Goal: Task Accomplishment & Management: Complete application form

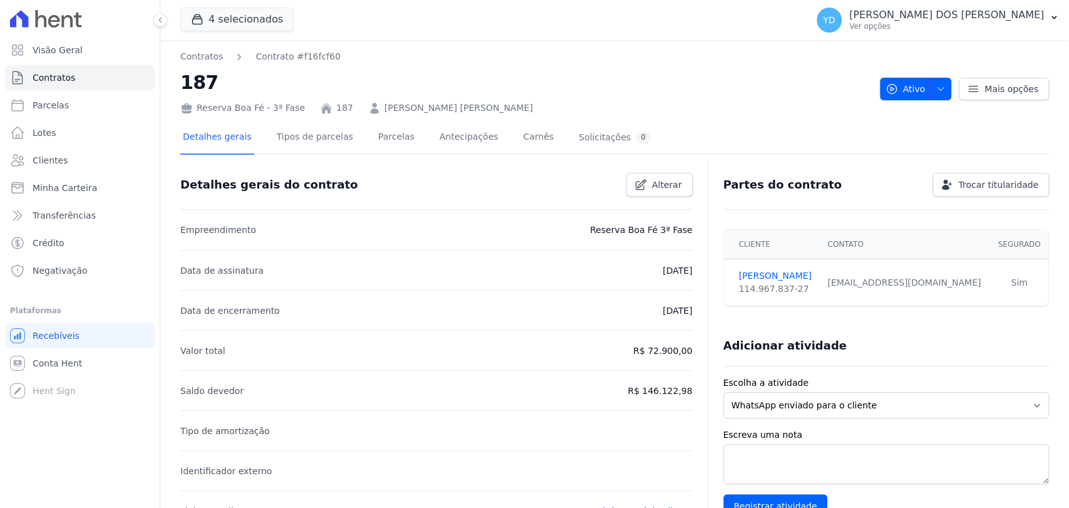
scroll to position [414, 0]
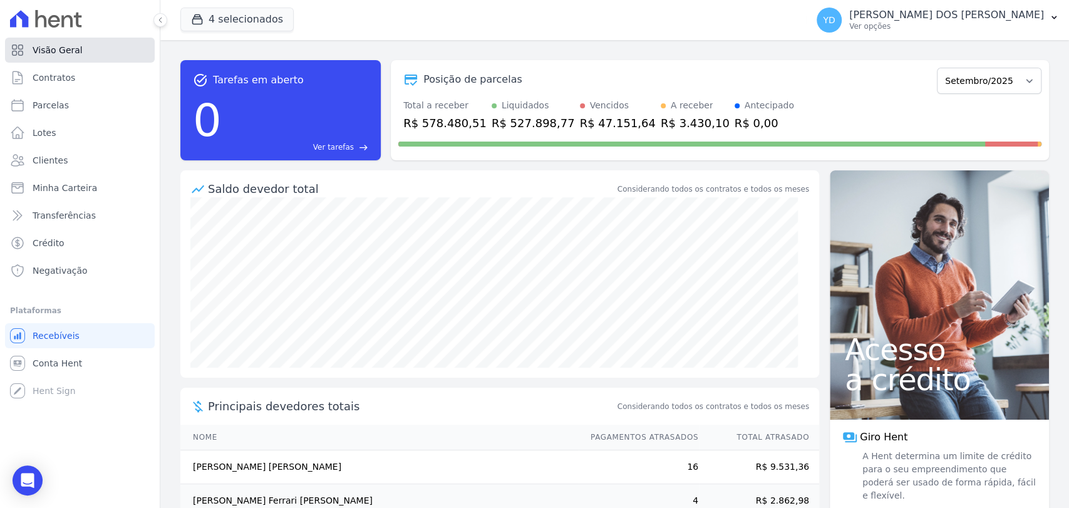
click at [87, 60] on link "Visão Geral" at bounding box center [80, 50] width 150 height 25
click at [57, 65] on link "Contratos" at bounding box center [80, 77] width 150 height 25
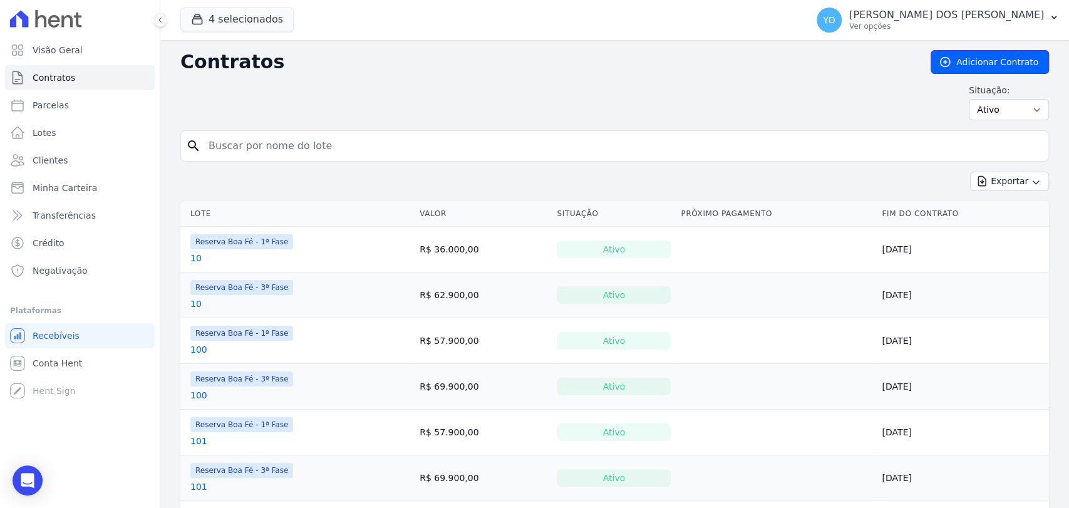
click at [949, 66] on link "Adicionar Contrato" at bounding box center [989, 62] width 118 height 24
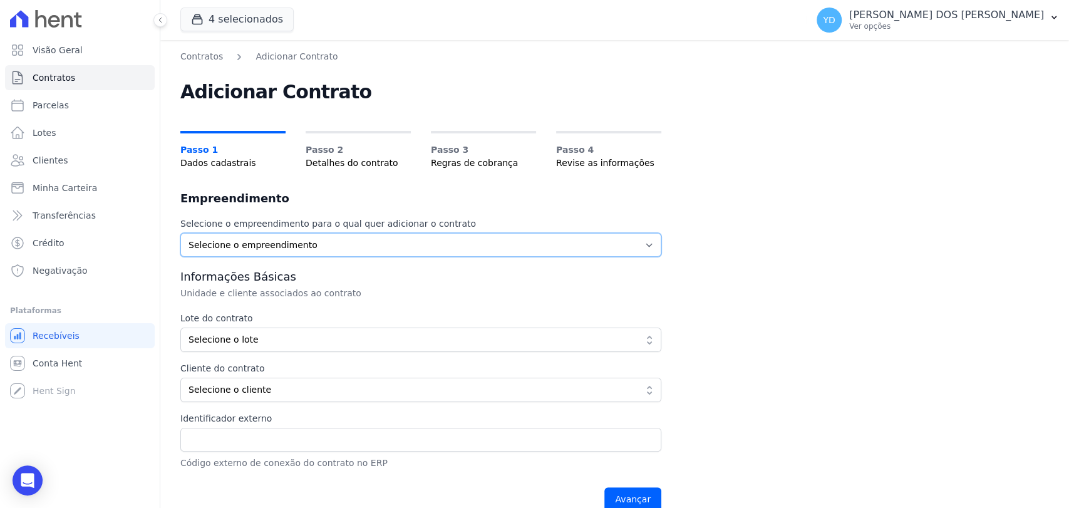
click at [321, 234] on select "Selecione o empreendimento Parque das Palmeiras Reserva Boa Fé - 1ª Fase Reserv…" at bounding box center [420, 245] width 481 height 24
click at [280, 238] on select "Selecione o empreendimento Parque das Palmeiras Reserva Boa Fé - 1ª Fase Reserv…" at bounding box center [420, 245] width 481 height 24
select select "fc32f1a6-237e-466d-ab56-08b8ef7ae660"
click at [180, 233] on select "Selecione o empreendimento Parque das Palmeiras Reserva Boa Fé - 1ª Fase Reserv…" at bounding box center [420, 245] width 481 height 24
click at [300, 337] on span "Selecione o lote" at bounding box center [411, 339] width 447 height 13
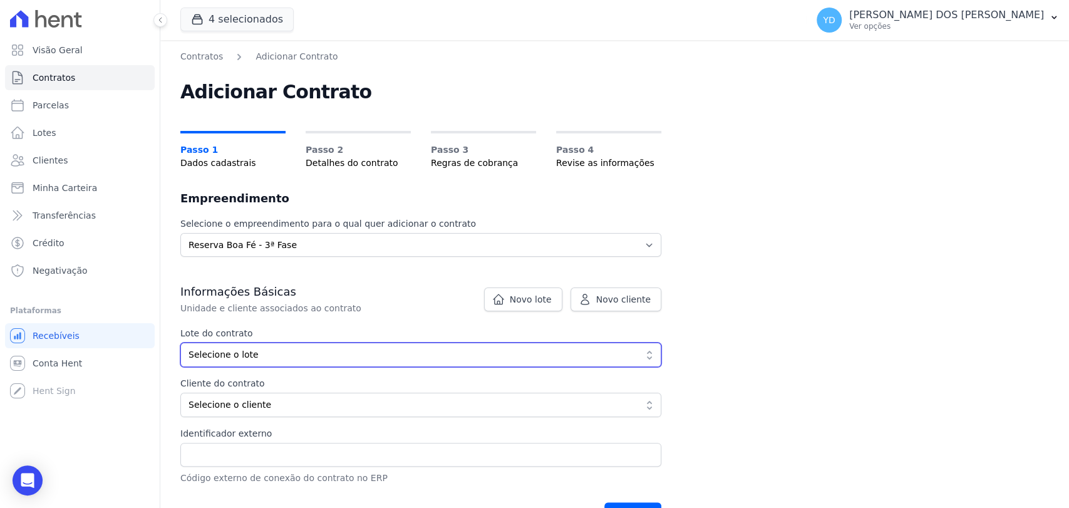
click at [477, 347] on button "Selecione o lote" at bounding box center [420, 354] width 481 height 24
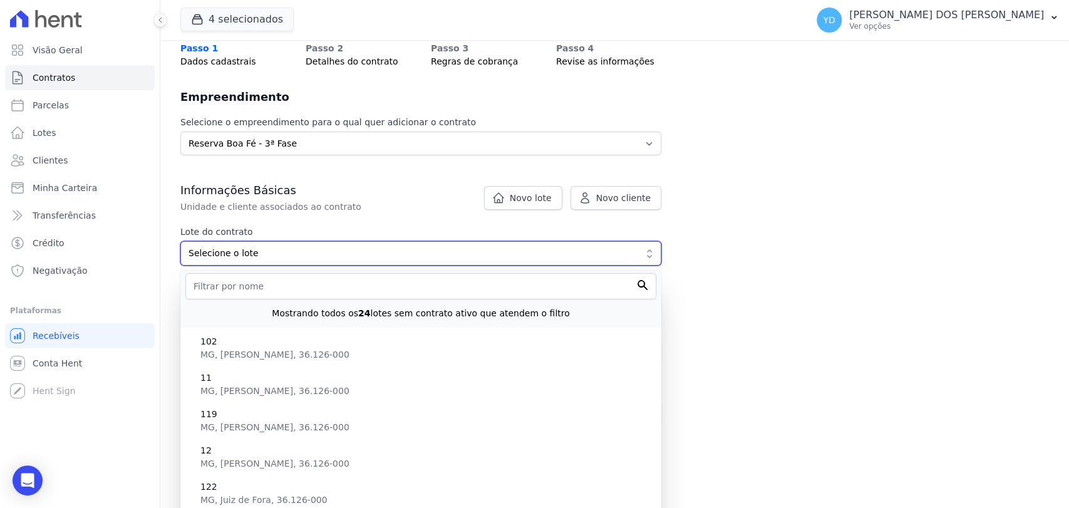
scroll to position [139, 0]
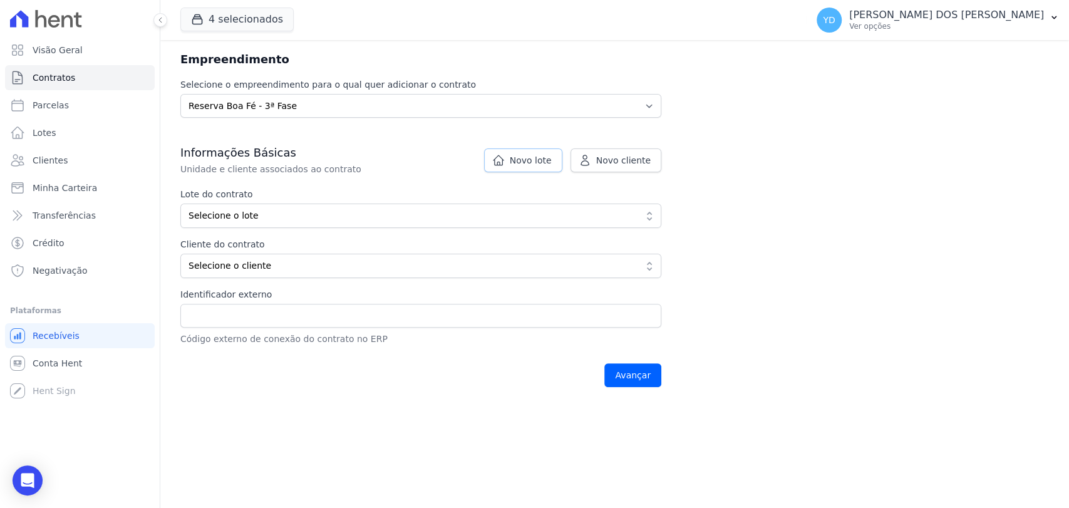
click at [536, 158] on span "Novo lote" at bounding box center [531, 160] width 42 height 13
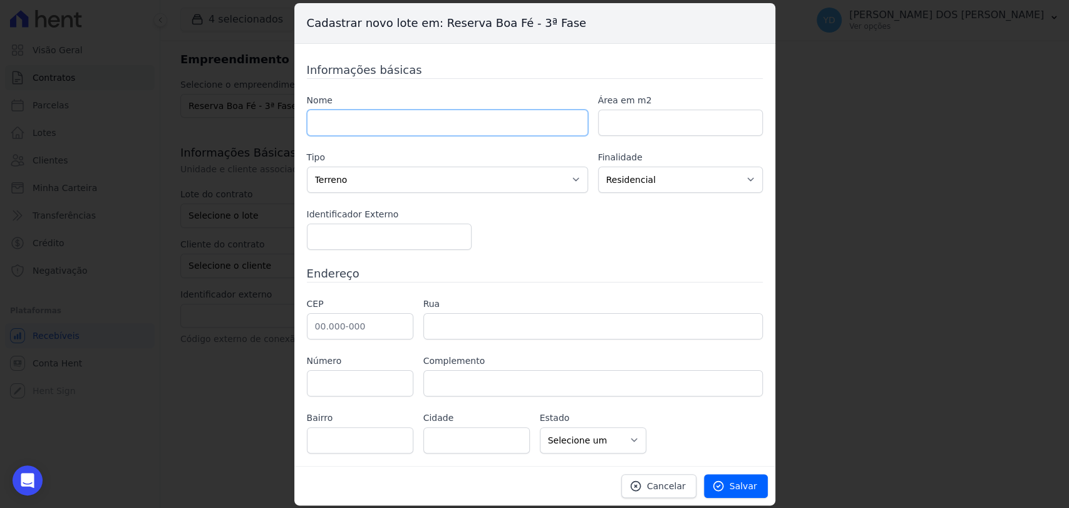
drag, startPoint x: 460, startPoint y: 131, endPoint x: 451, endPoint y: 90, distance: 42.2
click at [460, 131] on input "text" at bounding box center [447, 123] width 281 height 26
type input "12"
paste input "504.82"
type input "504.82"
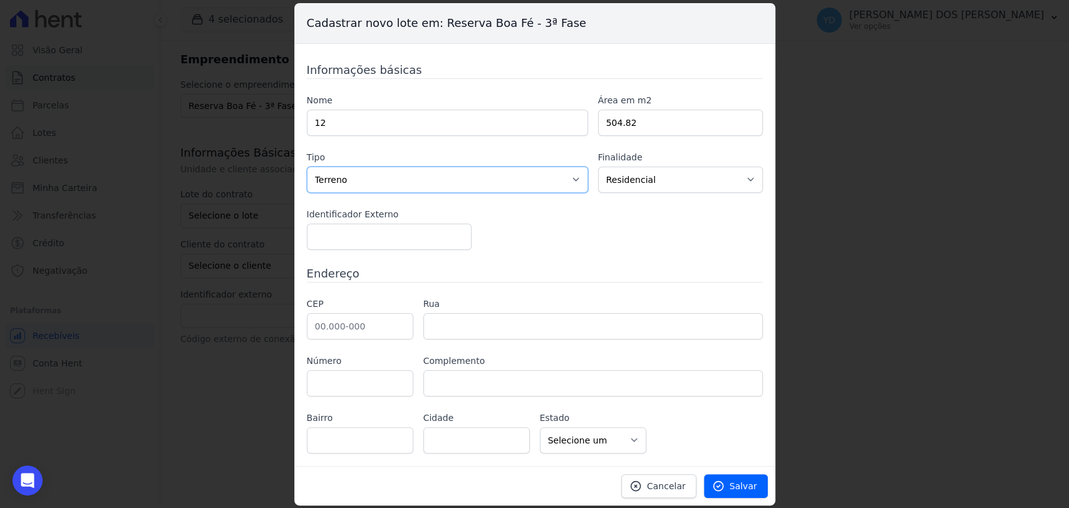
click at [513, 184] on select "Casa Apartamento Escritório Flat Loja Espaço Comercial Terreno Outros" at bounding box center [447, 180] width 281 height 26
drag, startPoint x: 683, startPoint y: 292, endPoint x: 674, endPoint y: 293, distance: 9.4
click at [683, 292] on div "Informações básicas Nome 12 Área em m2 504.82 Tipo Casa Apartamento [GEOGRAPHIC…" at bounding box center [535, 257] width 456 height 392
click at [358, 334] on input "text" at bounding box center [360, 326] width 106 height 26
type input "36.126-000"
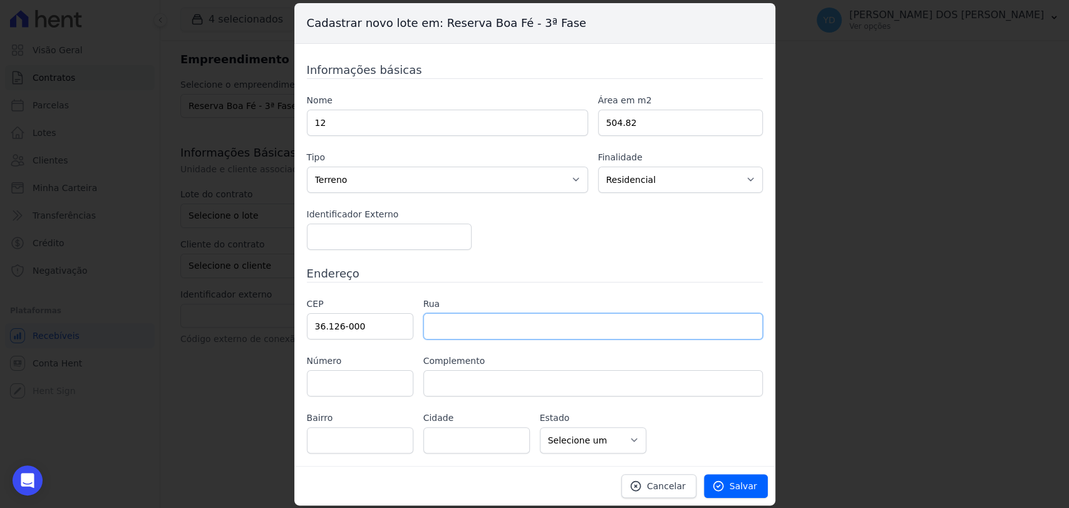
click at [522, 337] on input "text" at bounding box center [592, 326] width 339 height 26
click at [542, 270] on h3 "Endereço" at bounding box center [535, 273] width 456 height 17
type input "Belmiro Braga"
select select "MG"
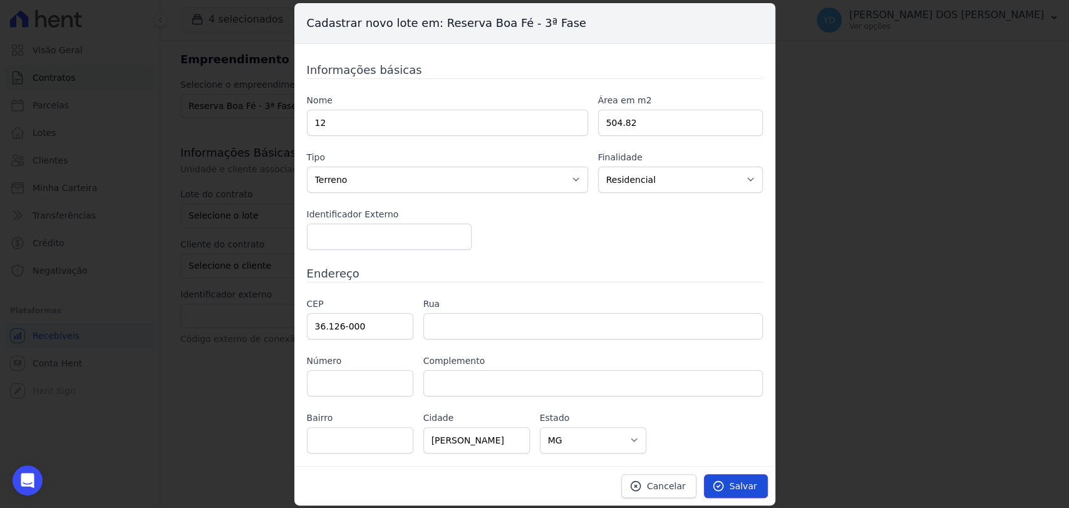
click at [733, 481] on span "Salvar" at bounding box center [743, 486] width 28 height 13
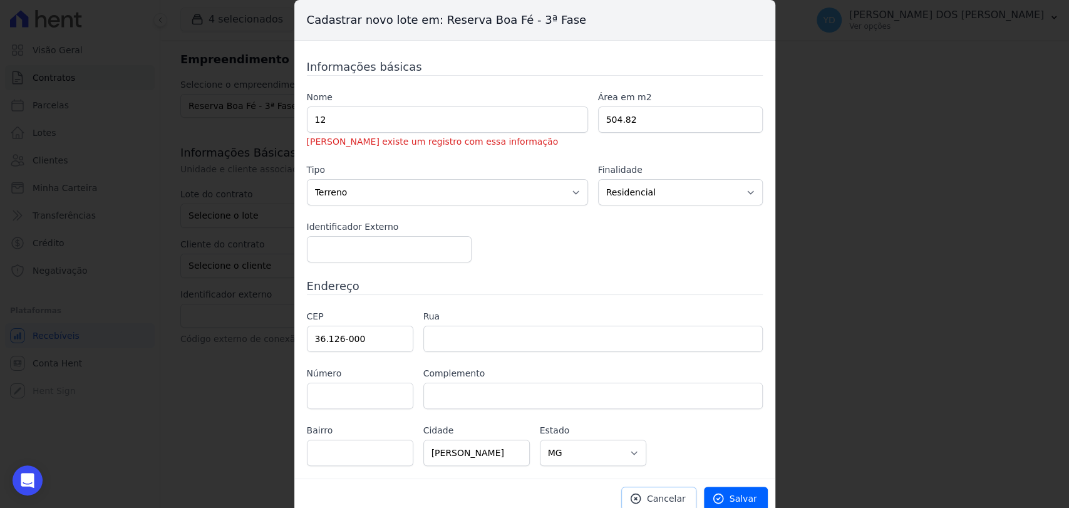
click at [642, 500] on icon at bounding box center [635, 498] width 13 height 13
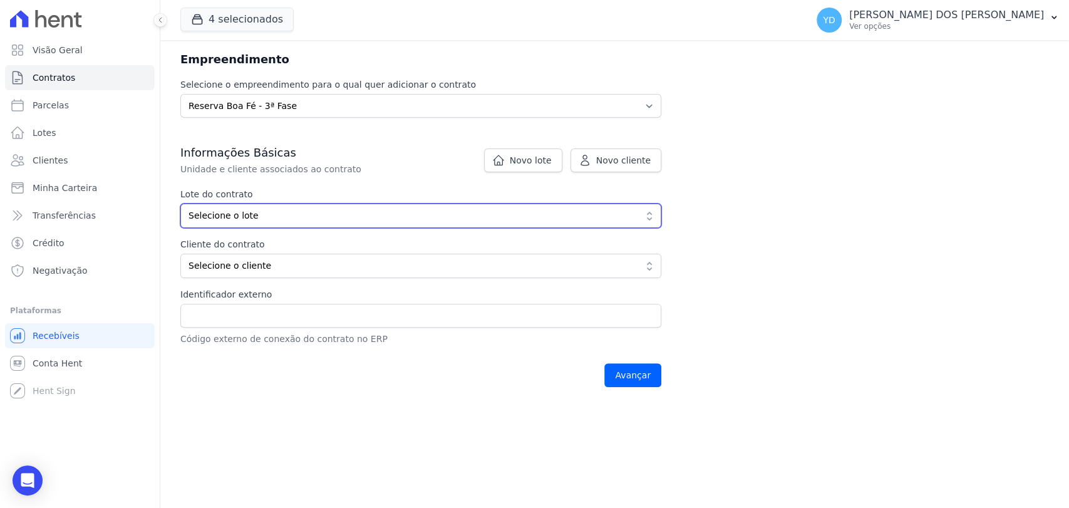
click at [209, 224] on button "Selecione o lote" at bounding box center [420, 215] width 481 height 24
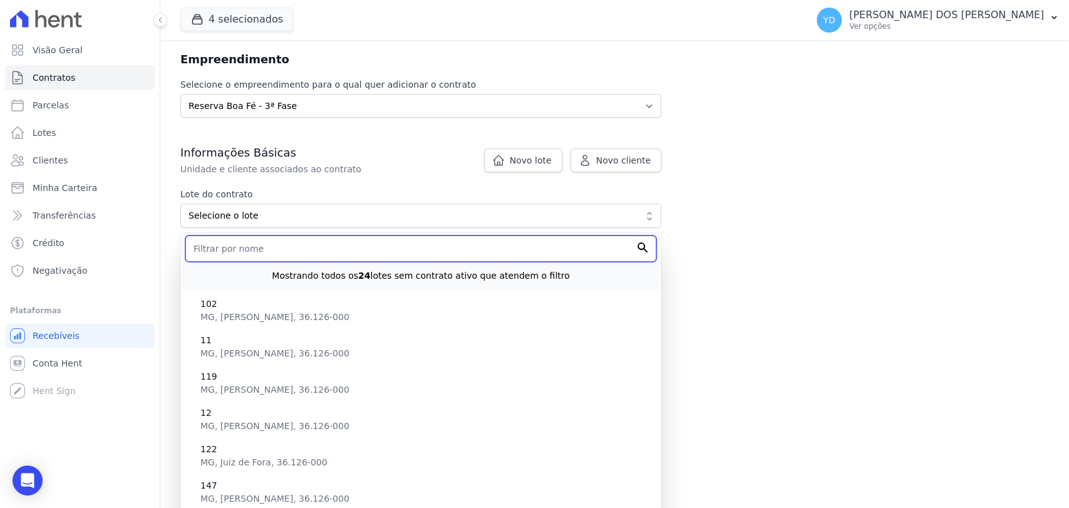
click at [265, 244] on input "text" at bounding box center [420, 248] width 471 height 26
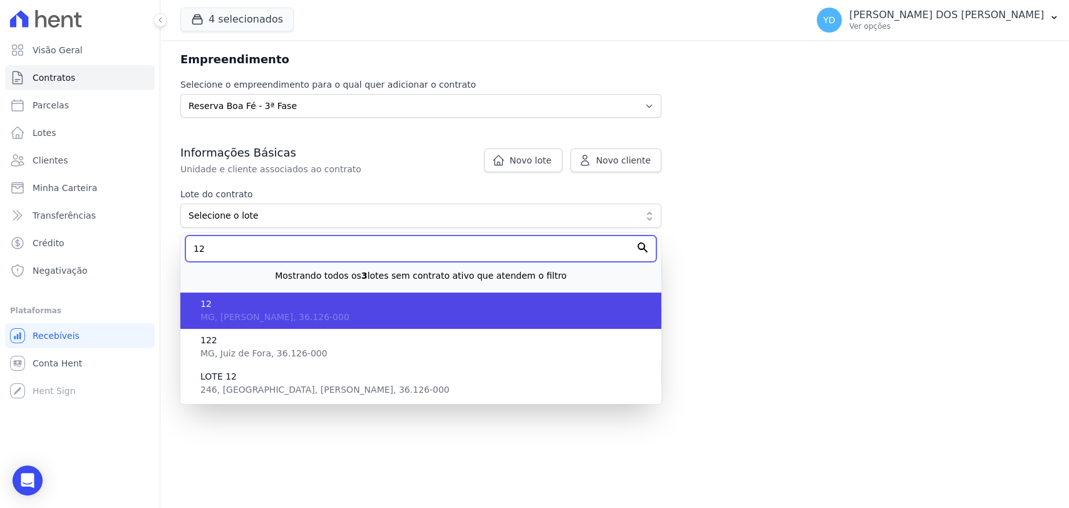
type input "12"
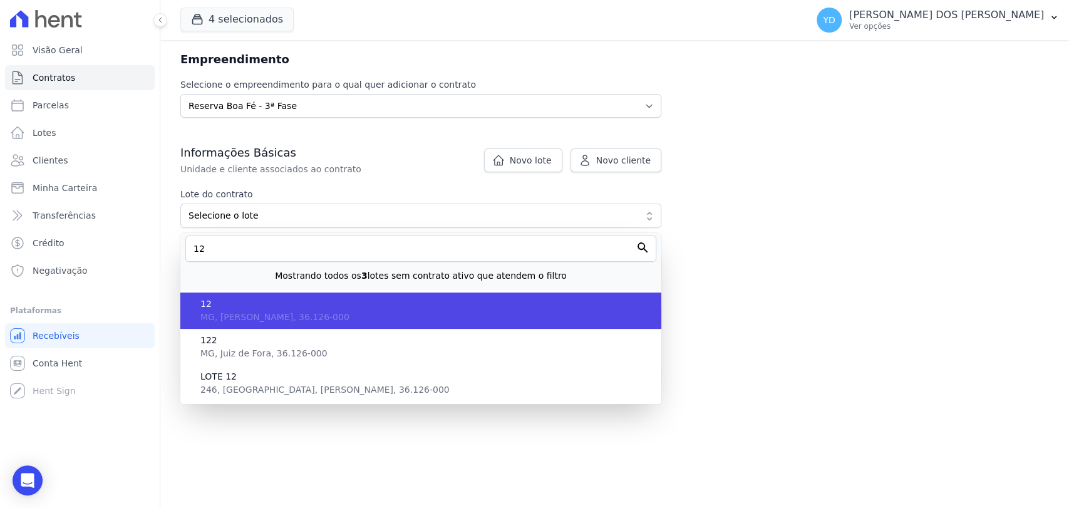
click at [265, 314] on span "MG, Belmiro Braga, 36.126-000" at bounding box center [274, 317] width 149 height 10
type input "41cacd7d-c6e7-4d4a-8852-b495451fa142"
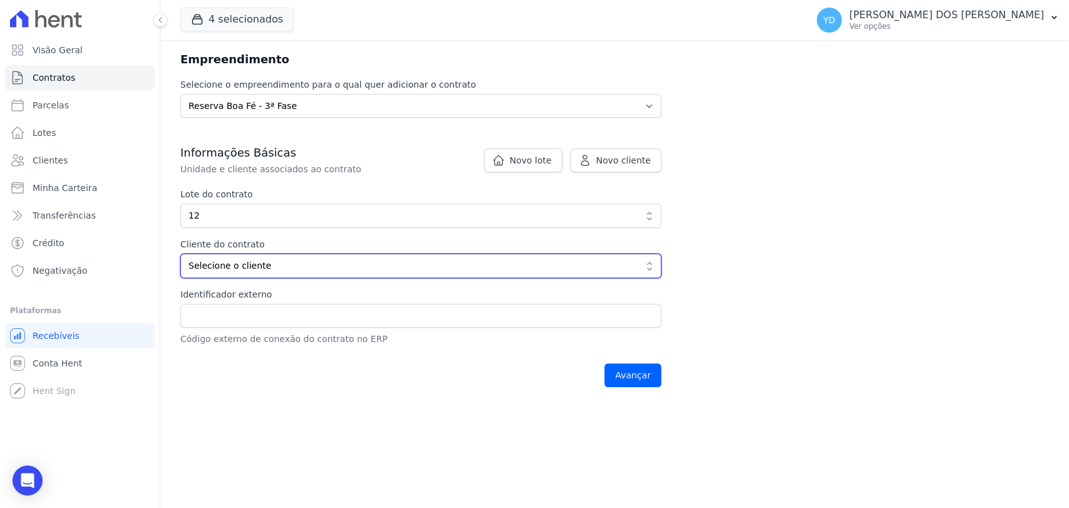
click at [297, 265] on span "Selecione o cliente" at bounding box center [411, 265] width 447 height 13
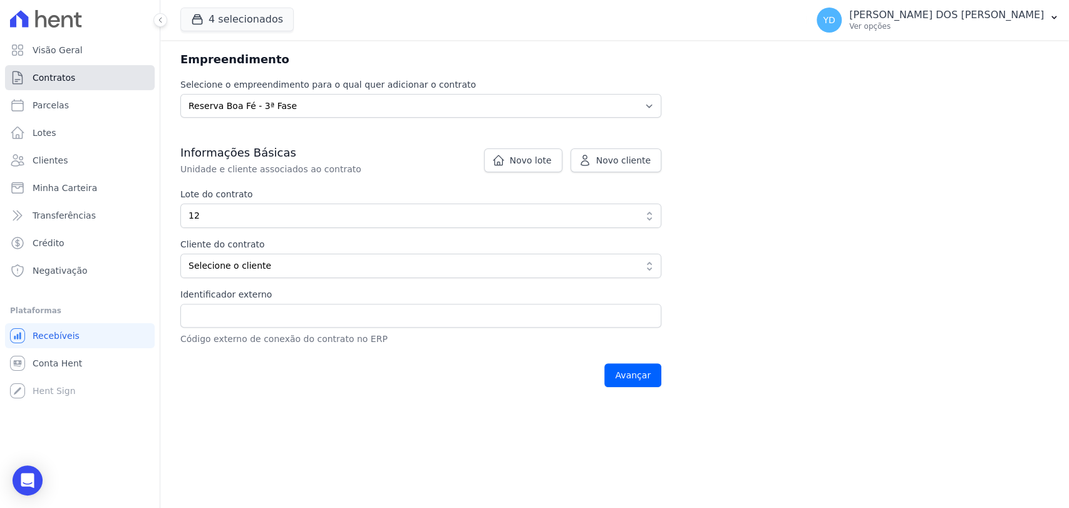
drag, startPoint x: 85, startPoint y: 63, endPoint x: 73, endPoint y: 76, distance: 17.3
click at [645, 380] on input "Avançar" at bounding box center [632, 375] width 57 height 24
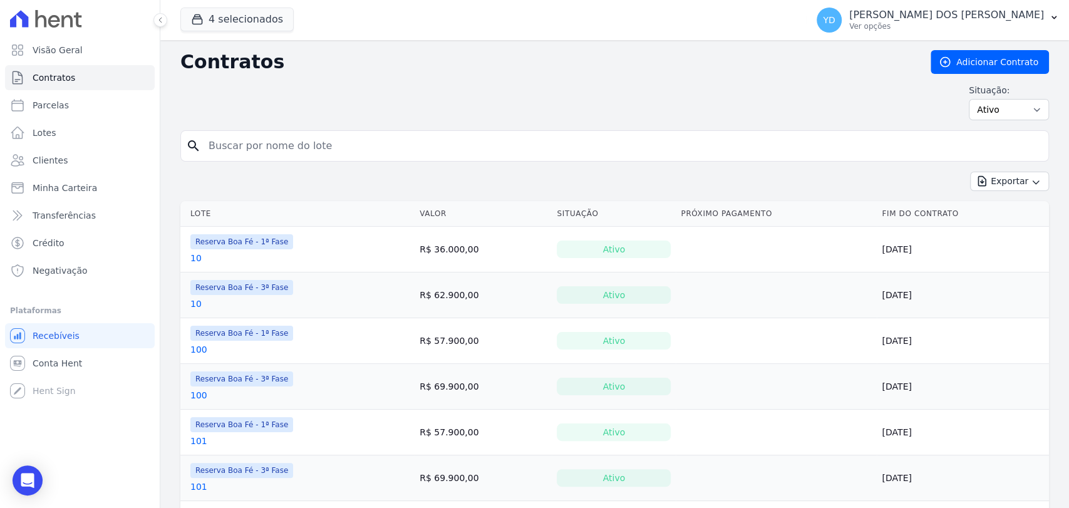
click at [307, 138] on input "search" at bounding box center [622, 145] width 842 height 25
type input "12"
click at [273, 24] on button "4 selecionados" at bounding box center [236, 20] width 113 height 24
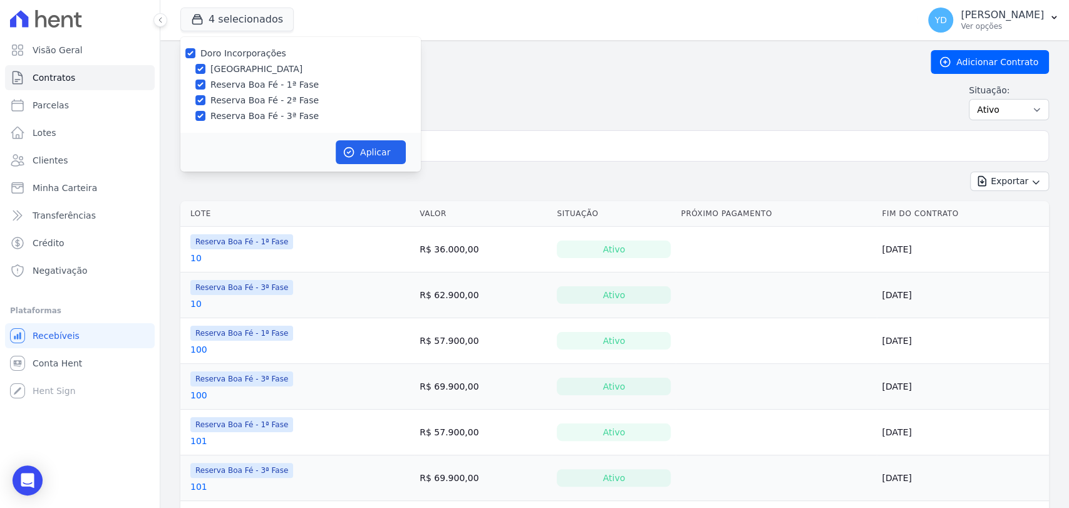
click at [257, 56] on label "Doro Incorporações" at bounding box center [243, 53] width 86 height 10
click at [195, 56] on input "Doro Incorporações" at bounding box center [190, 53] width 10 height 10
checkbox input "false"
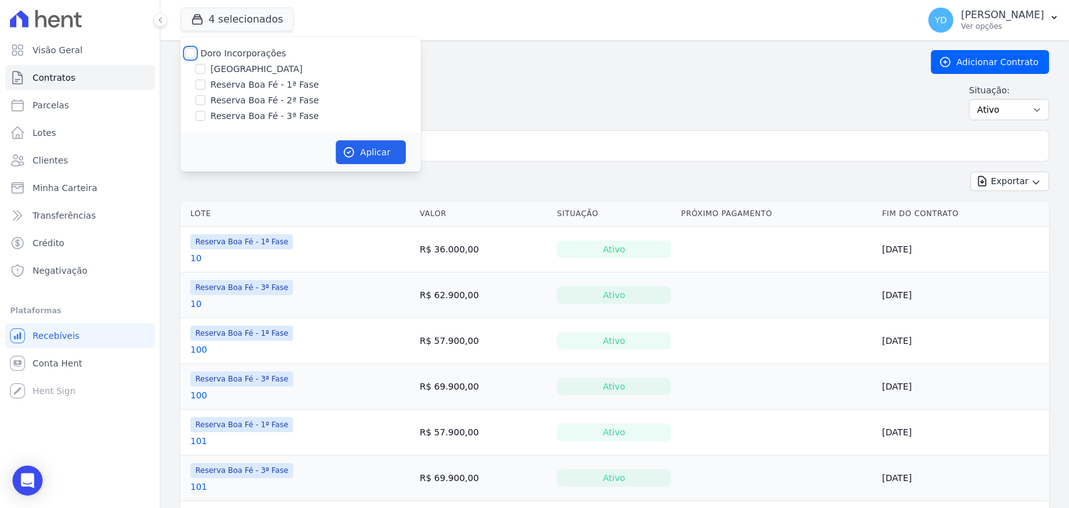
checkbox input "false"
click at [281, 121] on label "Reserva Boa Fé - 3ª Fase" at bounding box center [264, 116] width 108 height 13
click at [205, 121] on input "Reserva Boa Fé - 3ª Fase" at bounding box center [200, 116] width 10 height 10
checkbox input "true"
click at [362, 149] on button "Aplicar" at bounding box center [371, 152] width 70 height 24
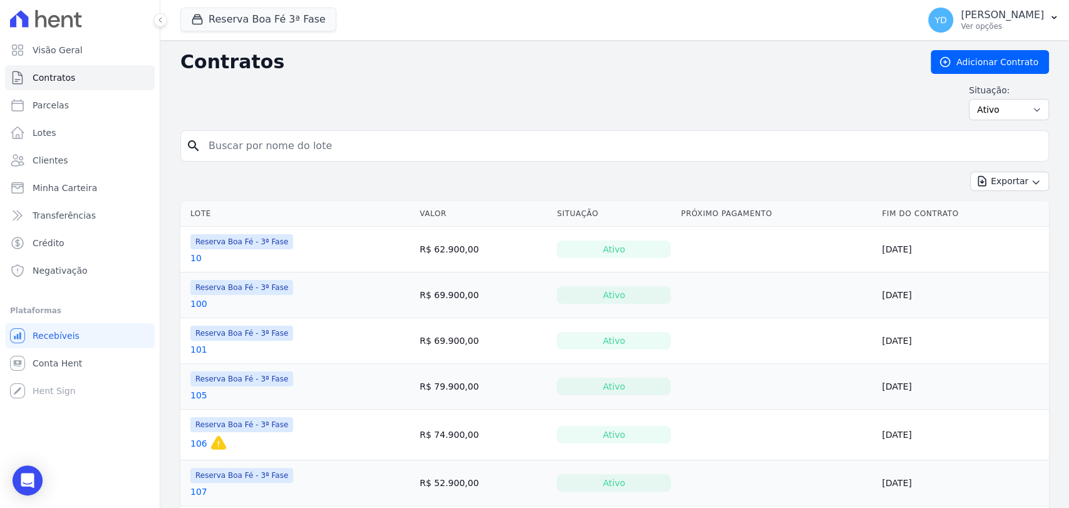
click at [484, 147] on input "search" at bounding box center [622, 145] width 842 height 25
type input "12"
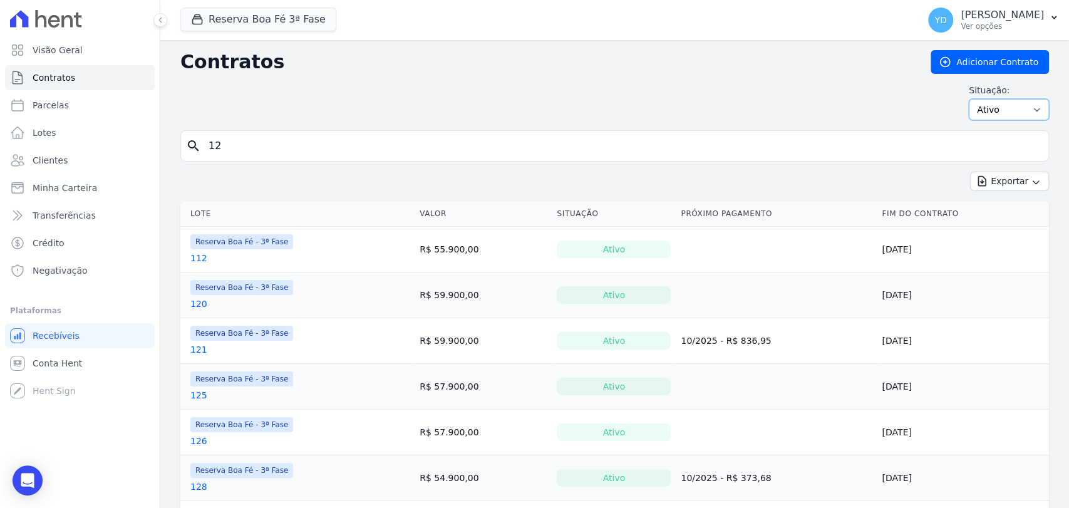
click at [981, 106] on select "Ativo Todos Pausado Distratado Rascunho Expirado Encerrado" at bounding box center [1009, 109] width 80 height 21
drag, startPoint x: 987, startPoint y: 110, endPoint x: 987, endPoint y: 116, distance: 6.3
click at [987, 110] on select "Ativo Todos Pausado Distratado Rascunho Expirado Encerrado" at bounding box center [1009, 109] width 80 height 21
select select "cancelled"
click at [969, 99] on select "Ativo Todos Pausado Distratado Rascunho Expirado Encerrado" at bounding box center [1009, 109] width 80 height 21
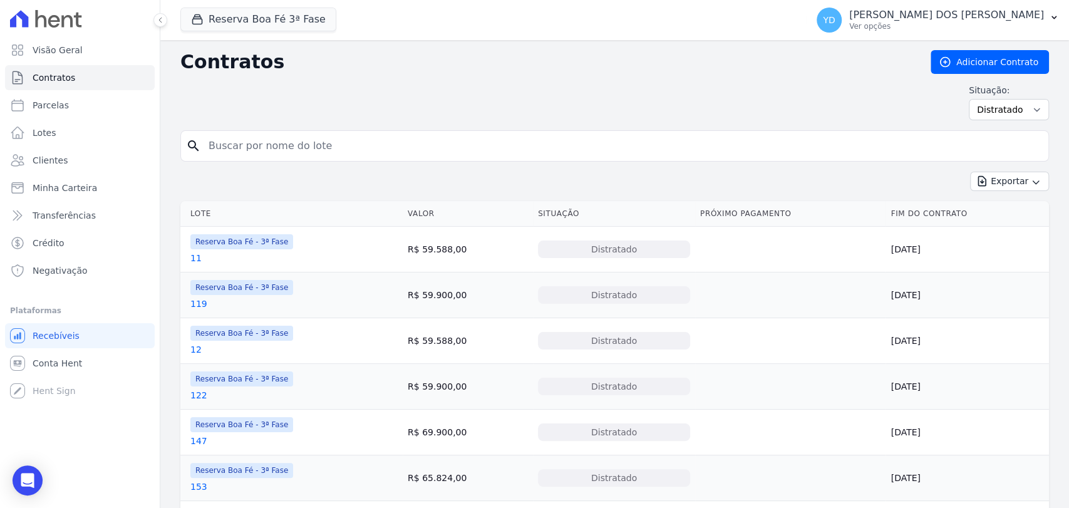
click at [271, 152] on input "search" at bounding box center [622, 145] width 842 height 25
type input "12"
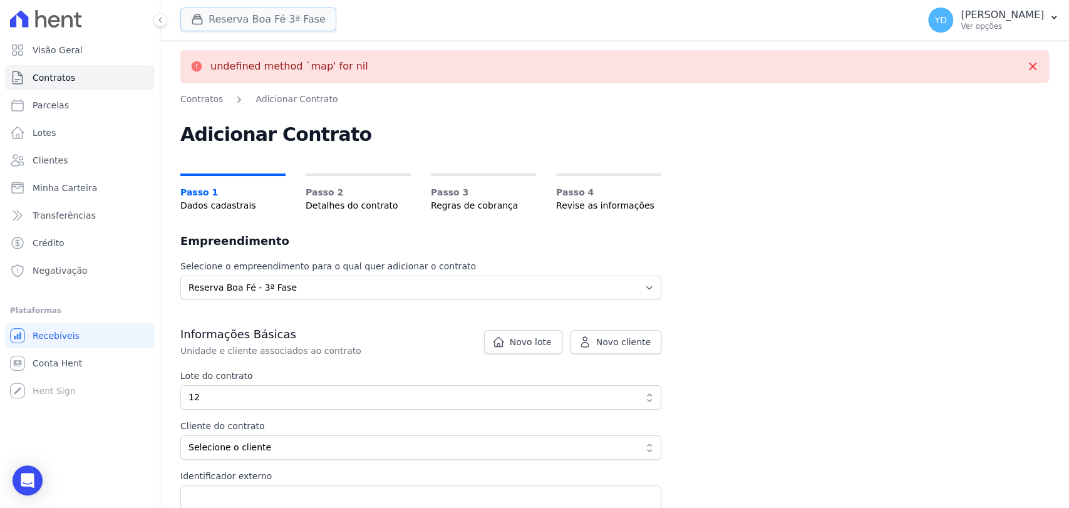
click at [272, 29] on button "Reserva Boa Fé 3ª Fase" at bounding box center [258, 20] width 156 height 24
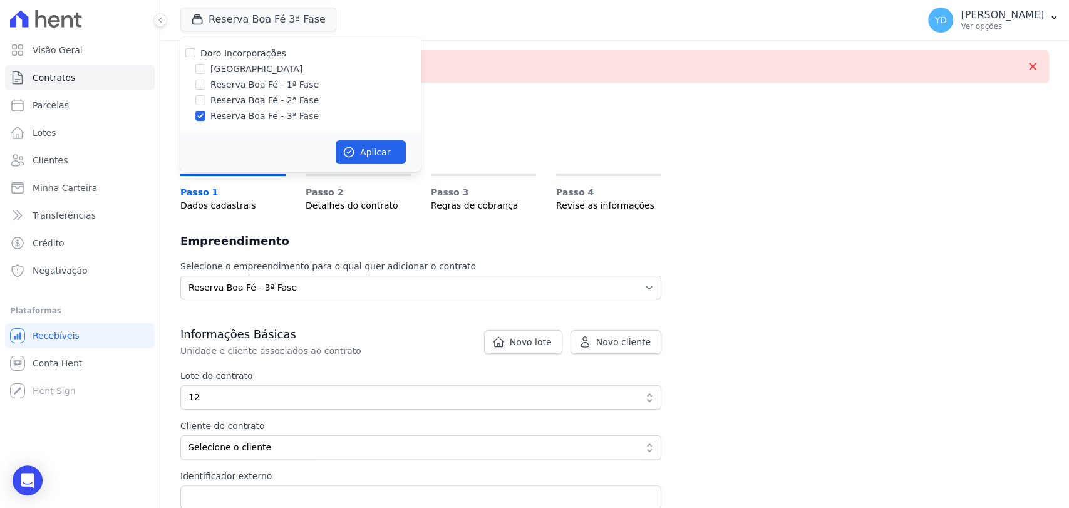
click at [480, 272] on div "Selecione o empreendimento para o qual quer adicionar o contrato Selecione o em…" at bounding box center [420, 418] width 481 height 316
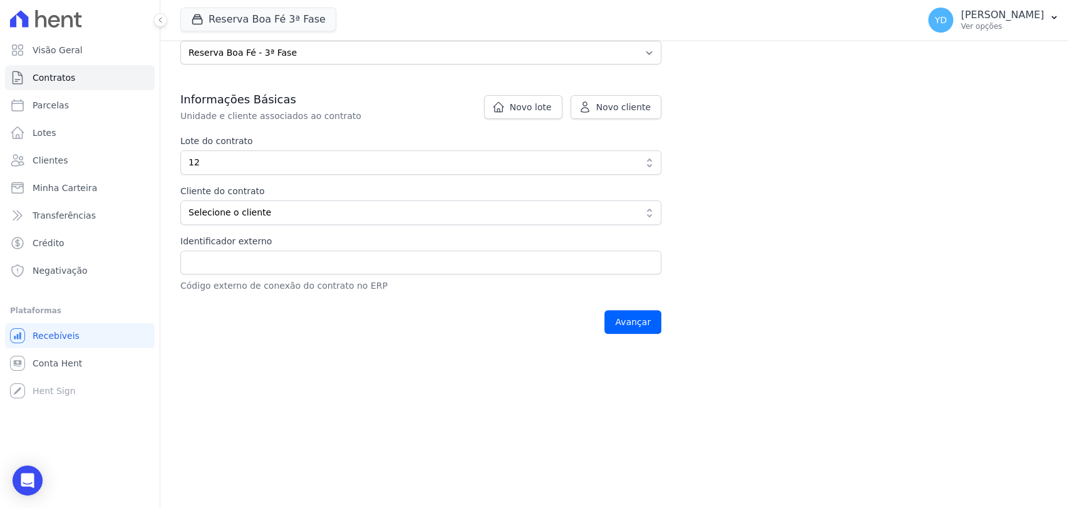
scroll to position [254, 0]
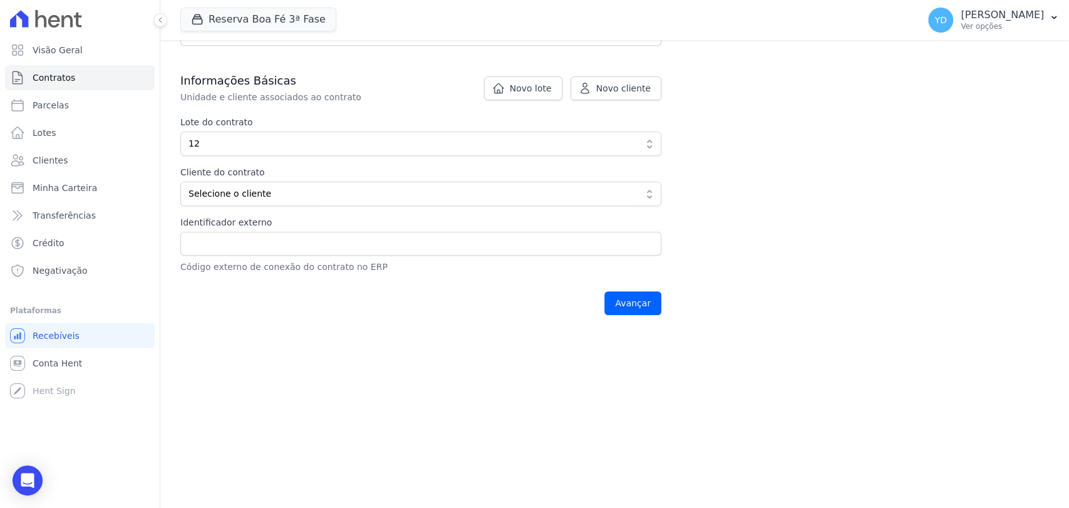
click at [637, 287] on div "Avançar" at bounding box center [420, 303] width 481 height 39
click at [638, 302] on input "Avançar" at bounding box center [632, 303] width 57 height 24
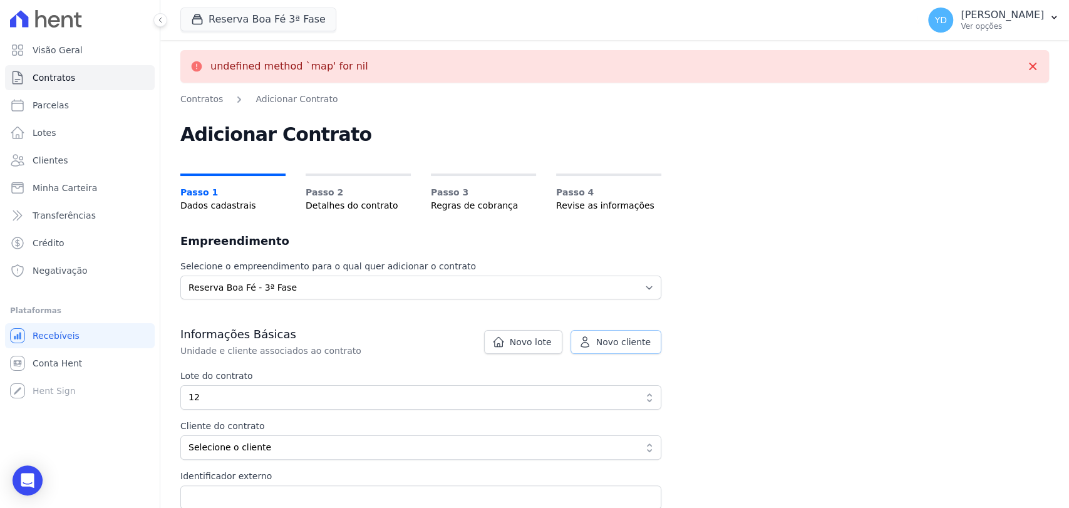
click at [629, 342] on span "Novo cliente" at bounding box center [623, 342] width 54 height 13
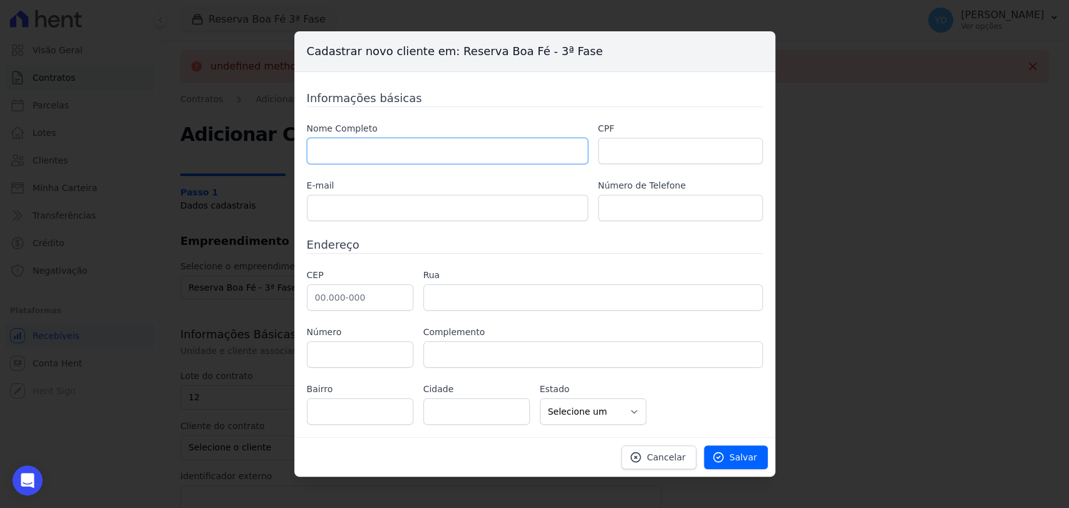
drag, startPoint x: 454, startPoint y: 152, endPoint x: 424, endPoint y: 42, distance: 113.4
click at [454, 152] on input "text" at bounding box center [447, 151] width 281 height 26
paste input "LARISSA LEANDRO LISBOA FERREIRA PIO"
type input "LARISSA LEANDRO LISBOA FERREIRA PIO"
click at [621, 161] on input "text" at bounding box center [680, 151] width 165 height 26
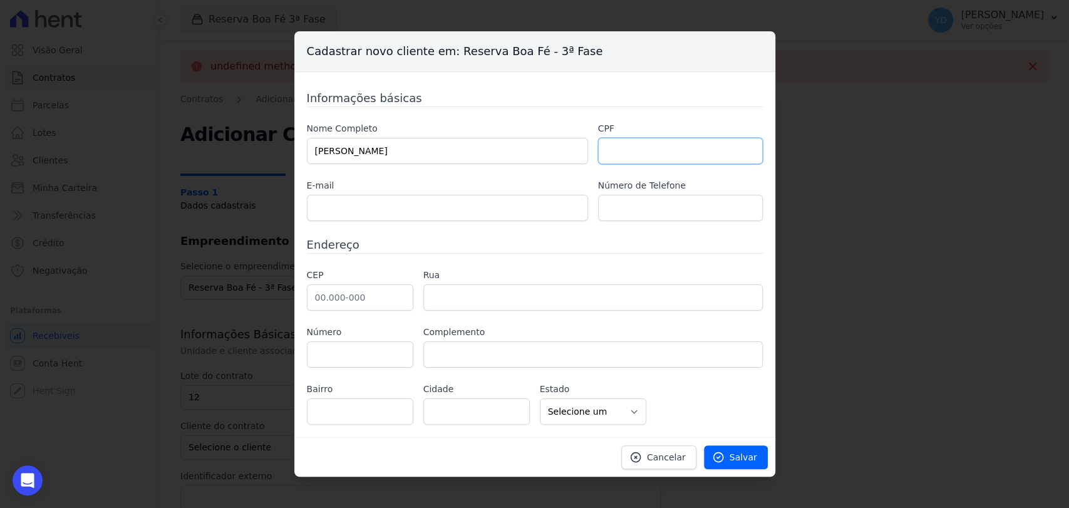
paste input "05760420720"
type input "05760420720"
drag, startPoint x: 404, startPoint y: 295, endPoint x: 391, endPoint y: 106, distance: 188.9
click at [403, 294] on input "text" at bounding box center [360, 297] width 106 height 26
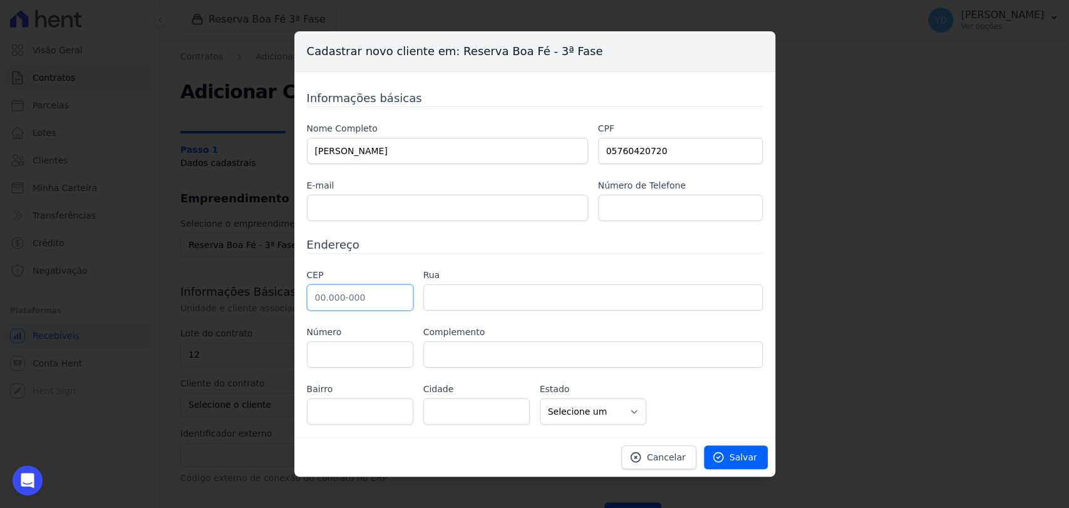
paste input "25.600-001"
type input "25.600-001"
click at [458, 306] on input "text" at bounding box center [592, 297] width 339 height 26
click at [437, 257] on div "Informações básicas Nome Completo LARISSA LEANDRO LISBOA FERREIRA PIO CPF 05760…" at bounding box center [535, 257] width 456 height 335
click at [448, 294] on input "text" at bounding box center [592, 297] width 339 height 26
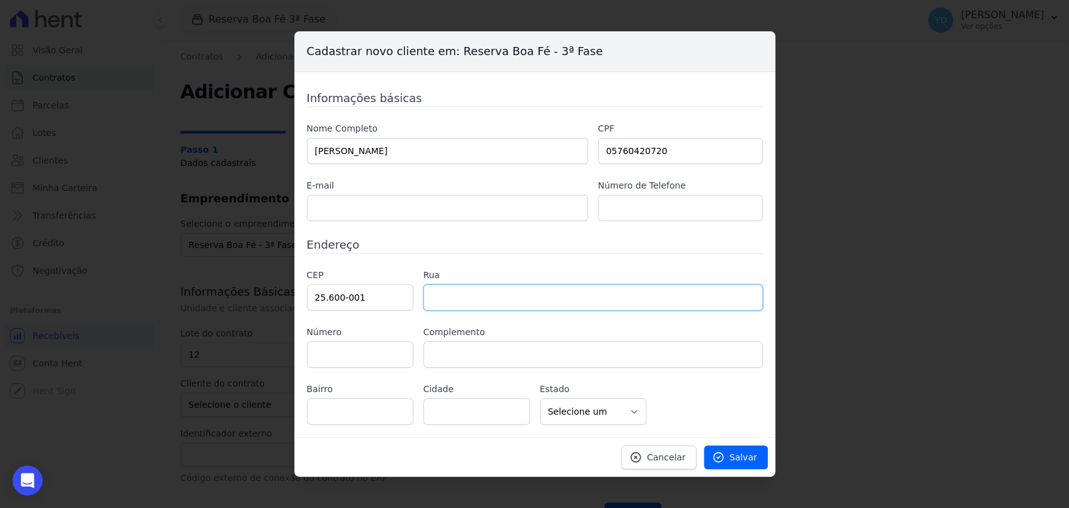
click at [448, 294] on input "text" at bounding box center [592, 297] width 339 height 26
paste input "Rua [PERSON_NAME]"
type input "Rua [PERSON_NAME]"
click at [376, 339] on div "Número" at bounding box center [360, 347] width 106 height 42
drag, startPoint x: 379, startPoint y: 349, endPoint x: 381, endPoint y: 342, distance: 7.1
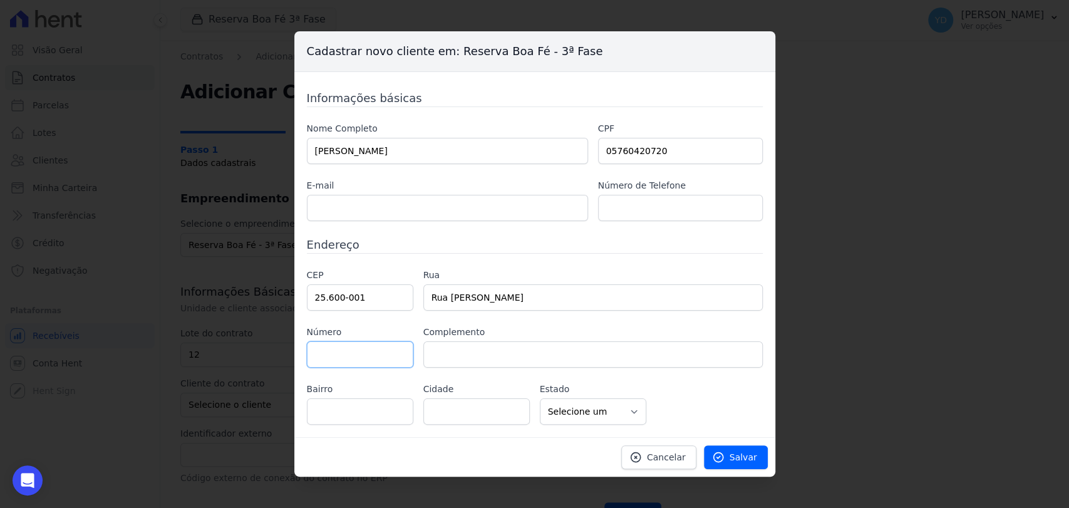
click at [379, 349] on input "text" at bounding box center [360, 354] width 106 height 26
paste input "00310"
type input "00310"
click at [454, 357] on input "text" at bounding box center [592, 354] width 339 height 26
click at [466, 359] on input "02" at bounding box center [592, 354] width 339 height 26
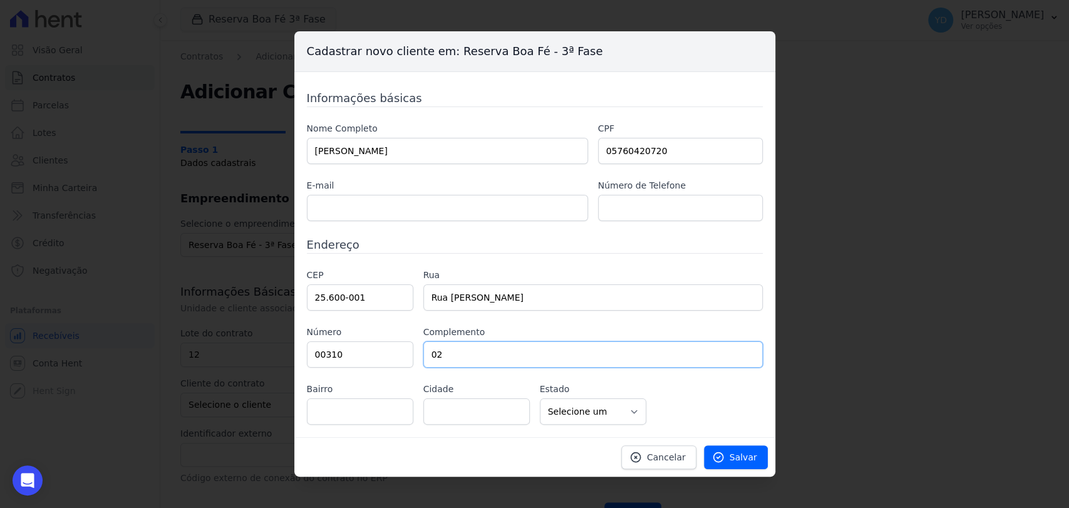
click at [466, 359] on input "02" at bounding box center [592, 354] width 339 height 26
type input "casa 2"
click at [359, 412] on input "text" at bounding box center [360, 411] width 106 height 26
drag, startPoint x: 356, startPoint y: 456, endPoint x: 352, endPoint y: 423, distance: 33.5
click at [354, 444] on div "Cancelar Salvar" at bounding box center [534, 456] width 481 height 39
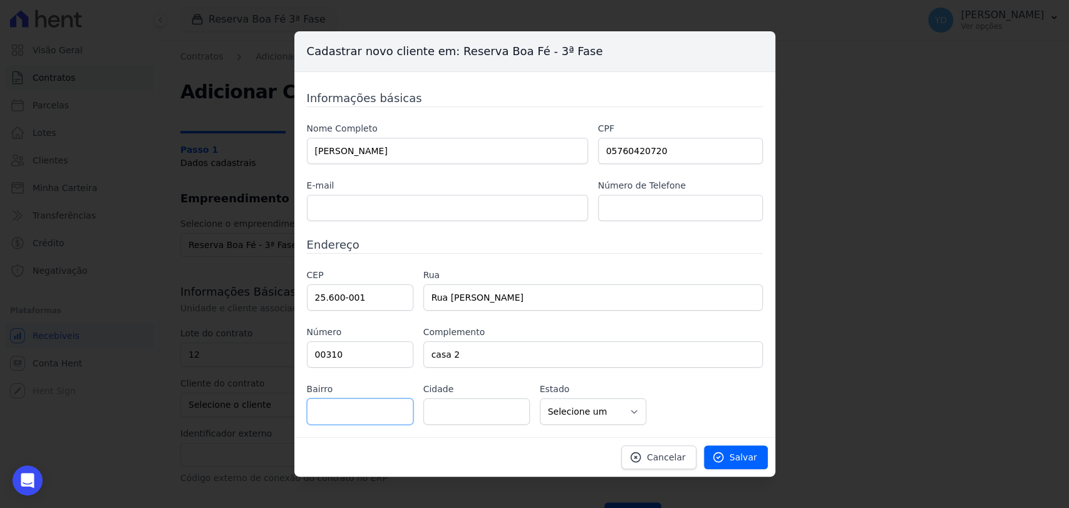
click at [352, 422] on input "text" at bounding box center [360, 411] width 106 height 26
type input "Retiro"
type input "[GEOGRAPHIC_DATA]"
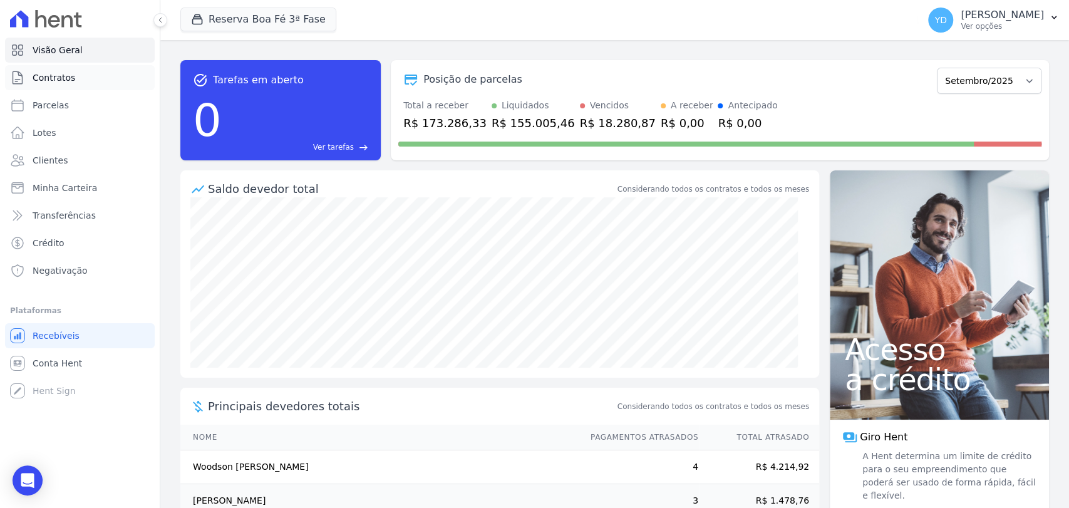
click at [87, 81] on link "Contratos" at bounding box center [80, 77] width 150 height 25
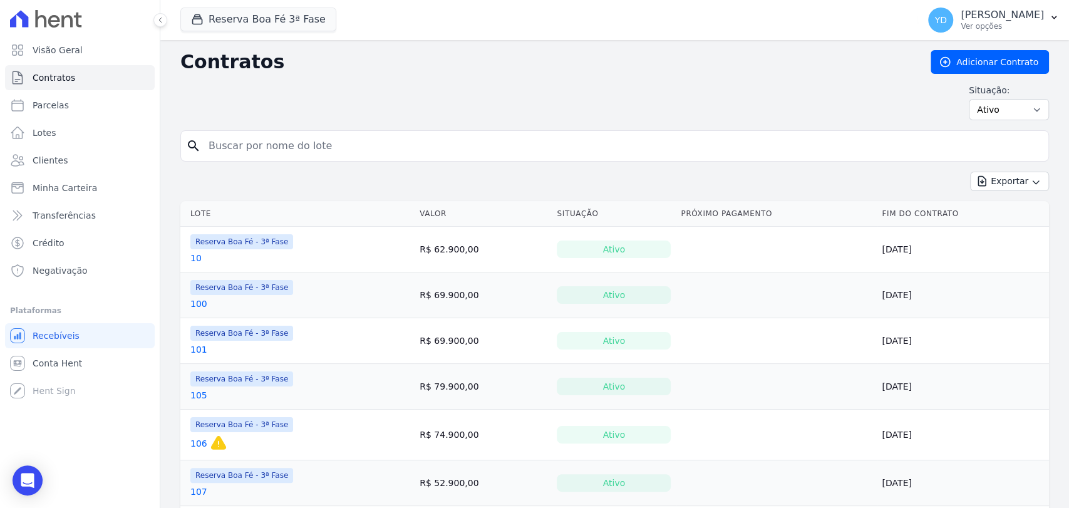
click at [272, 141] on input "search" at bounding box center [622, 145] width 842 height 25
drag, startPoint x: 1030, startPoint y: 106, endPoint x: 1025, endPoint y: 116, distance: 11.8
click at [1030, 106] on select "Ativo Todos Pausado Distratado Rascunho Expirado Encerrado" at bounding box center [1009, 109] width 80 height 21
select select "all"
click at [969, 99] on select "Ativo Todos Pausado Distratado Rascunho Expirado Encerrado" at bounding box center [1009, 109] width 80 height 21
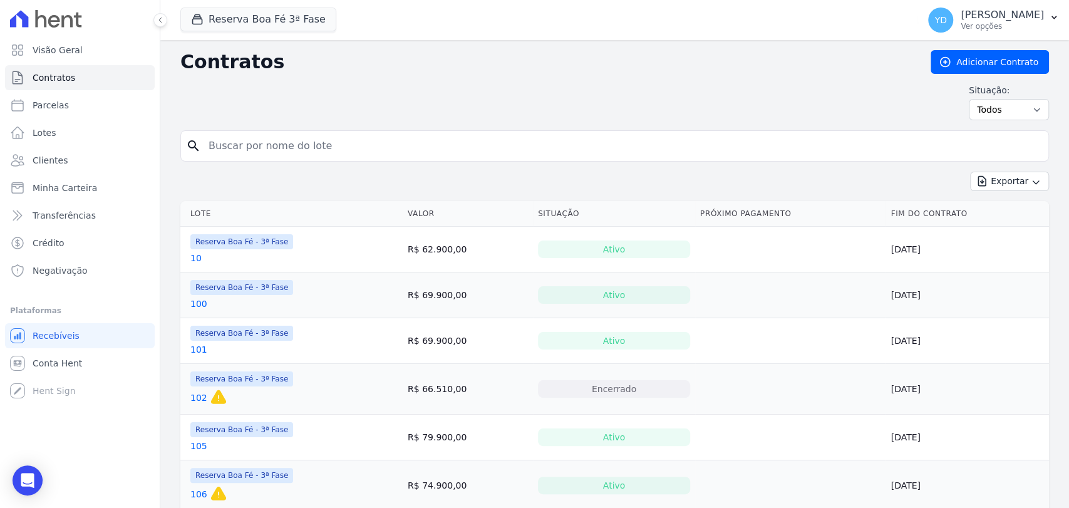
click at [512, 150] on input "search" at bounding box center [622, 145] width 842 height 25
type input "12"
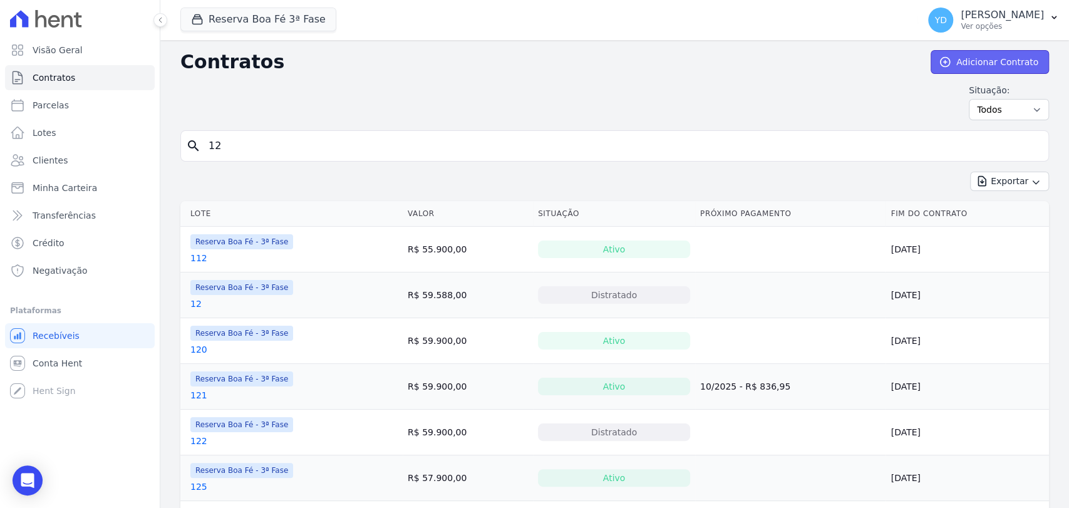
click at [1030, 69] on link "Adicionar Contrato" at bounding box center [989, 62] width 118 height 24
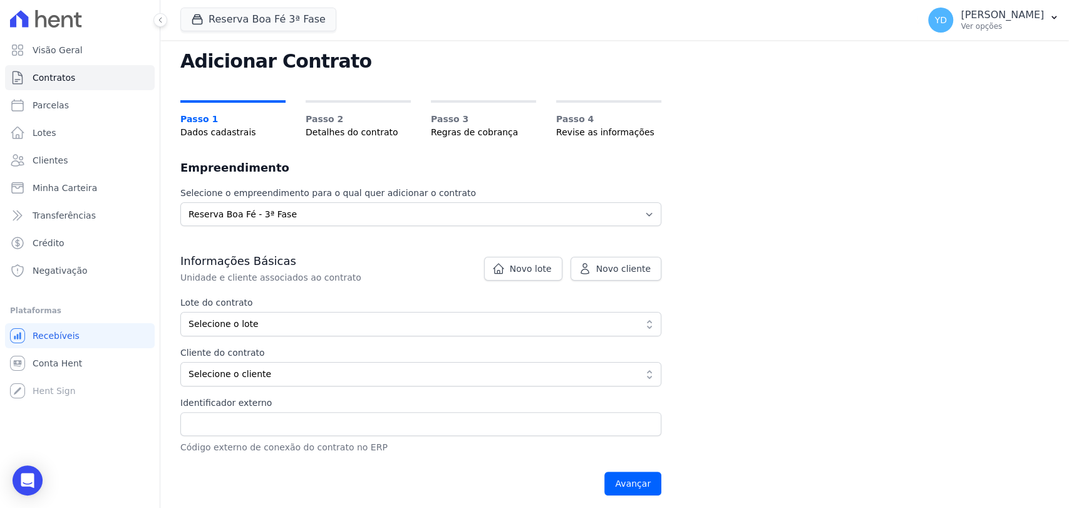
scroll to position [69, 0]
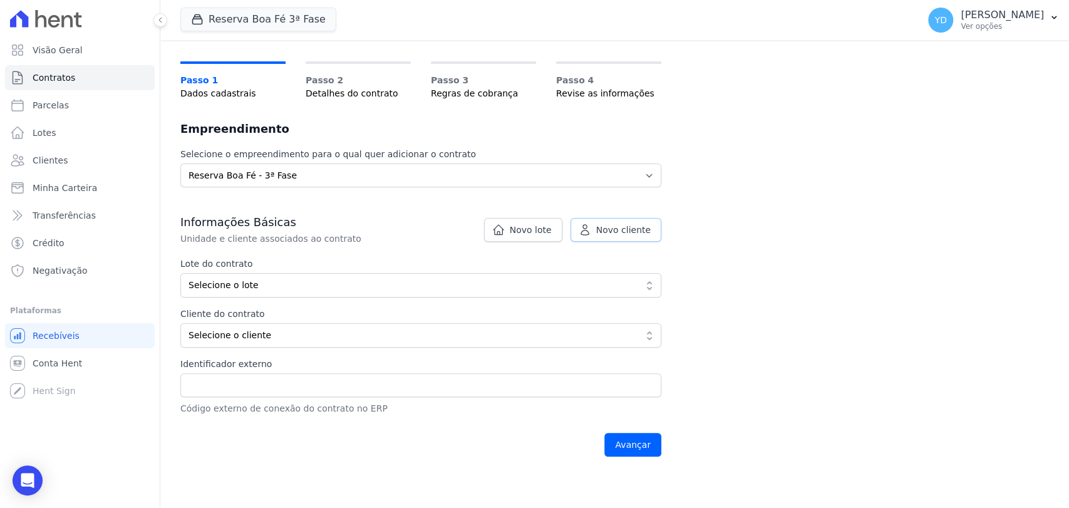
click at [641, 228] on span "Novo cliente" at bounding box center [623, 230] width 54 height 13
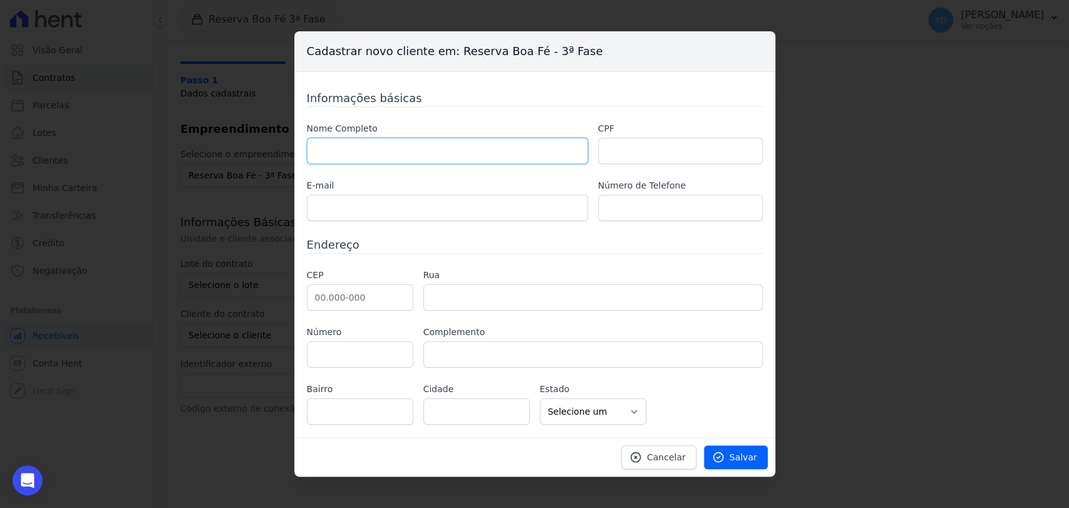
click at [574, 158] on input "text" at bounding box center [447, 151] width 281 height 26
click at [667, 455] on span "Cancelar" at bounding box center [666, 457] width 39 height 13
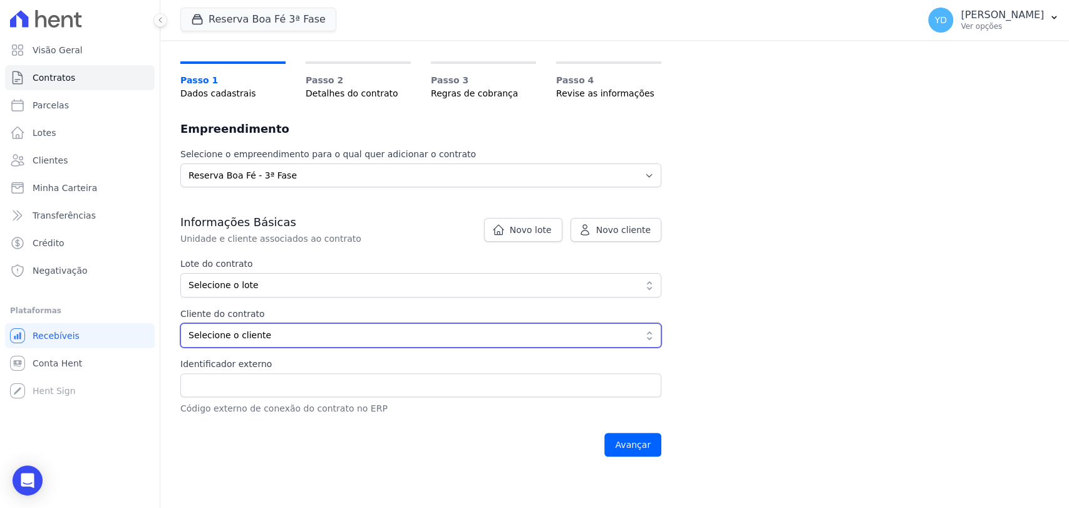
click at [324, 334] on span "Selecione o cliente" at bounding box center [411, 335] width 447 height 13
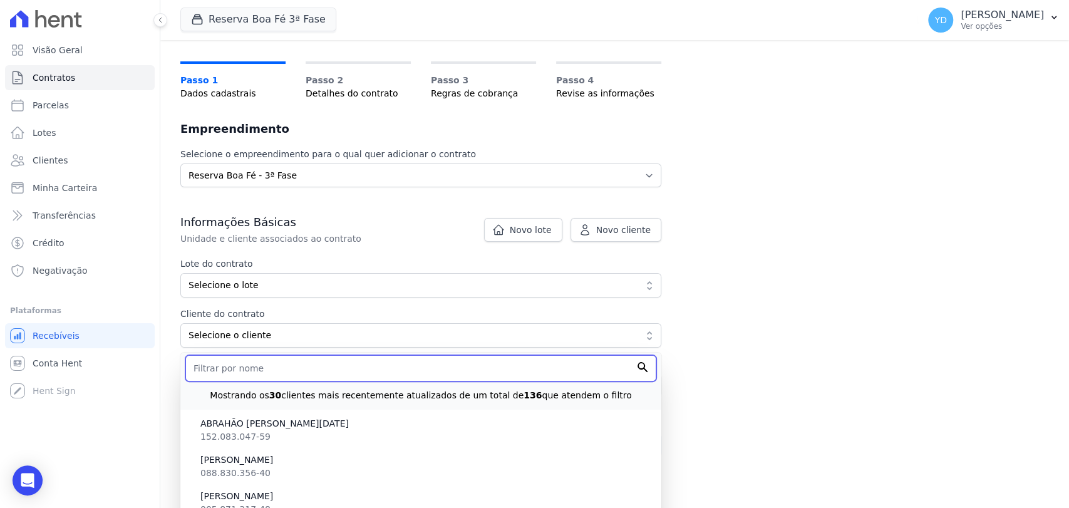
click at [316, 359] on input "text" at bounding box center [420, 368] width 471 height 26
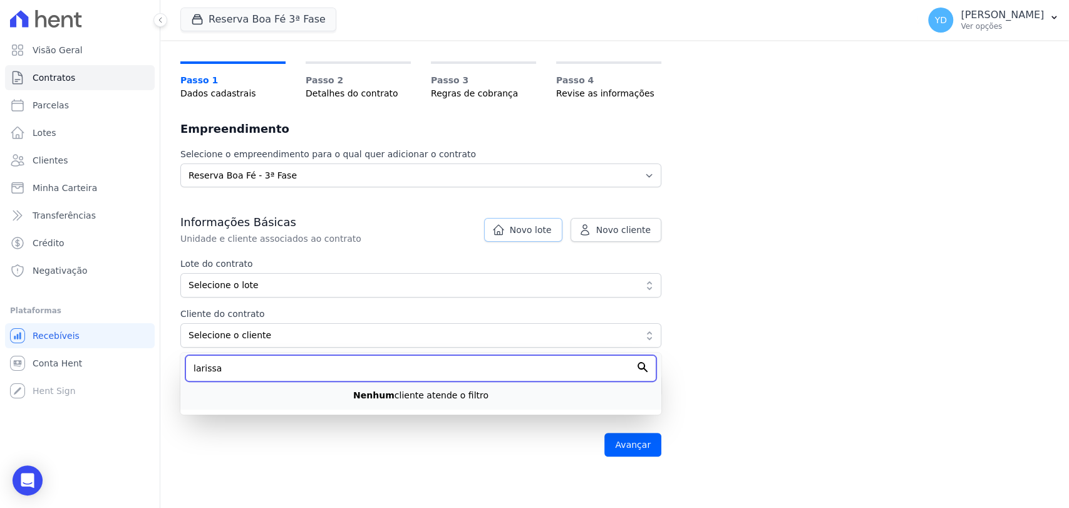
type input "larissa"
click at [543, 225] on span "Novo lote" at bounding box center [531, 230] width 42 height 13
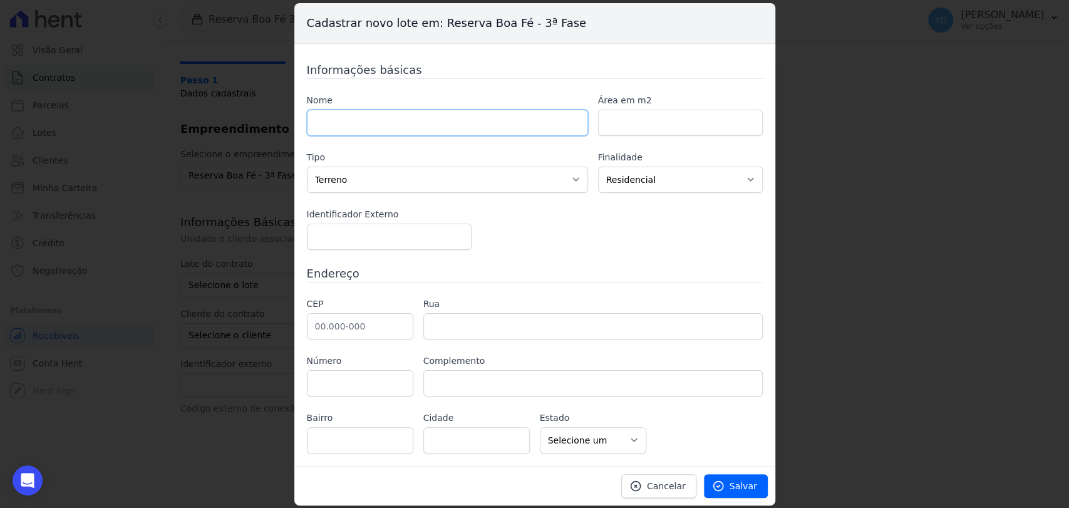
click at [445, 111] on input "text" at bounding box center [447, 123] width 281 height 26
type input "12"
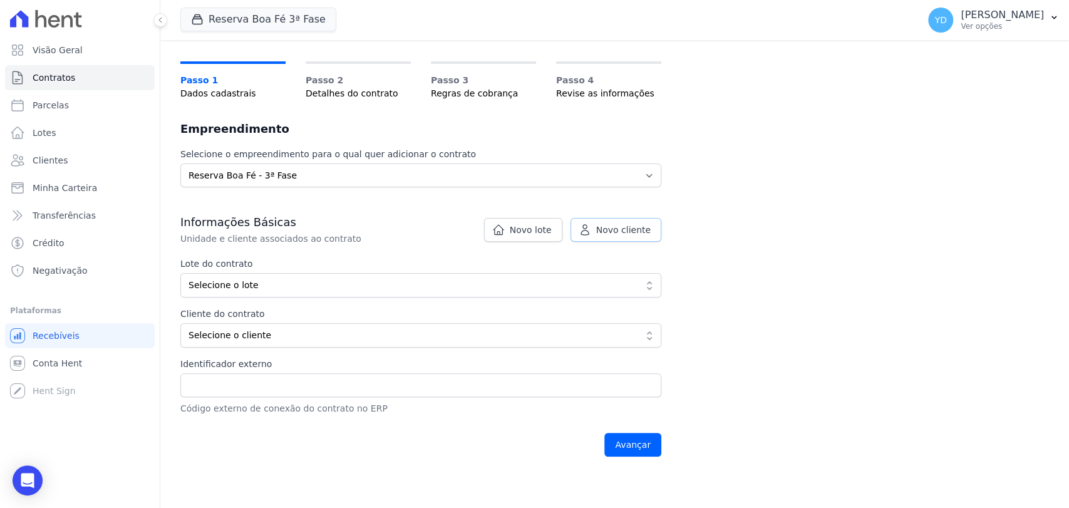
click at [612, 232] on span "Novo cliente" at bounding box center [623, 230] width 54 height 13
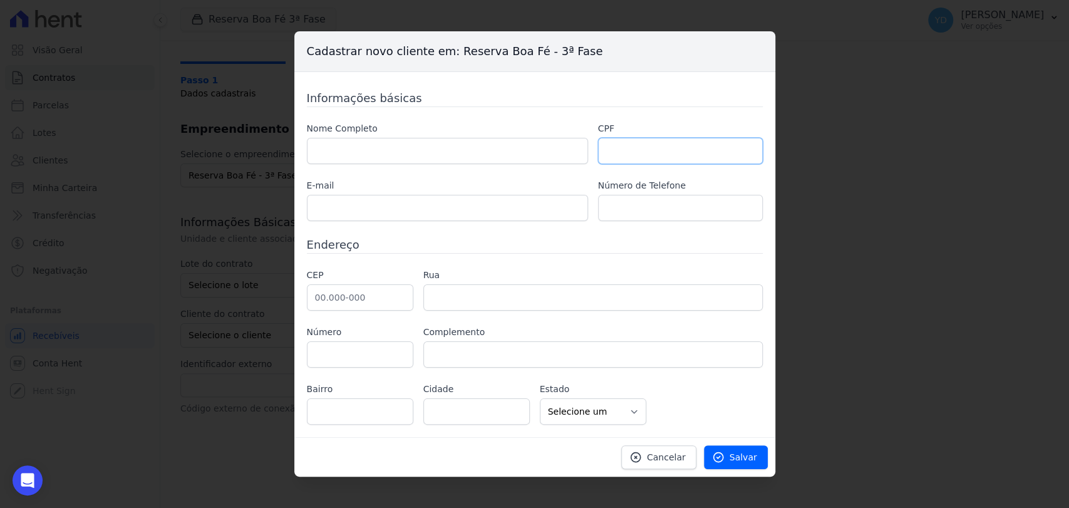
click at [649, 162] on input "text" at bounding box center [680, 151] width 165 height 26
click at [632, 211] on input "text" at bounding box center [680, 208] width 165 height 26
paste input "[PHONE_NUMBER]"
type input "[PHONE_NUMBER]"
click at [433, 219] on input "text" at bounding box center [447, 208] width 281 height 26
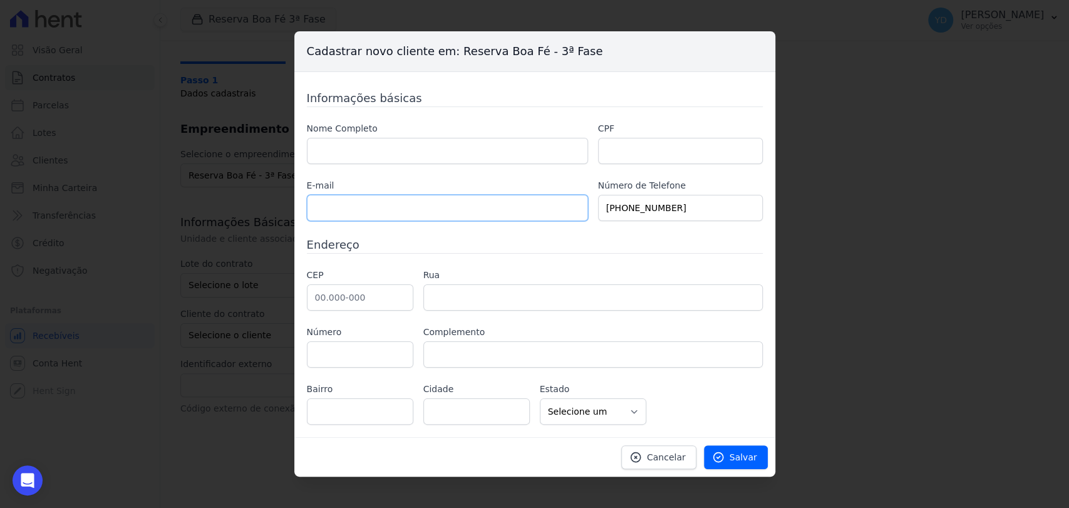
paste input "[EMAIL_ADDRESS][DOMAIN_NAME] • Endereço: [STREET_ADDRESS][PERSON_NAME]"
drag, startPoint x: 316, startPoint y: 207, endPoint x: 297, endPoint y: 202, distance: 19.0
click at [297, 202] on div "Informações básicas Nome Completo CPF E-mail [EMAIL_ADDRESS][DOMAIN_NAME] Númer…" at bounding box center [534, 254] width 481 height 365
type input "[EMAIL_ADDRESS][DOMAIN_NAME]"
drag, startPoint x: 371, startPoint y: 295, endPoint x: 396, endPoint y: 252, distance: 49.4
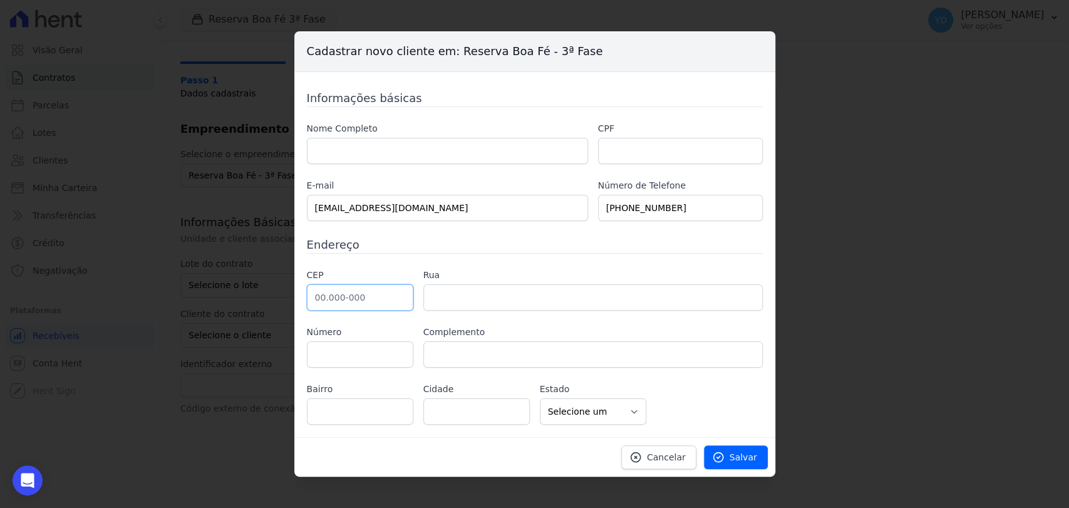
click at [371, 295] on input "text" at bounding box center [360, 297] width 106 height 26
click at [356, 304] on input "text" at bounding box center [360, 297] width 106 height 26
paste input "25.600-001"
type input "25.600-001"
click at [373, 343] on input "text" at bounding box center [360, 354] width 106 height 26
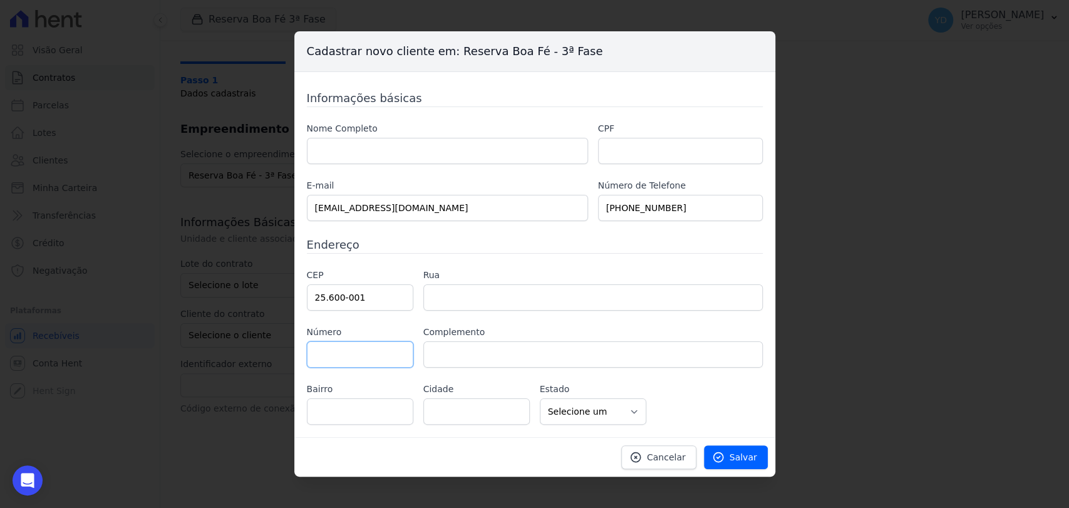
paste input "00310"
type input "00310"
drag, startPoint x: 498, startPoint y: 296, endPoint x: 488, endPoint y: 289, distance: 12.0
click at [498, 296] on input "text" at bounding box center [592, 297] width 339 height 26
paste input "Rua [PERSON_NAME]"
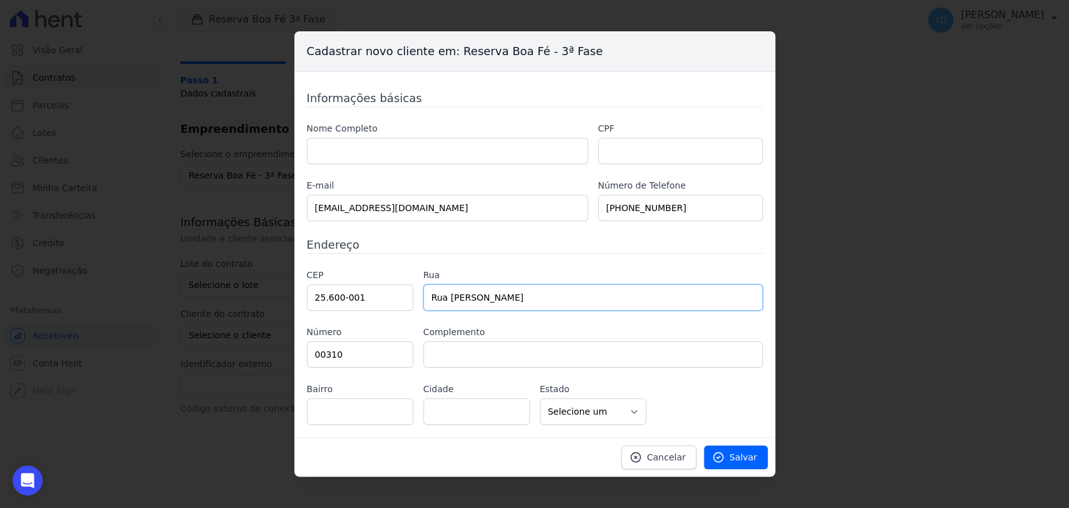
type input "Rua [PERSON_NAME]"
click at [490, 354] on input "text" at bounding box center [592, 354] width 339 height 26
paste input "casa 2,"
type input "casa 2"
drag, startPoint x: 366, startPoint y: 410, endPoint x: 375, endPoint y: 398, distance: 15.3
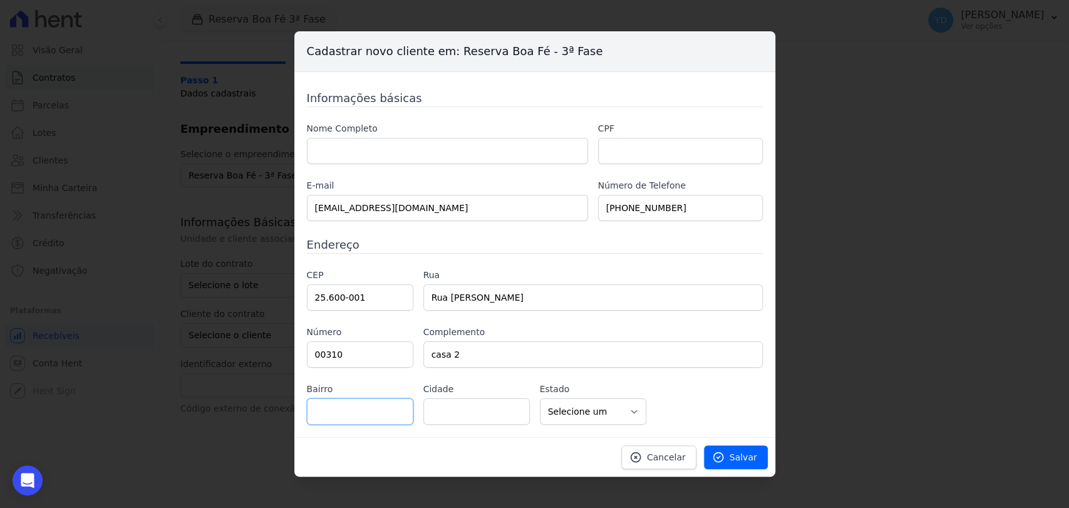
click at [366, 410] on input "text" at bounding box center [360, 411] width 106 height 26
type input "Retirp"
paste input "[GEOGRAPHIC_DATA]"
type input "[GEOGRAPHIC_DATA]"
click at [361, 412] on input "Retirp" at bounding box center [360, 411] width 106 height 26
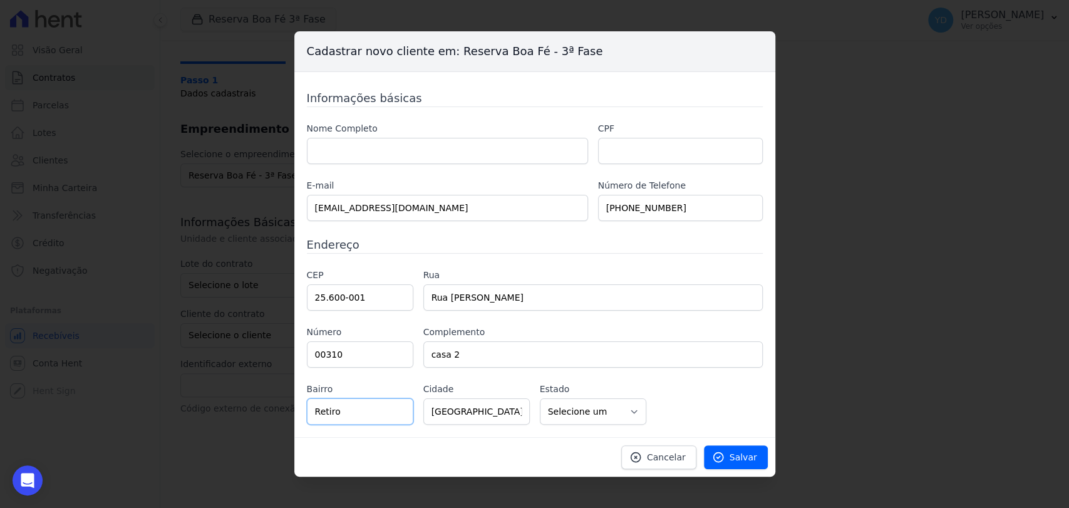
type input "Retiro"
click at [414, 133] on label "Nome Completo" at bounding box center [447, 128] width 281 height 13
click at [421, 158] on input "text" at bounding box center [447, 151] width 281 height 26
paste input "[PERSON_NAME]"
type input "[PERSON_NAME]"
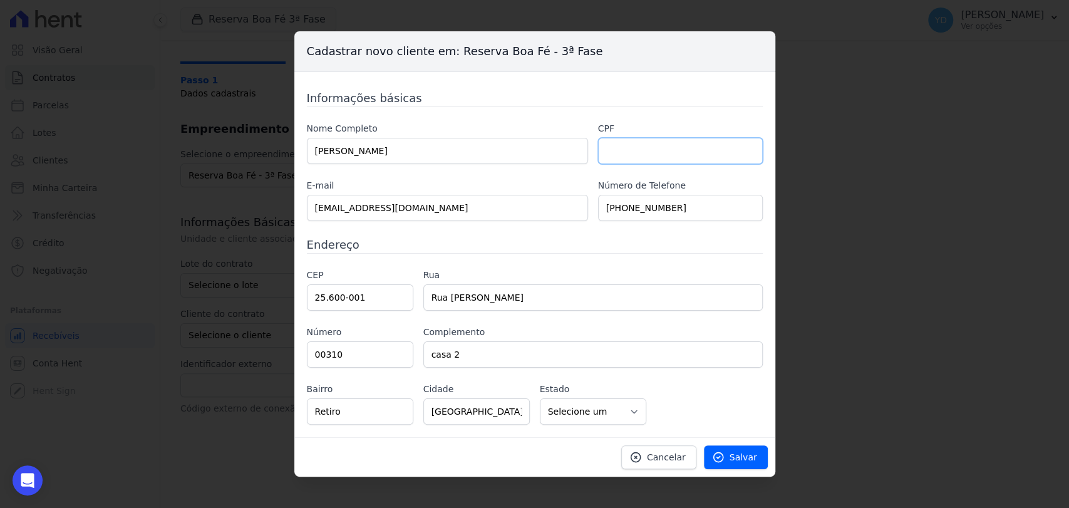
click at [615, 155] on input "text" at bounding box center [680, 151] width 165 height 26
paste input "15703539722"
type input "15703539722"
click at [584, 273] on label "Rua" at bounding box center [592, 275] width 339 height 13
click at [751, 458] on span "Salvar" at bounding box center [743, 457] width 28 height 13
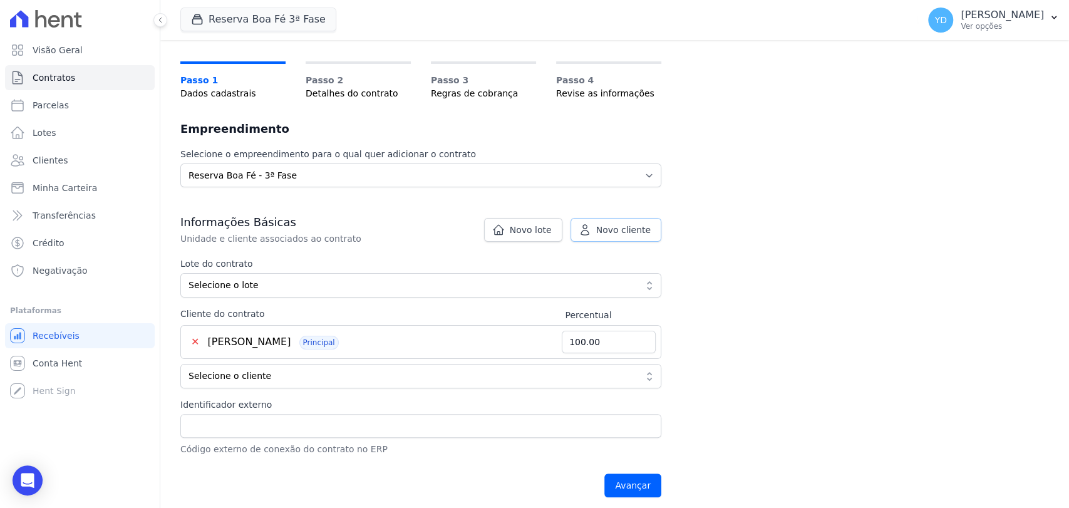
click at [581, 229] on link "Novo cliente" at bounding box center [615, 230] width 91 height 24
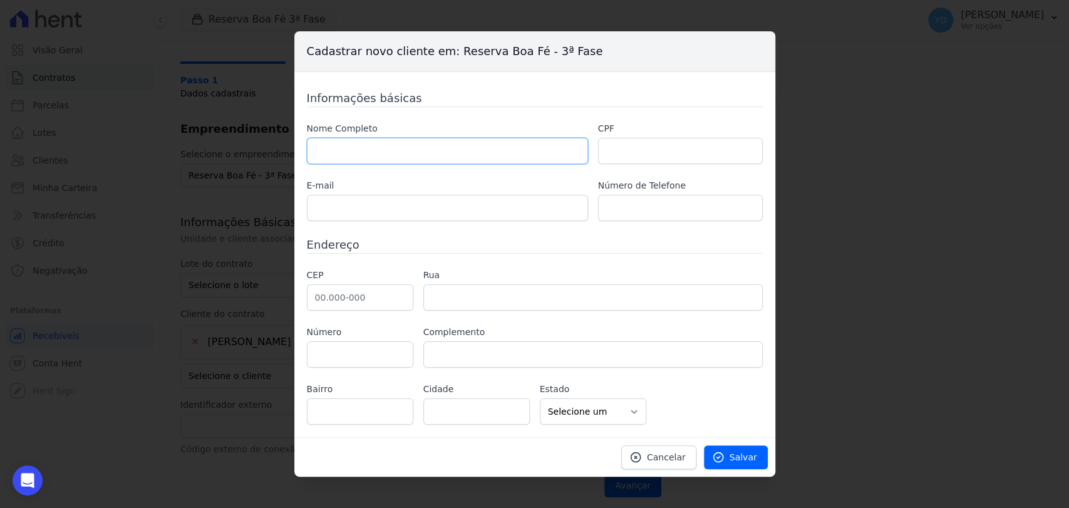
drag, startPoint x: 418, startPoint y: 148, endPoint x: 411, endPoint y: 113, distance: 35.2
click at [418, 148] on input "text" at bounding box center [447, 151] width 281 height 26
paste input "[PERSON_NAME]"
type input "[PERSON_NAME]"
click at [643, 164] on div "Nome Completo [PERSON_NAME] CPF E-mail Número de Telefone" at bounding box center [535, 171] width 456 height 99
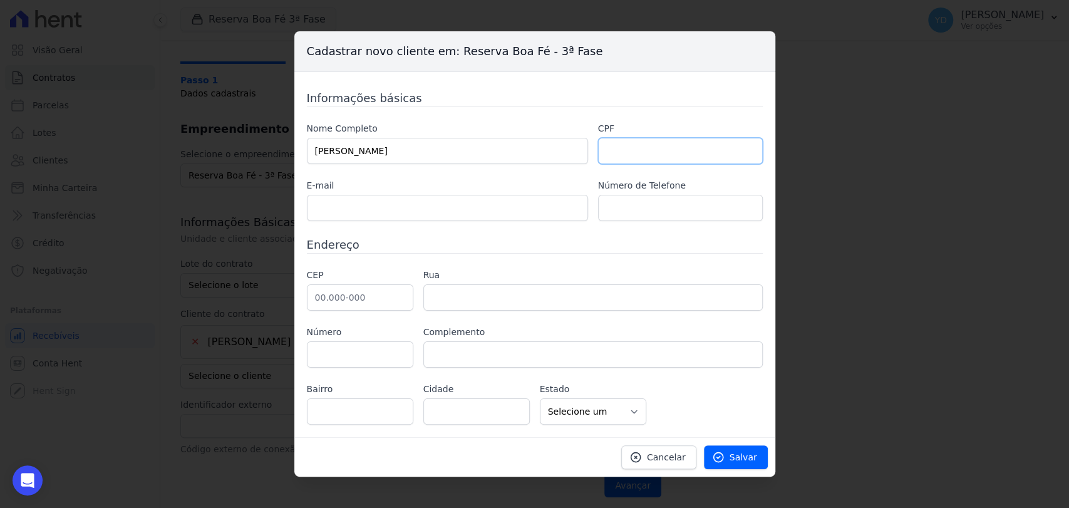
click at [642, 162] on input "text" at bounding box center [680, 151] width 165 height 26
paste input "05760420720"
type input "05760420720"
click at [396, 209] on input "text" at bounding box center [447, 208] width 281 height 26
click at [398, 409] on input "text" at bounding box center [360, 411] width 106 height 26
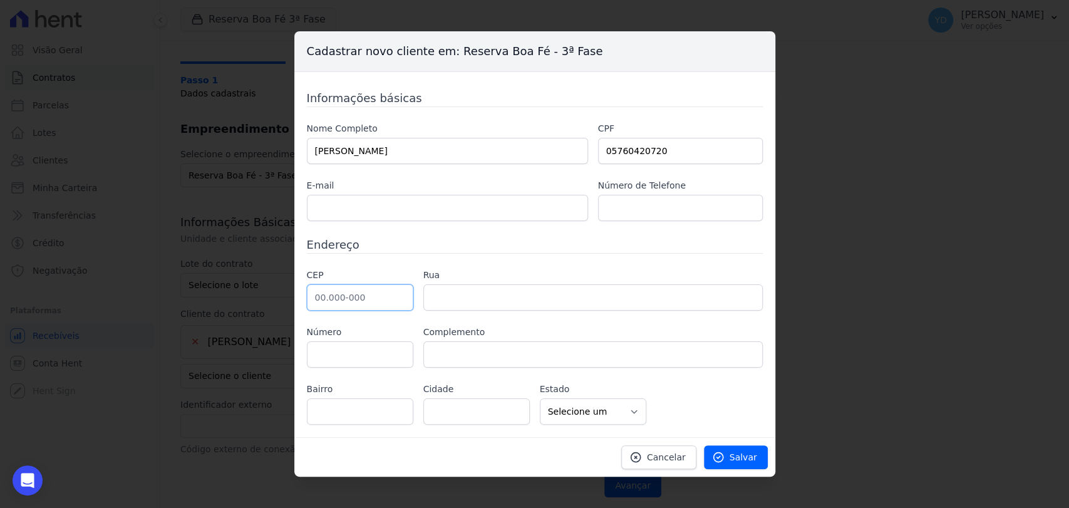
click at [357, 298] on input "text" at bounding box center [360, 297] width 106 height 26
paste input "25.600-001"
type input "25.600-001"
click at [398, 277] on label "CEP" at bounding box center [360, 275] width 106 height 13
drag, startPoint x: 447, startPoint y: 296, endPoint x: 428, endPoint y: 265, distance: 36.8
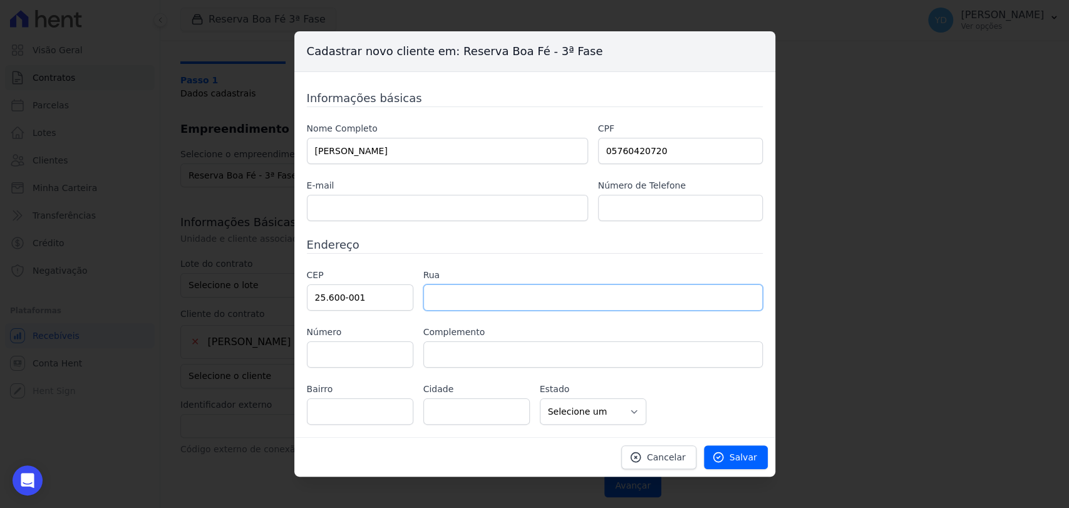
click at [447, 296] on input "text" at bounding box center [592, 297] width 339 height 26
paste input "Rua Felipe camarão"
type input "Rua Felipe camarão"
click at [390, 352] on input "text" at bounding box center [360, 354] width 106 height 26
paste input "00310"
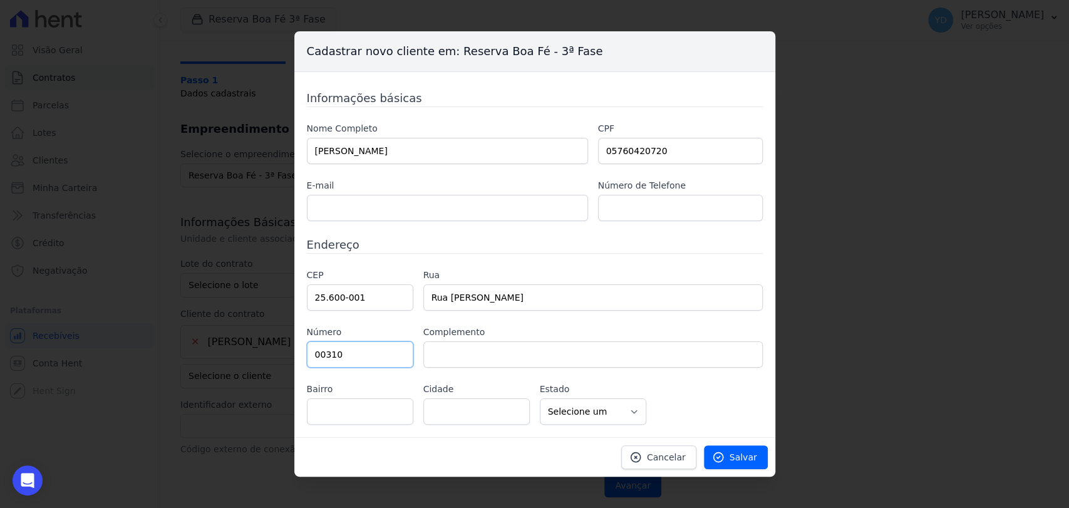
type input "00310"
click at [463, 361] on input "text" at bounding box center [592, 354] width 339 height 26
type input "casa 2"
click at [366, 405] on input "text" at bounding box center [360, 411] width 106 height 26
type input "Retiro"
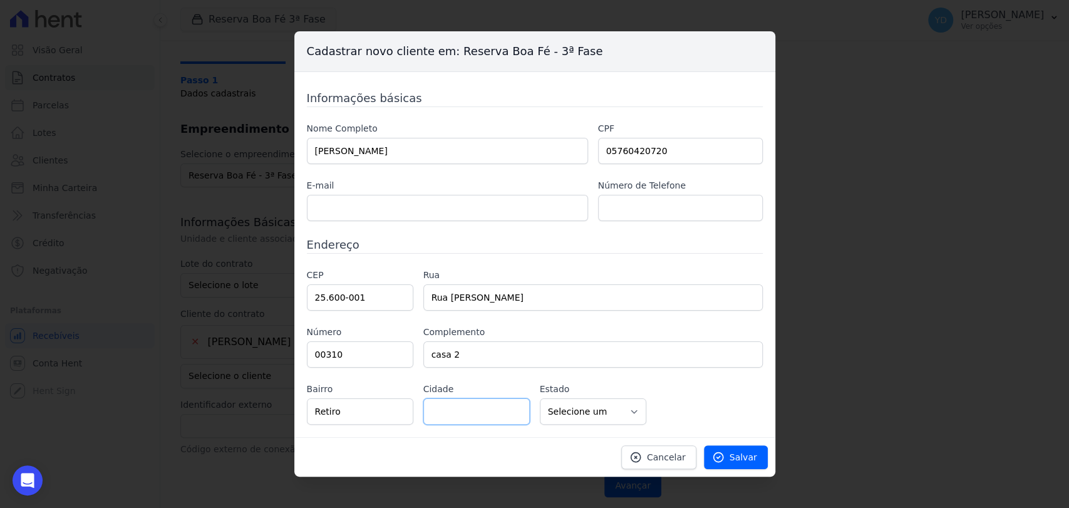
paste input "Petrópolis"
type input "Petrópolis"
drag, startPoint x: 451, startPoint y: 187, endPoint x: 449, endPoint y: 198, distance: 11.5
click at [450, 197] on div "E-mail" at bounding box center [447, 200] width 281 height 42
click at [449, 198] on input "text" at bounding box center [447, 208] width 281 height 26
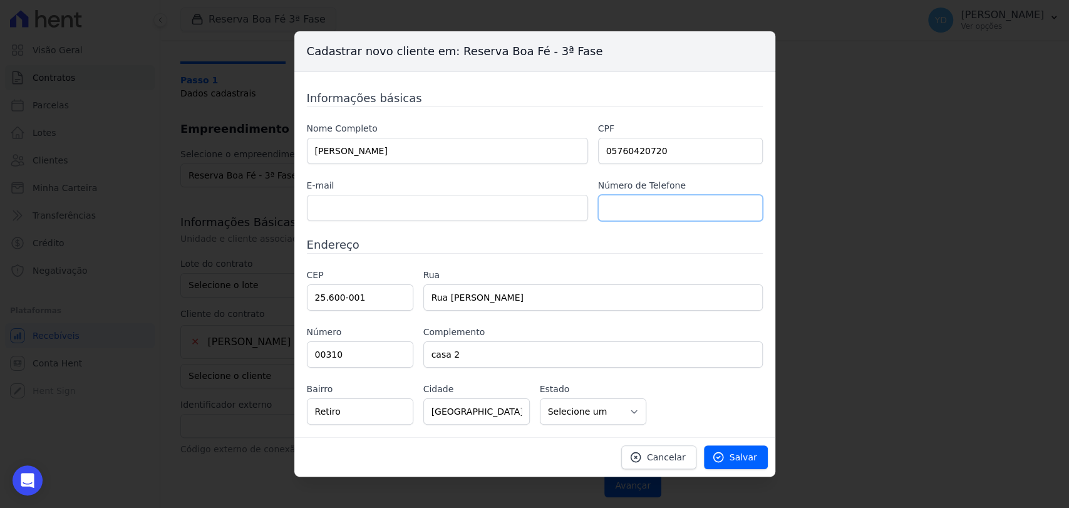
click at [611, 197] on input "text" at bounding box center [680, 208] width 165 height 26
paste input "(24) 99271-0530"
type input "(24) 99271-0530"
click at [443, 225] on div "Informações básicas Nome Completo ILSON FLORENTINO PIO JUNIOR CPF 05760420720 E…" at bounding box center [535, 257] width 456 height 335
click at [448, 202] on input "text" at bounding box center [447, 208] width 281 height 26
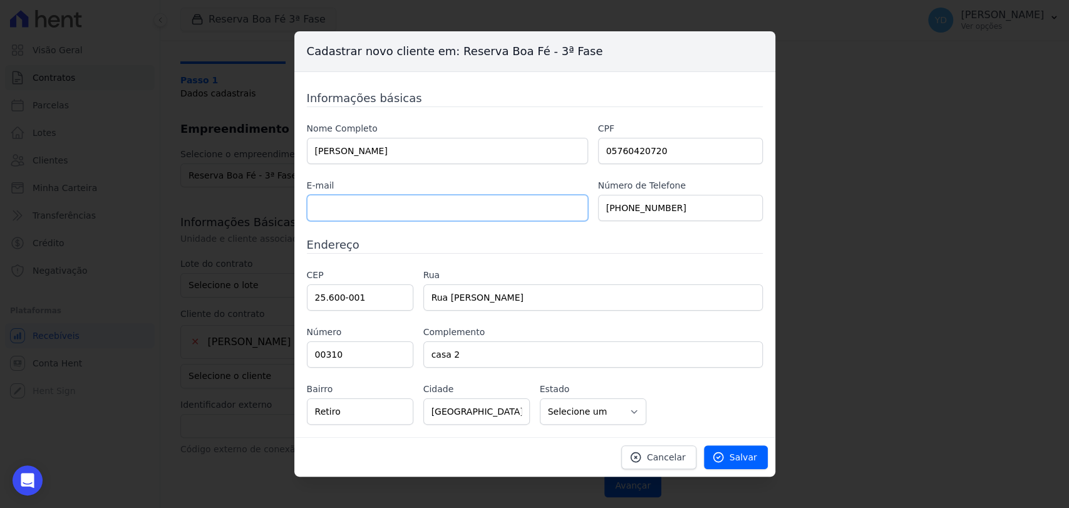
paste input "juniorfpio06@gmail.com"
type input "juniorfpio06@gmail.com"
click at [535, 237] on h3 "Endereço" at bounding box center [535, 244] width 456 height 17
click at [733, 458] on span "Salvar" at bounding box center [743, 457] width 28 height 13
type input "50.00"
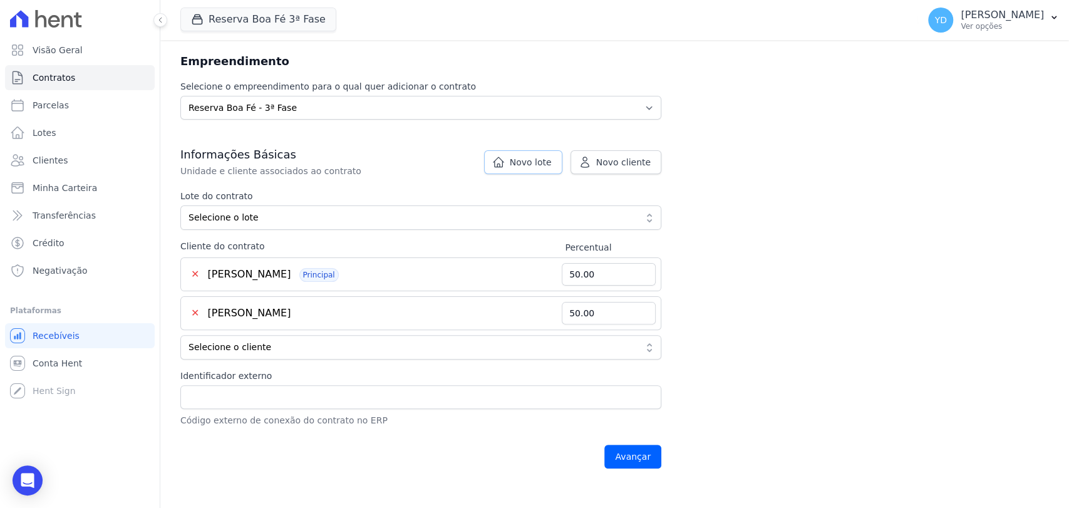
scroll to position [139, 0]
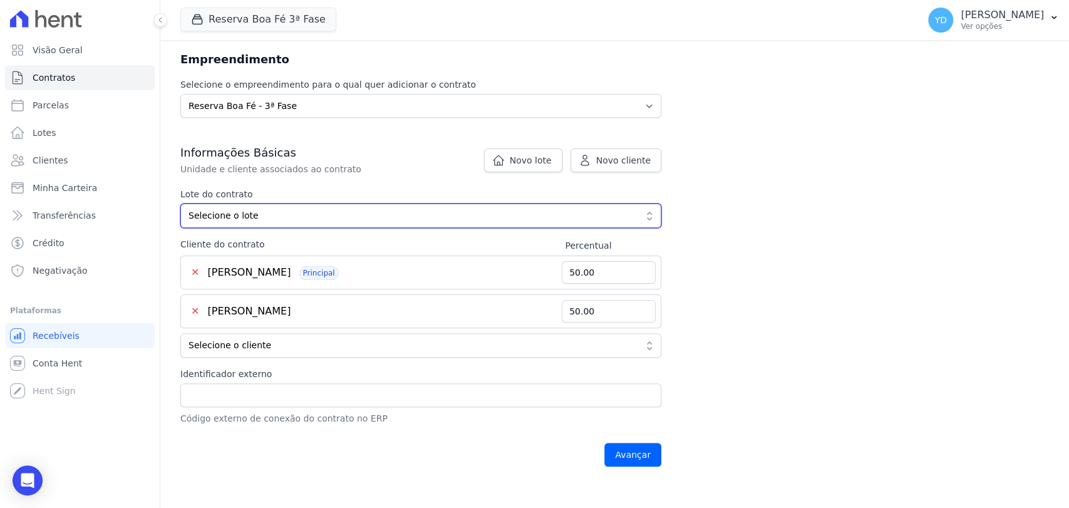
click at [261, 218] on span "Selecione o lote" at bounding box center [411, 215] width 447 height 13
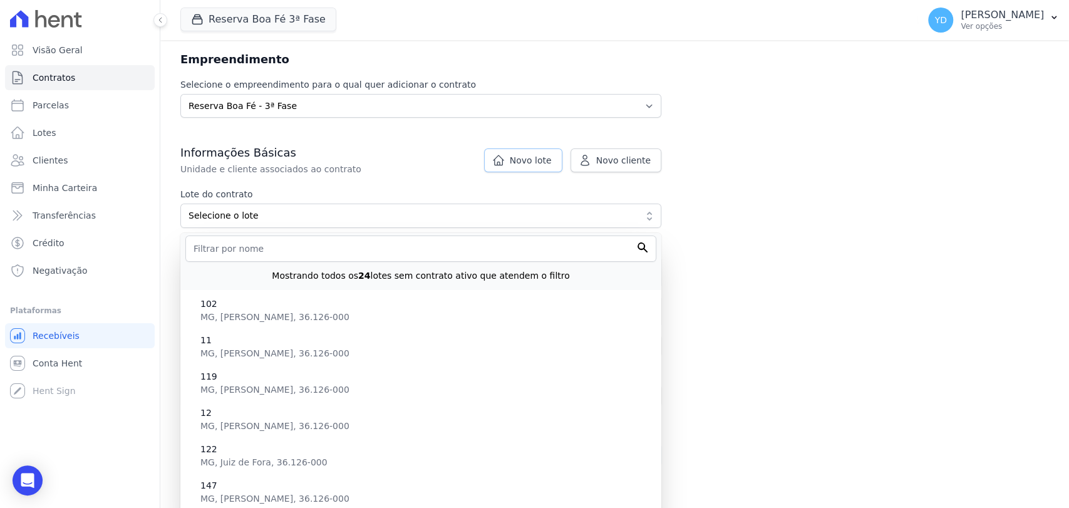
click at [513, 155] on link "Novo lote" at bounding box center [523, 160] width 78 height 24
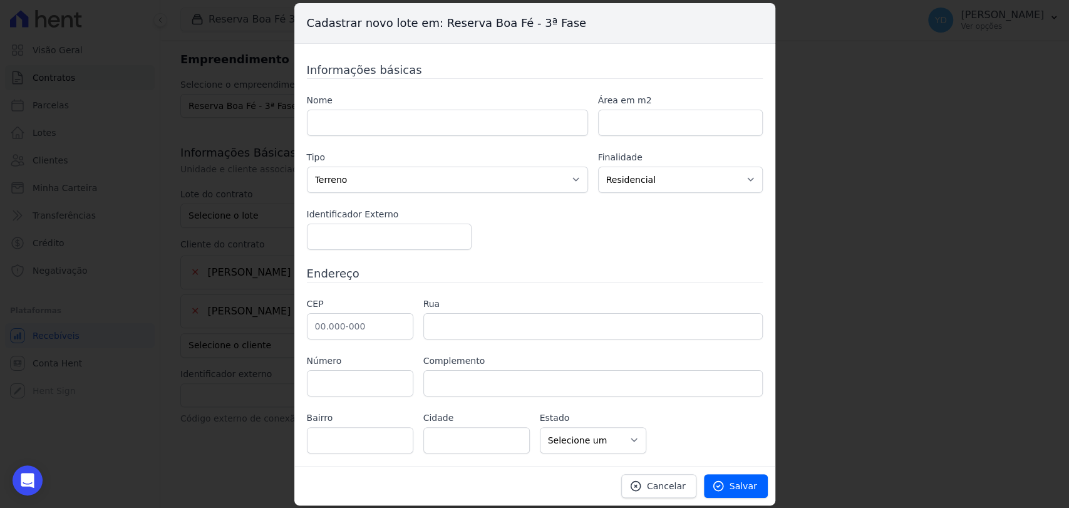
drag, startPoint x: 381, startPoint y: 140, endPoint x: 381, endPoint y: 126, distance: 13.8
click at [381, 137] on div "Nome Área em m2 Tipo Casa Apartamento Escritório Flat Loja Espaço Comercial Ter…" at bounding box center [535, 172] width 456 height 156
drag, startPoint x: 381, startPoint y: 126, endPoint x: 347, endPoint y: 24, distance: 107.7
click at [381, 126] on input "text" at bounding box center [447, 123] width 281 height 26
type input "12"
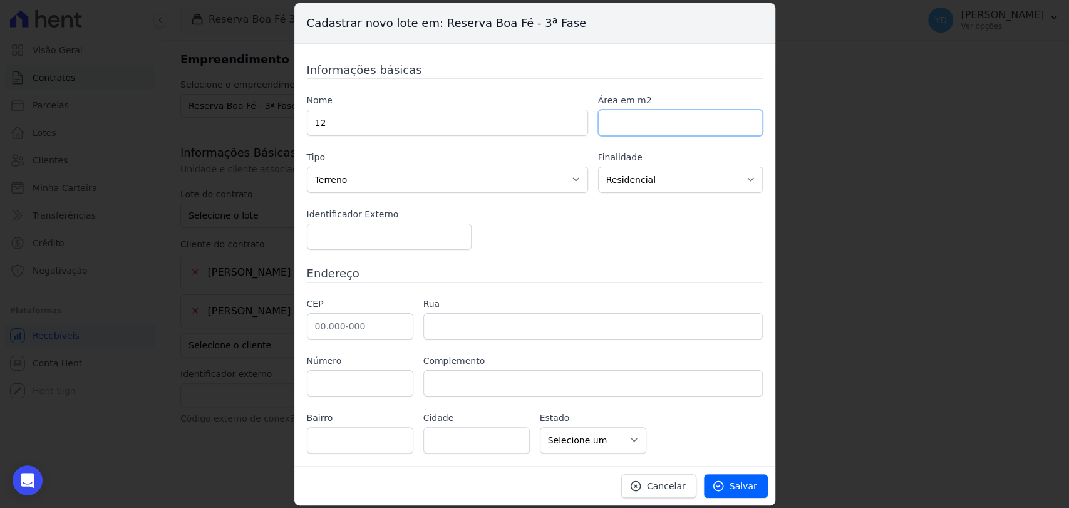
paste input "504.82"
type input "504.82"
click at [389, 328] on input "text" at bounding box center [360, 326] width 106 height 26
type input "36.126-000"
drag, startPoint x: 496, startPoint y: 252, endPoint x: 484, endPoint y: 257, distance: 12.7
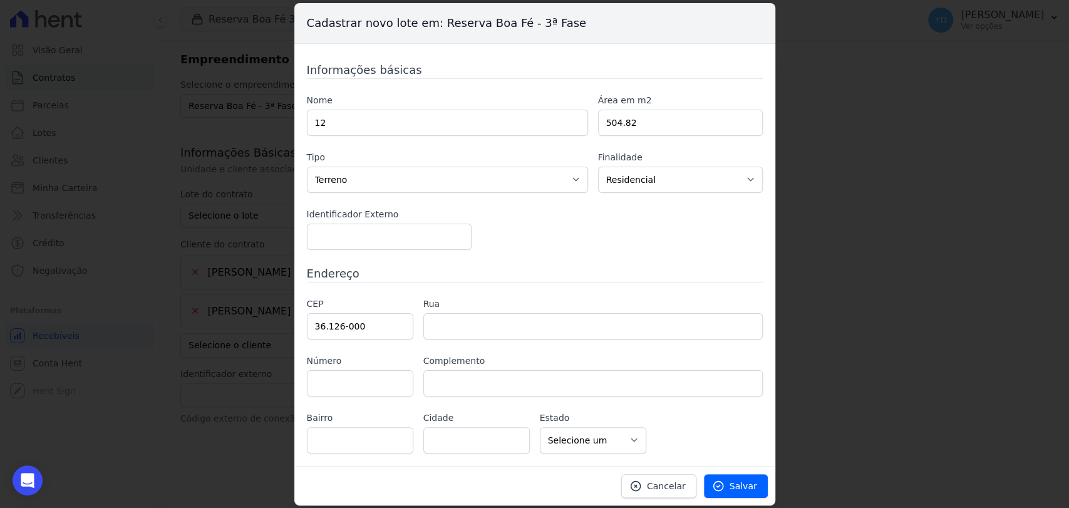
click at [496, 252] on div "Informações básicas Nome 12 Área em m2 504.82 Tipo Casa Apartamento Escritório …" at bounding box center [535, 257] width 456 height 392
type input "Belmiro Braga"
select select "MG"
click at [742, 476] on link "Salvar" at bounding box center [736, 486] width 64 height 24
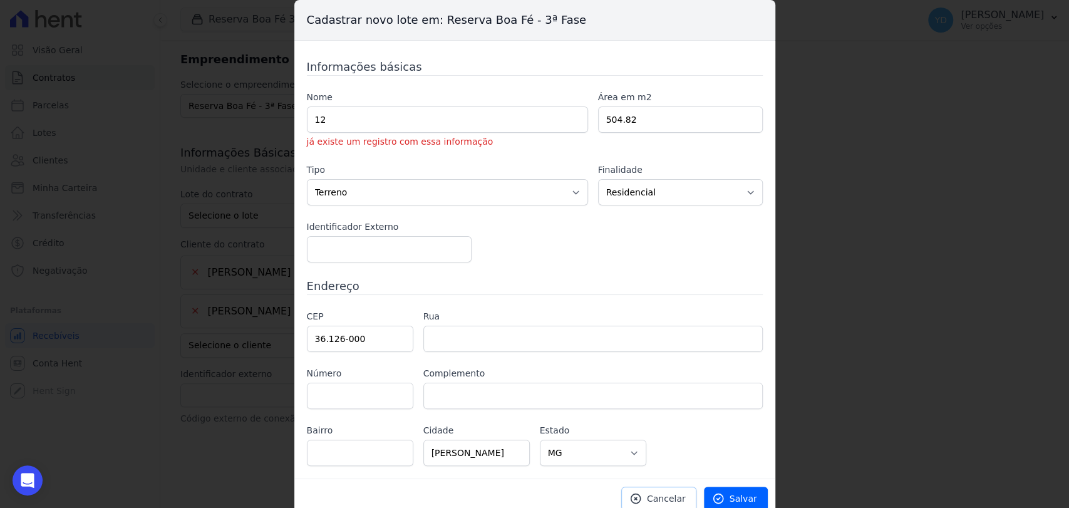
click at [636, 494] on icon at bounding box center [634, 498] width 9 height 9
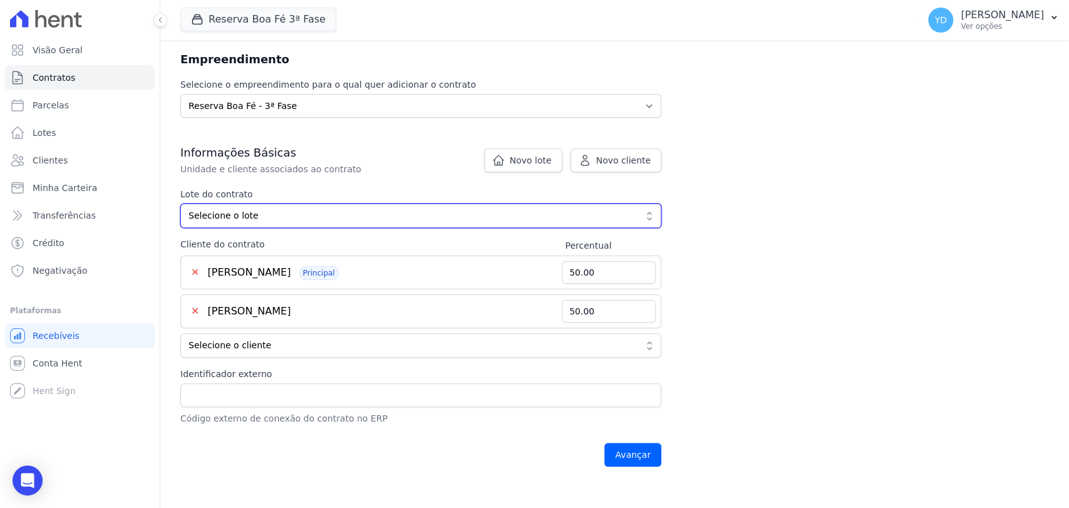
click at [368, 209] on span "Selecione o lote" at bounding box center [411, 215] width 447 height 13
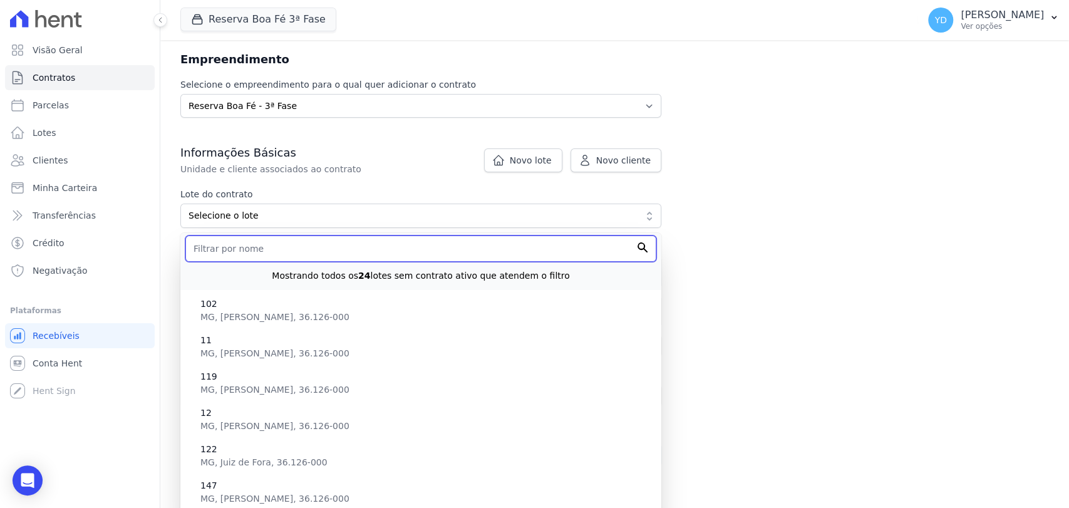
click at [353, 239] on input "text" at bounding box center [420, 248] width 471 height 26
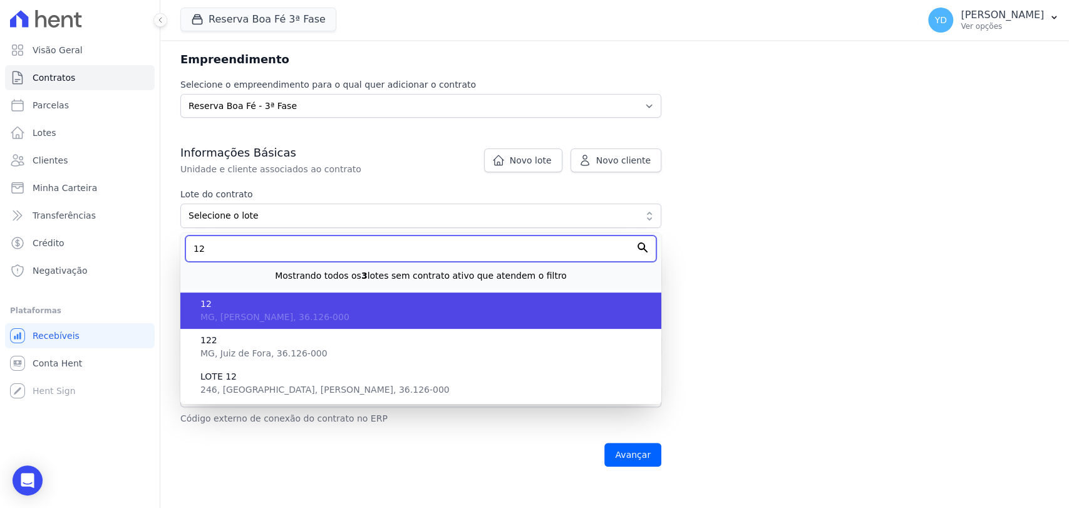
type input "12"
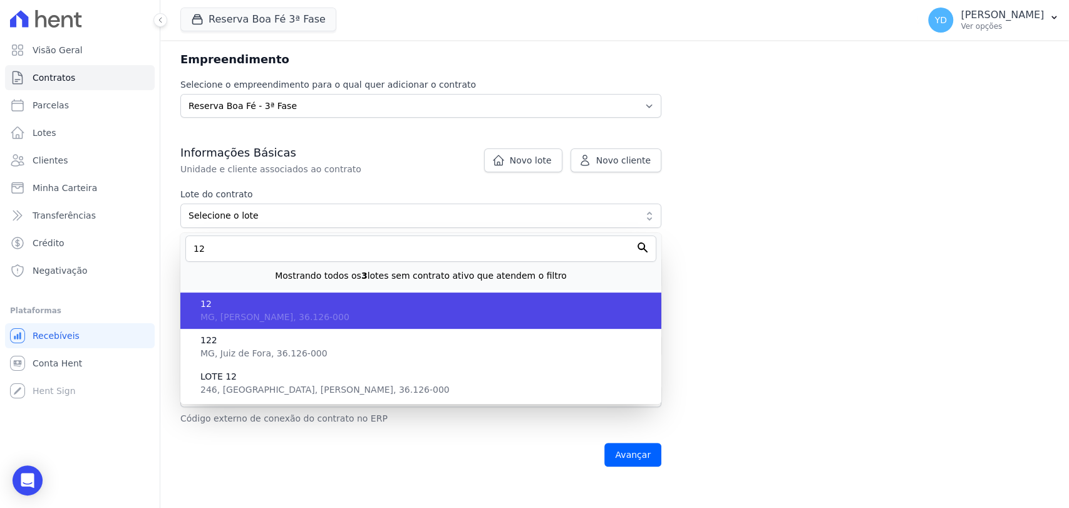
click at [349, 297] on span "12" at bounding box center [425, 303] width 451 height 13
type input "41cacd7d-c6e7-4d4a-8852-b495451fa142"
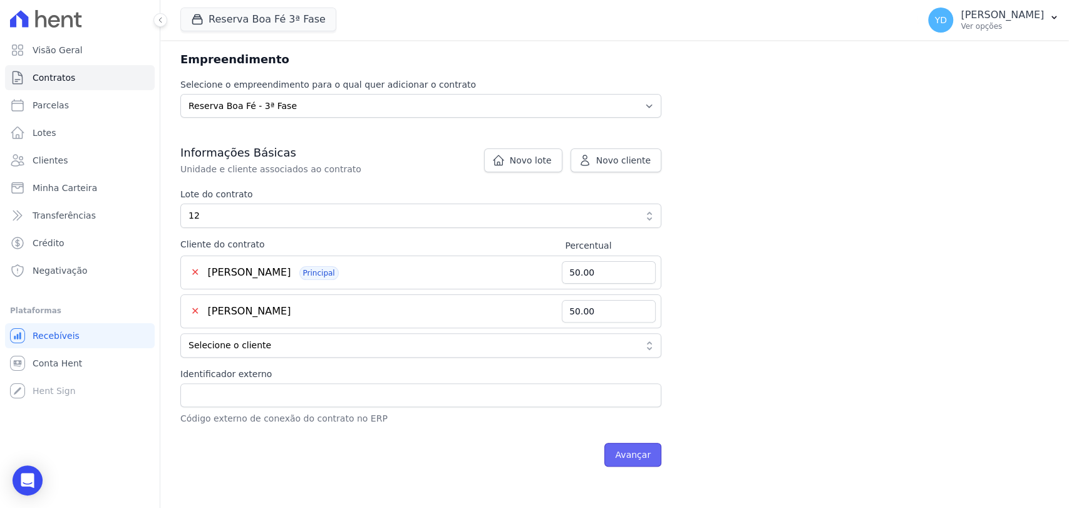
click at [648, 451] on input "Avançar" at bounding box center [632, 455] width 57 height 24
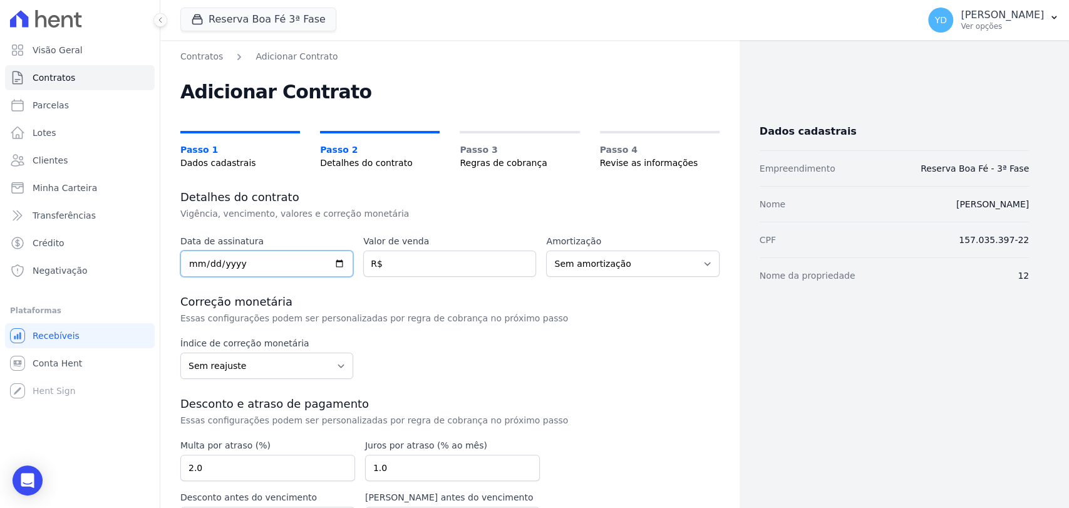
click at [299, 255] on input "date" at bounding box center [266, 263] width 173 height 26
type input "[DATE]"
click at [490, 252] on input "number" at bounding box center [449, 263] width 173 height 26
type input "66900.00"
click at [414, 408] on h3 "Desconto e atraso de pagamento" at bounding box center [449, 403] width 539 height 15
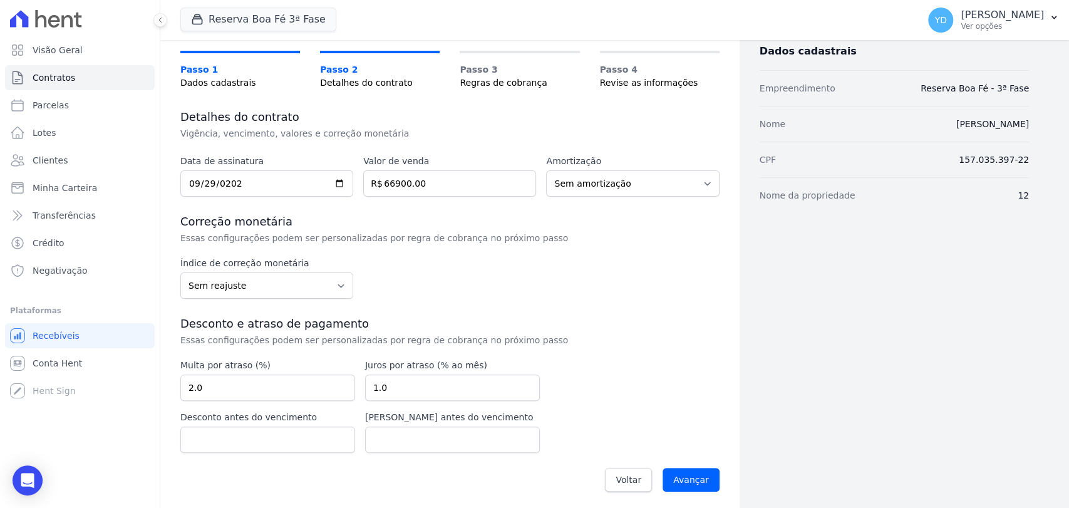
scroll to position [83, 0]
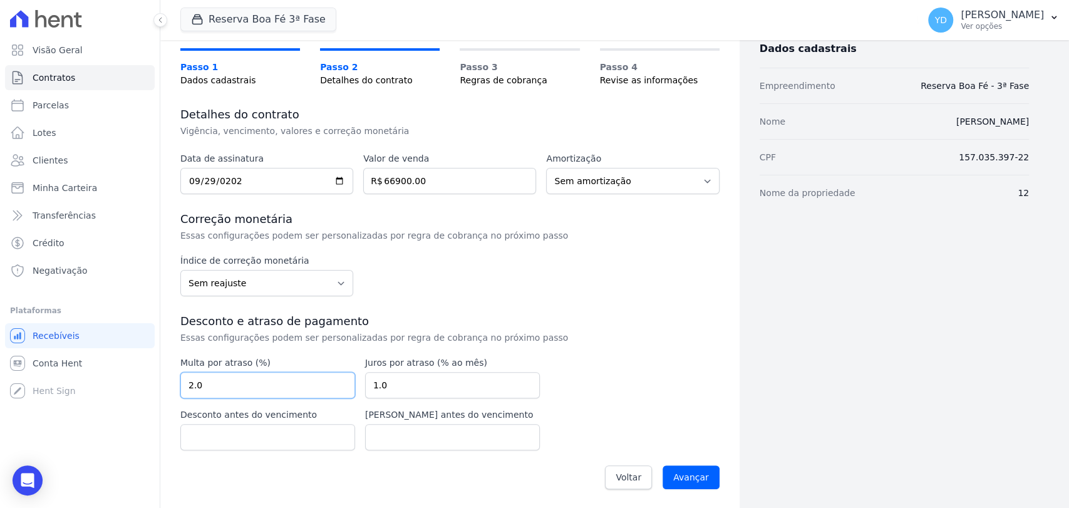
click at [260, 373] on input "2.0" at bounding box center [267, 385] width 175 height 26
type input "10.00"
click at [516, 327] on h3 "Desconto e atraso de pagamento" at bounding box center [449, 321] width 539 height 15
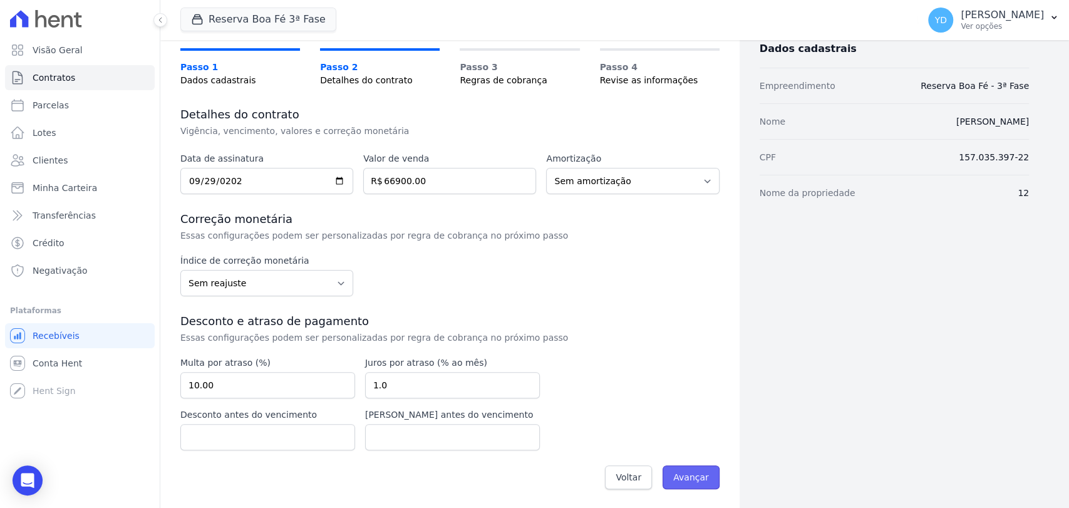
click at [689, 476] on input "Avançar" at bounding box center [690, 477] width 57 height 24
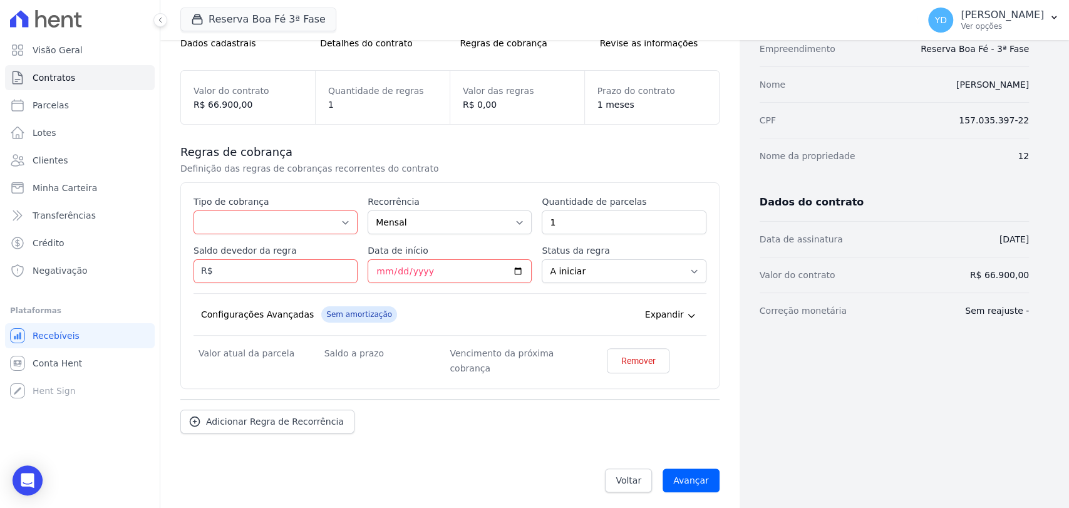
scroll to position [123, 0]
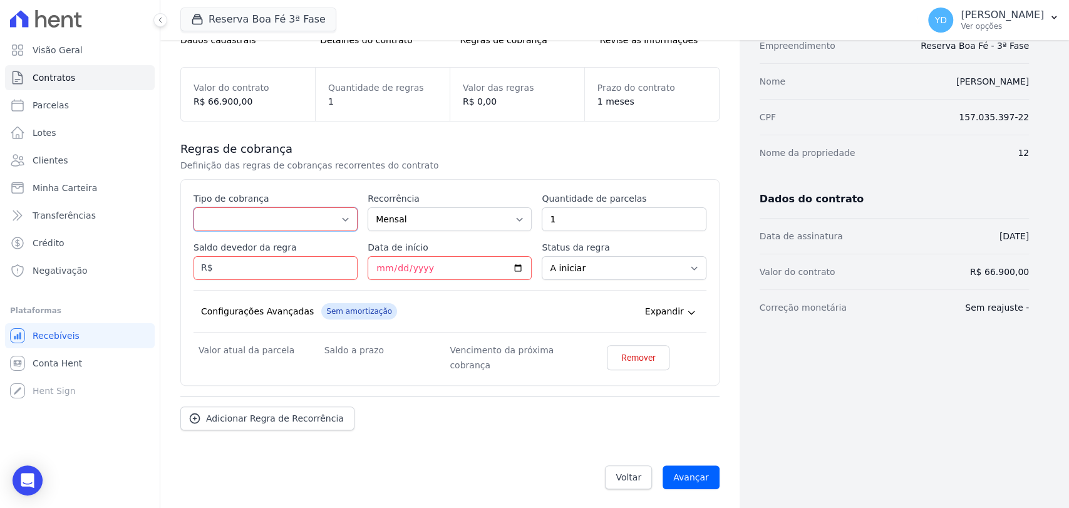
drag, startPoint x: 275, startPoint y: 221, endPoint x: 273, endPoint y: 229, distance: 8.4
click at [275, 221] on select "Parcela Normal Entrada Sinal Intercalada Chaves Pré-chaves Pós-chaves Impostos …" at bounding box center [275, 219] width 164 height 24
select select "down_payment"
click at [193, 207] on select "Parcela Normal Entrada Sinal Intercalada Chaves Pré-chaves Pós-chaves Impostos …" at bounding box center [275, 219] width 164 height 24
click at [286, 262] on input "Saldo devedor da regra" at bounding box center [275, 268] width 164 height 24
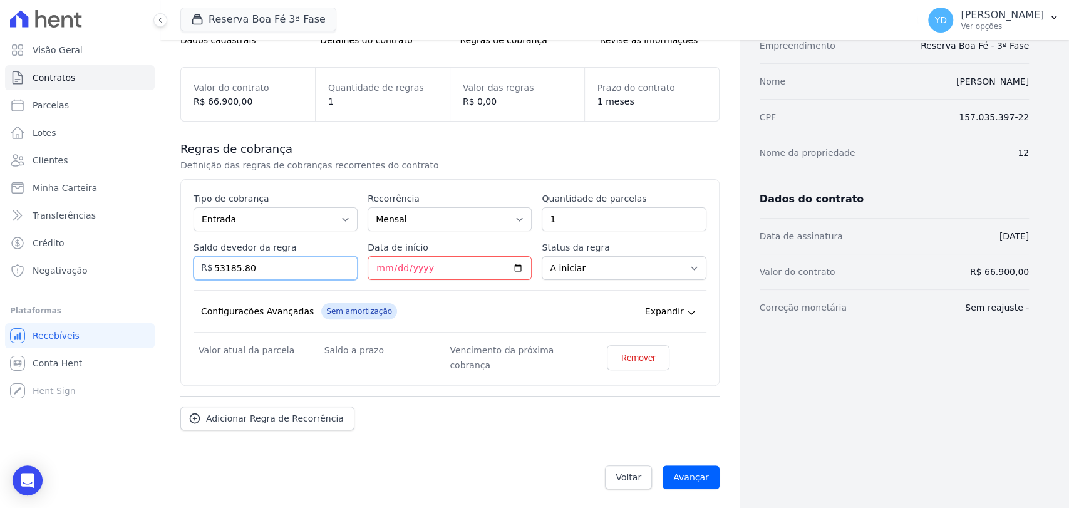
type input "53185.80"
click at [564, 224] on input "1" at bounding box center [624, 219] width 164 height 24
type input "60"
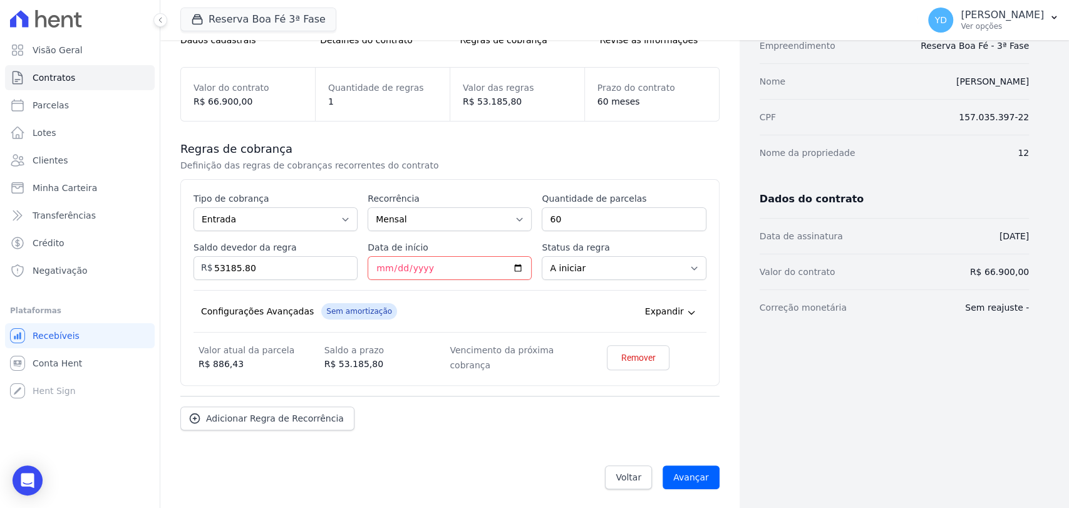
click at [478, 306] on div "Configurações Avançadas Sem amortização Price adjustment index/ Price adjustmen…" at bounding box center [449, 311] width 513 height 43
click at [379, 270] on input "Data de início" at bounding box center [450, 268] width 164 height 24
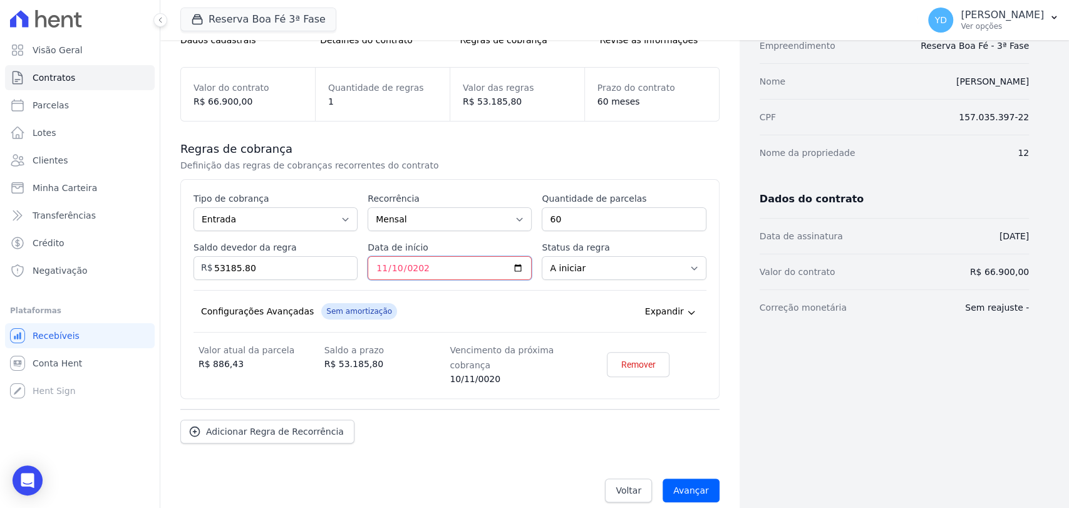
type input "2025-11-10"
click at [476, 319] on div "Configurações Avançadas Sem amortização Price adjustment index/ Price adjustmen…" at bounding box center [449, 311] width 513 height 43
click at [270, 427] on span "Adicionar Regra de Recorrência" at bounding box center [275, 431] width 138 height 13
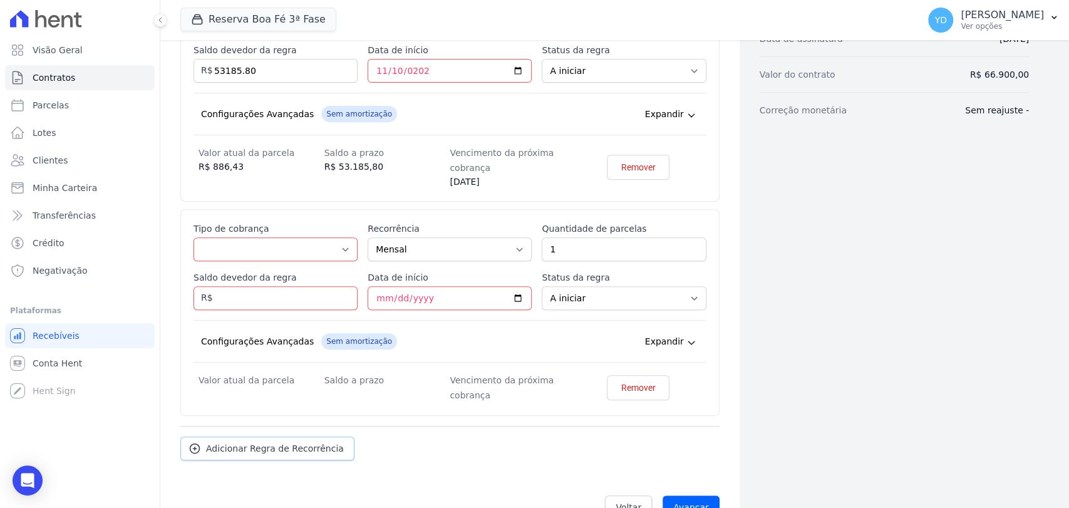
scroll to position [349, 0]
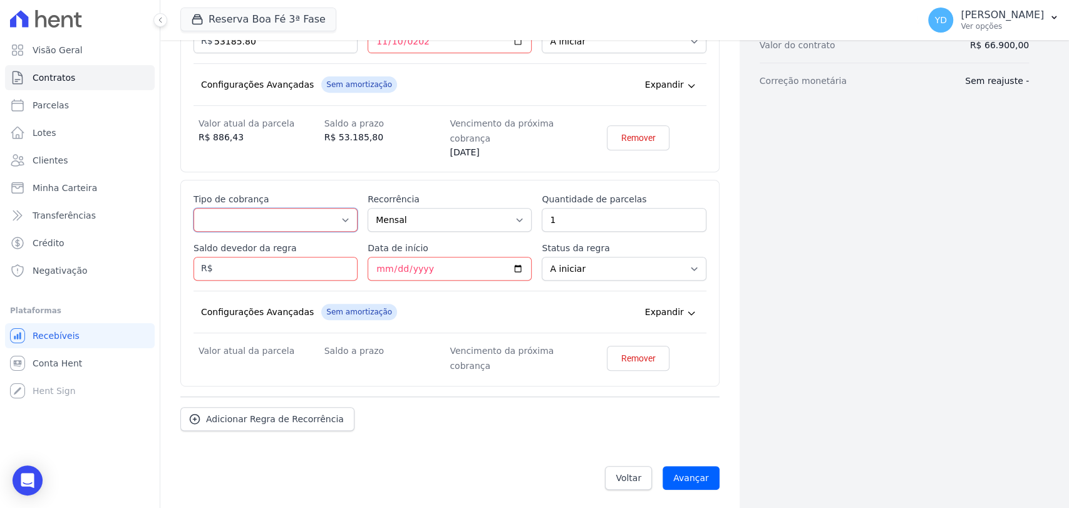
click at [279, 217] on select "Parcela Normal Entrada Sinal Intercalada Chaves Pré-chaves Pós-chaves Impostos …" at bounding box center [275, 220] width 164 height 24
select select "interleaved"
click at [193, 208] on select "Parcela Normal Entrada Sinal Intercalada Chaves Pré-chaves Pós-chaves Impostos …" at bounding box center [275, 220] width 164 height 24
click at [241, 265] on input "Saldo devedor da regra" at bounding box center [275, 269] width 164 height 24
type input "10000"
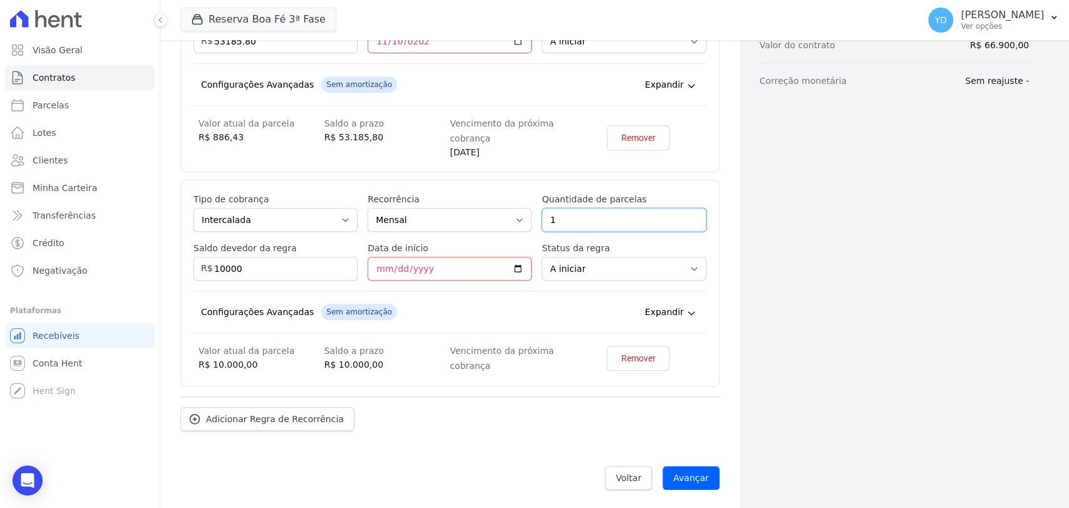
click at [582, 217] on input "1" at bounding box center [624, 220] width 164 height 24
type input "5"
click at [423, 266] on input "Data de início" at bounding box center [450, 269] width 164 height 24
click at [378, 267] on input "Data de início" at bounding box center [450, 269] width 164 height 24
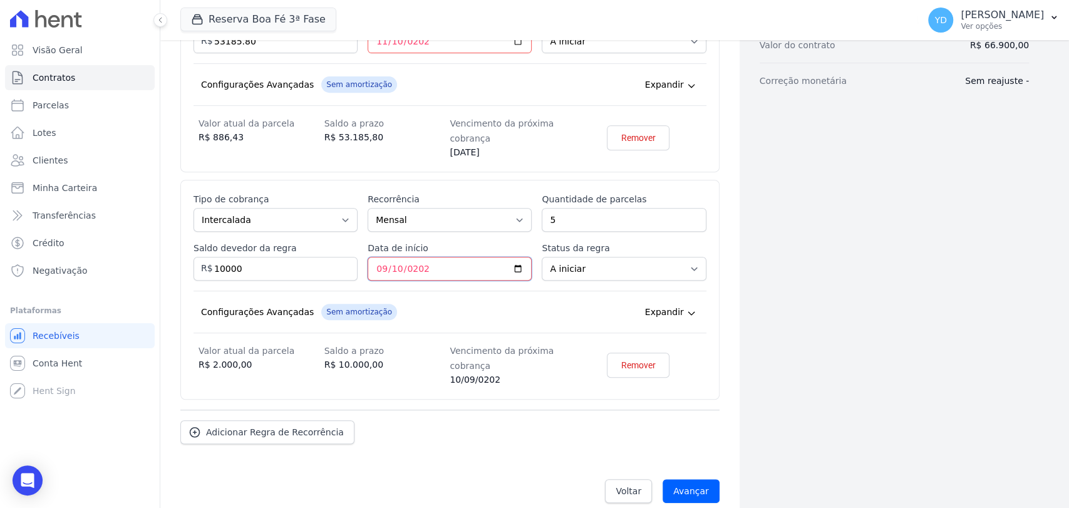
type input "2026-09-10"
click at [416, 197] on label "Recorrência" at bounding box center [450, 199] width 164 height 13
click at [416, 208] on select "Mensal Bimestral Trimestral Semestral Anual" at bounding box center [450, 220] width 164 height 24
click at [416, 218] on select "Mensal Bimestral Trimestral Semestral Anual" at bounding box center [450, 220] width 164 height 24
select select "12"
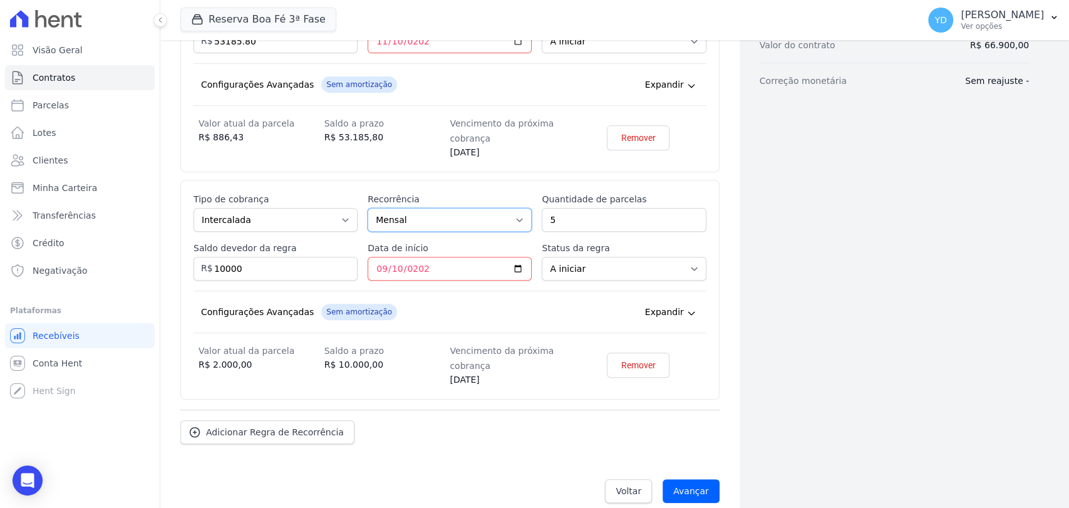
click at [368, 208] on select "Mensal Bimestral Trimestral Semestral Anual" at bounding box center [450, 220] width 164 height 24
click at [443, 308] on div "Configurações Avançadas Sem amortização Price adjustment index/ Price adjustmen…" at bounding box center [449, 311] width 513 height 43
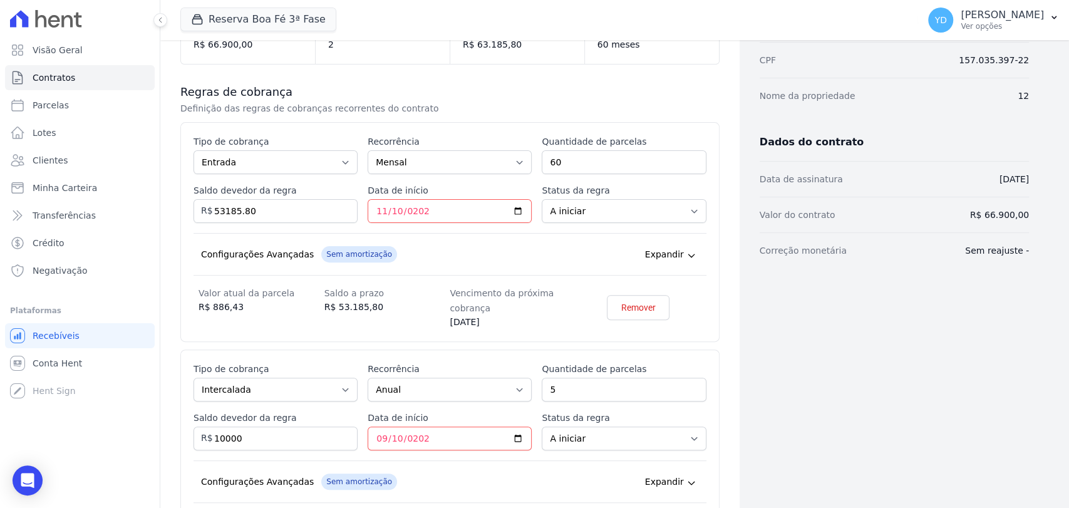
scroll to position [140, 0]
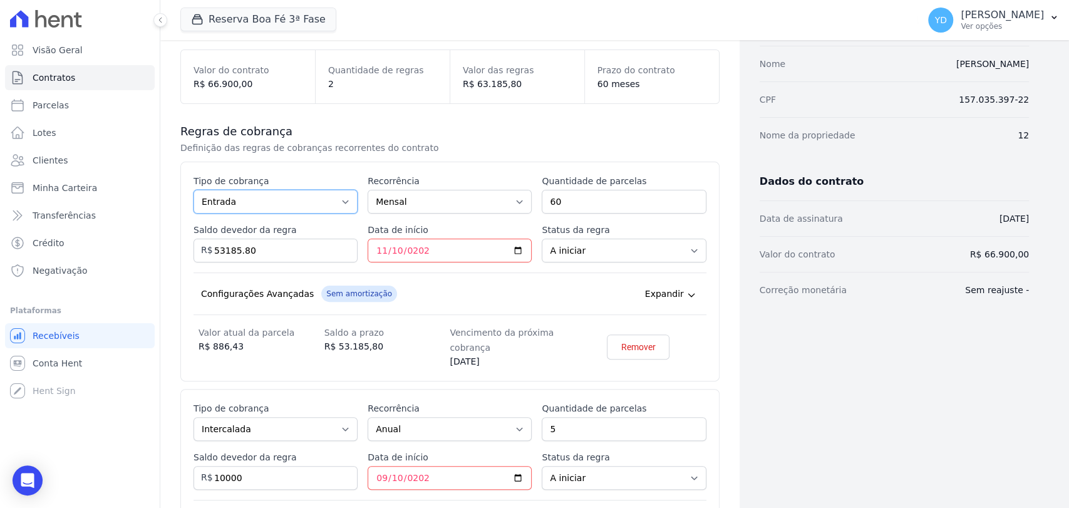
click at [290, 203] on select "Parcela Normal Entrada Sinal Intercalada Chaves Pré-chaves Pós-chaves Impostos …" at bounding box center [275, 202] width 164 height 24
select select "standard"
click at [193, 190] on select "Parcela Normal Entrada Sinal Intercalada Chaves Pré-chaves Pós-chaves Impostos …" at bounding box center [275, 202] width 164 height 24
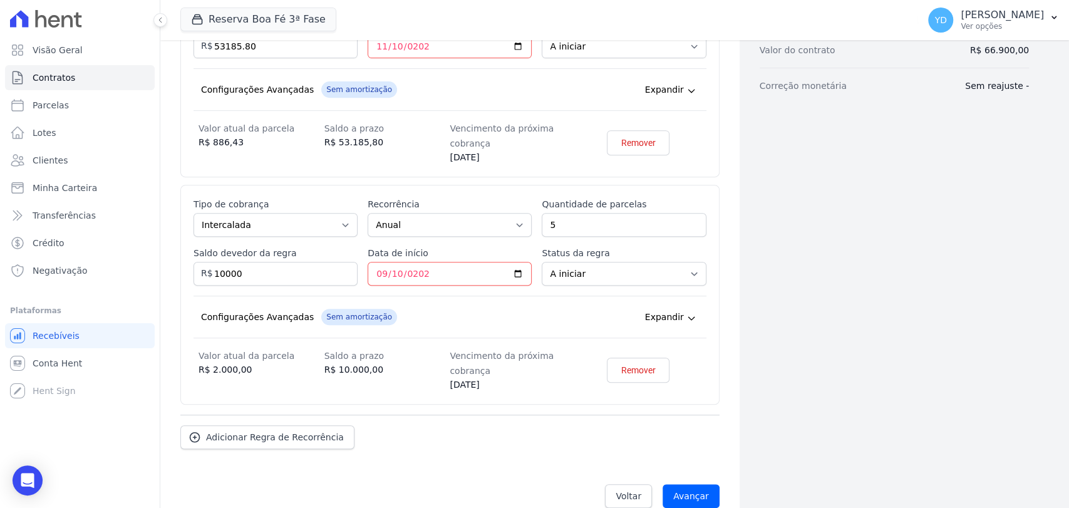
scroll to position [349, 0]
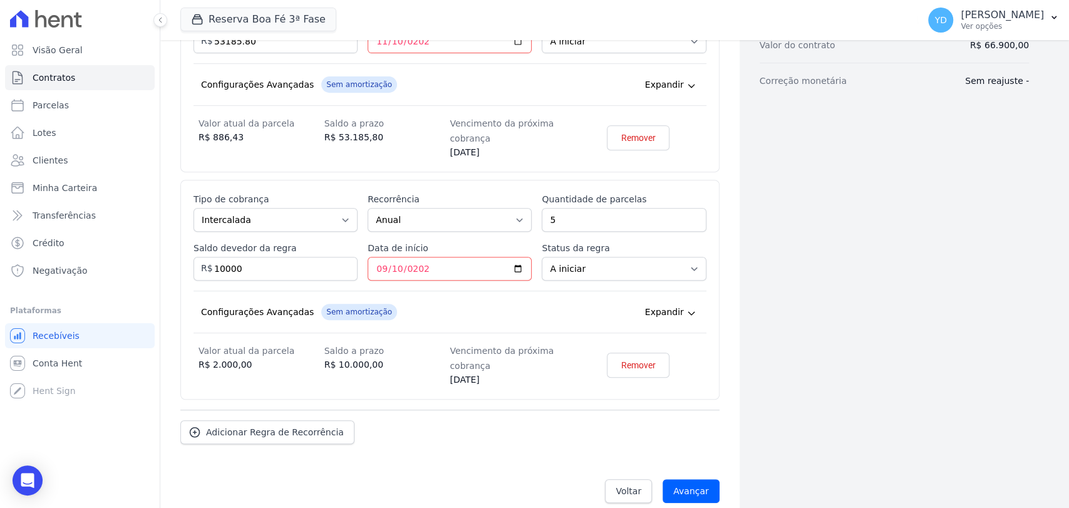
click at [461, 307] on div "Configurações Avançadas Sem amortização Price adjustment index/ Price adjustmen…" at bounding box center [449, 311] width 513 height 43
click at [704, 490] on input "Avançar" at bounding box center [690, 491] width 57 height 24
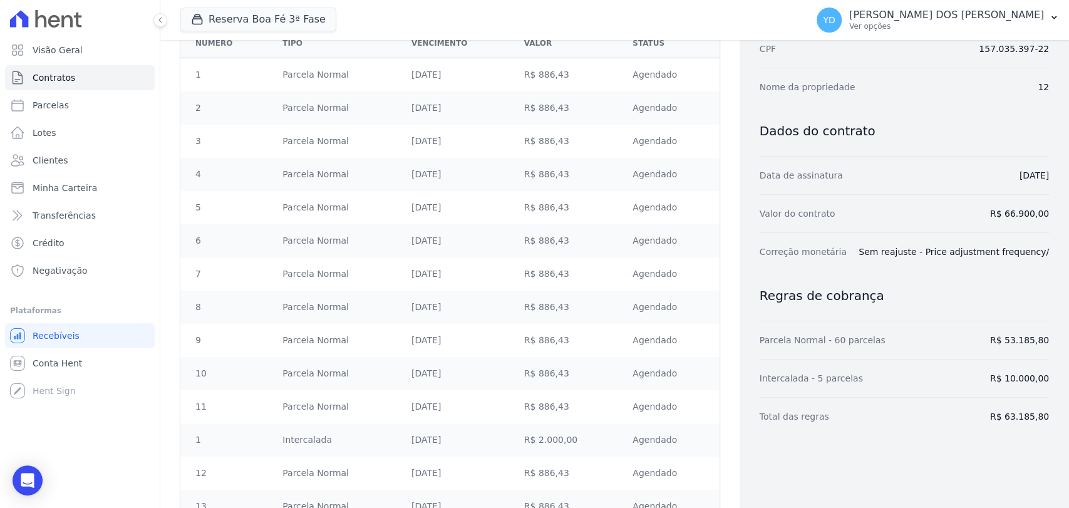
scroll to position [208, 0]
drag, startPoint x: 394, startPoint y: 71, endPoint x: 456, endPoint y: 101, distance: 68.3
click at [456, 101] on td "10/12/2025" at bounding box center [460, 106] width 113 height 33
drag, startPoint x: 403, startPoint y: 60, endPoint x: 460, endPoint y: 73, distance: 57.7
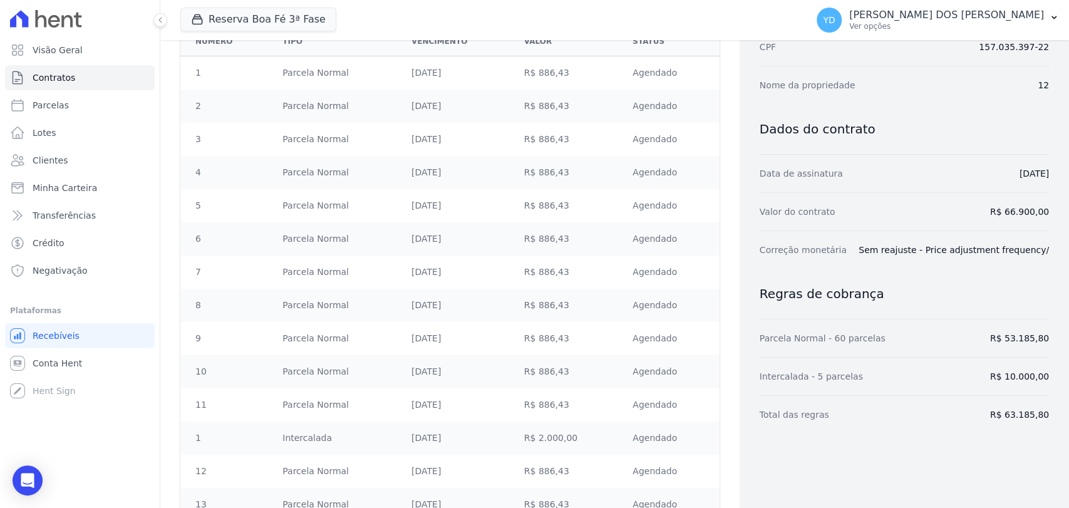
click at [460, 73] on tr "1 Parcela Normal 10/11/2025 R$ 886,43 Agendado" at bounding box center [449, 73] width 539 height 34
drag, startPoint x: 406, startPoint y: 105, endPoint x: 456, endPoint y: 106, distance: 50.1
click at [456, 106] on td "10/12/2025" at bounding box center [460, 106] width 113 height 33
drag, startPoint x: 395, startPoint y: 136, endPoint x: 463, endPoint y: 148, distance: 68.7
click at [463, 148] on tr "3 Parcela Normal 10/01/2026 R$ 886,43 Agendado" at bounding box center [449, 139] width 539 height 33
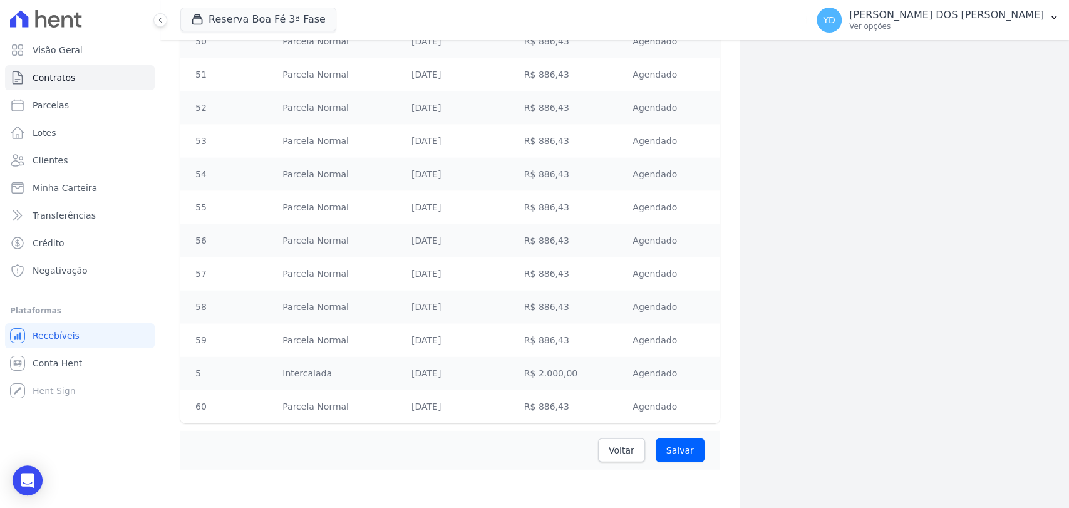
scroll to position [2000, 0]
click at [671, 440] on input "Salvar" at bounding box center [679, 449] width 49 height 24
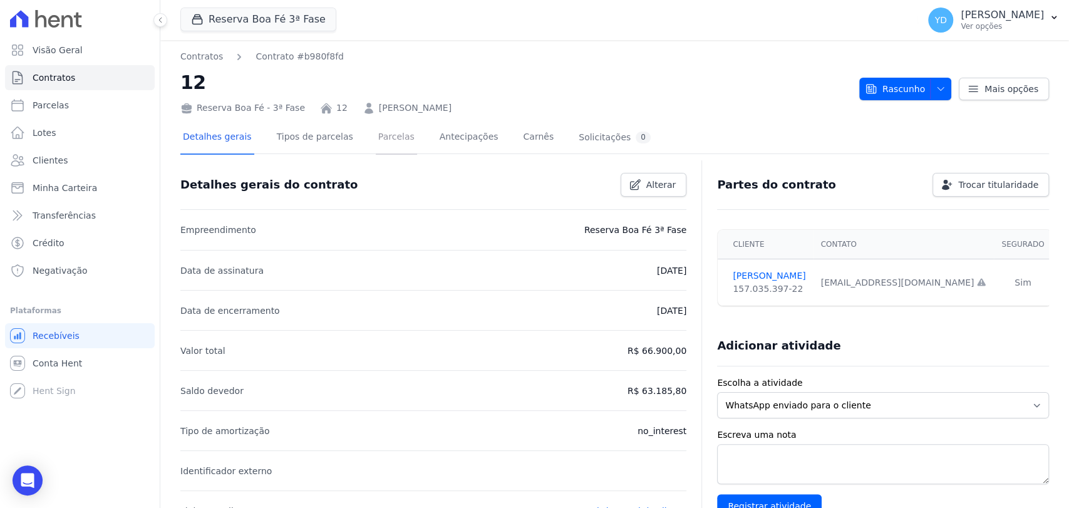
click at [380, 152] on link "Parcelas" at bounding box center [396, 137] width 41 height 33
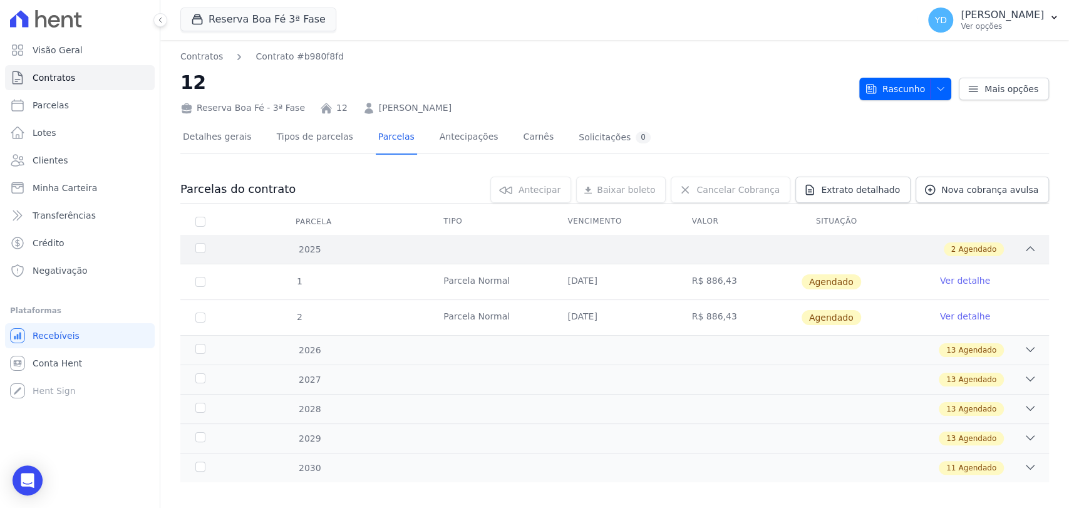
scroll to position [11, 0]
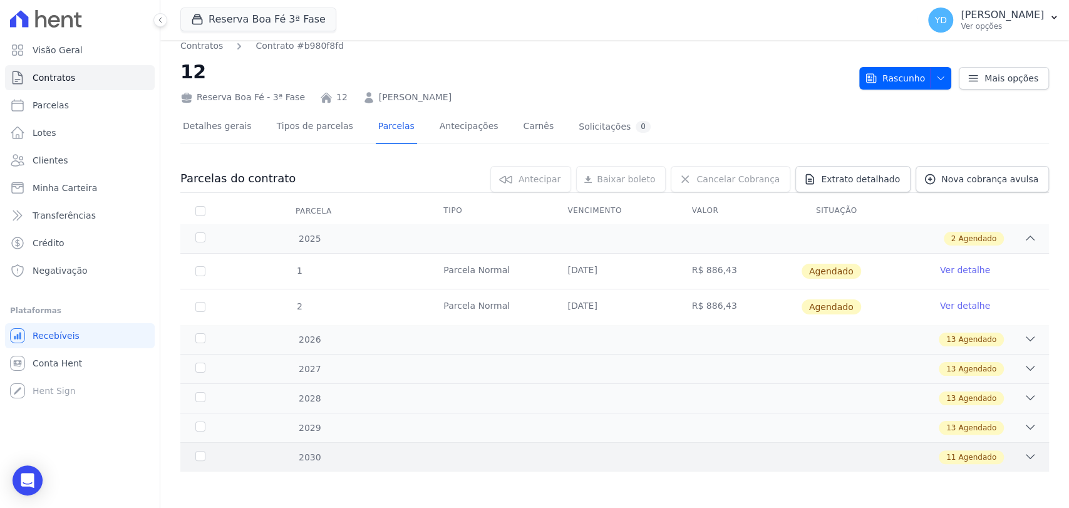
click at [736, 442] on div "2030 11 Agendado" at bounding box center [614, 456] width 868 height 29
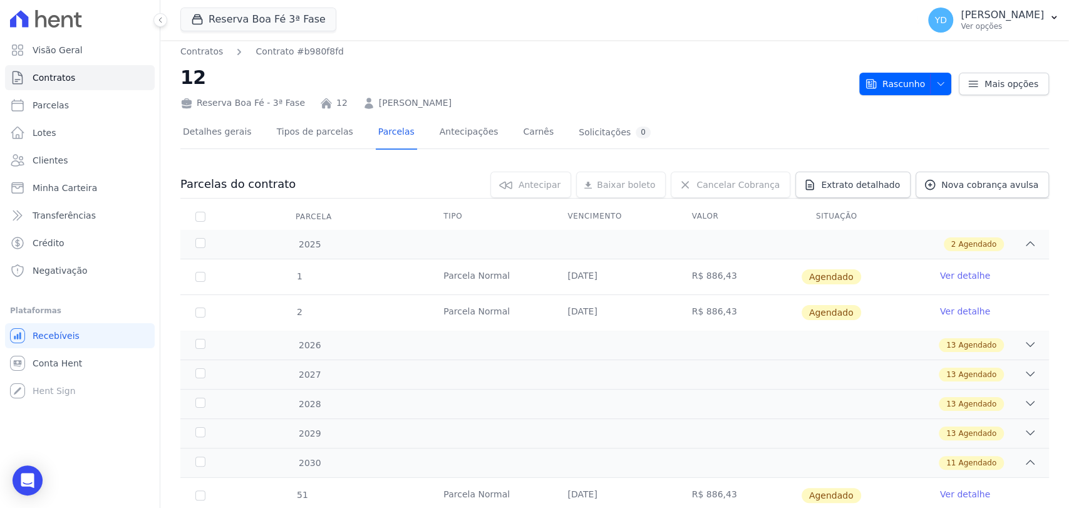
scroll to position [0, 0]
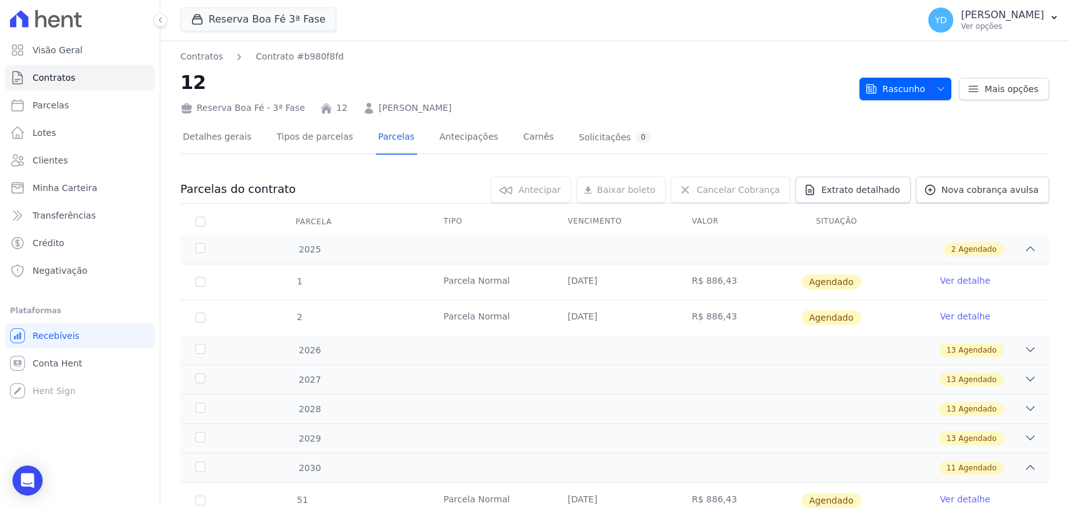
click at [892, 73] on div "Rascunho Rascunho Ativo Cliente será notificado e o contrato fica disponível pa…" at bounding box center [954, 82] width 190 height 35
click at [893, 76] on div "Rascunho Rascunho Ativo Cliente será notificado e o contrato fica disponível pa…" at bounding box center [954, 82] width 190 height 35
click at [893, 89] on span "Rascunho" at bounding box center [895, 89] width 60 height 23
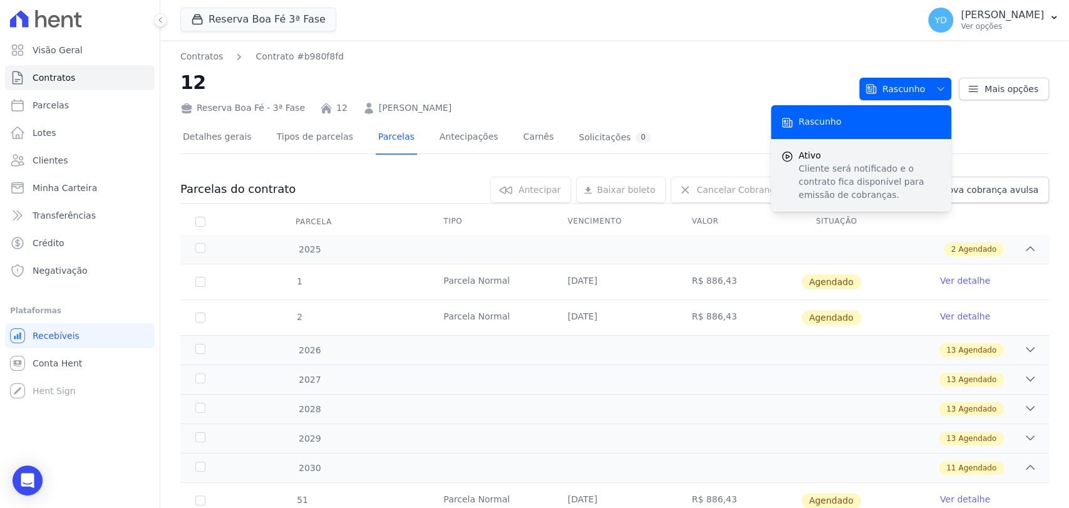
click at [836, 187] on p "Cliente será notificado e o contrato fica disponível para emissão de cobranças." at bounding box center [869, 181] width 143 height 39
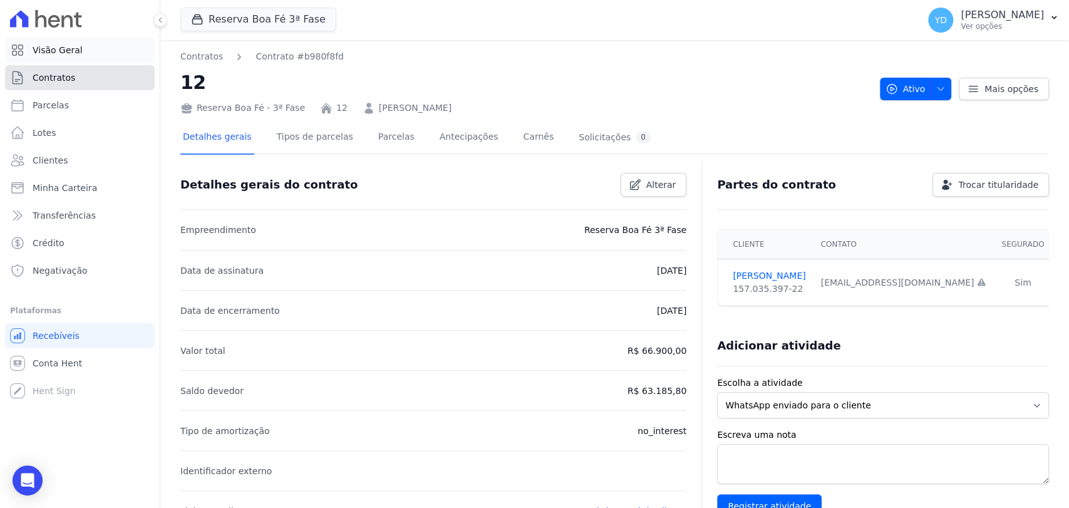
drag, startPoint x: 103, startPoint y: 83, endPoint x: 150, endPoint y: 46, distance: 59.7
click at [103, 83] on link "Contratos" at bounding box center [80, 77] width 150 height 25
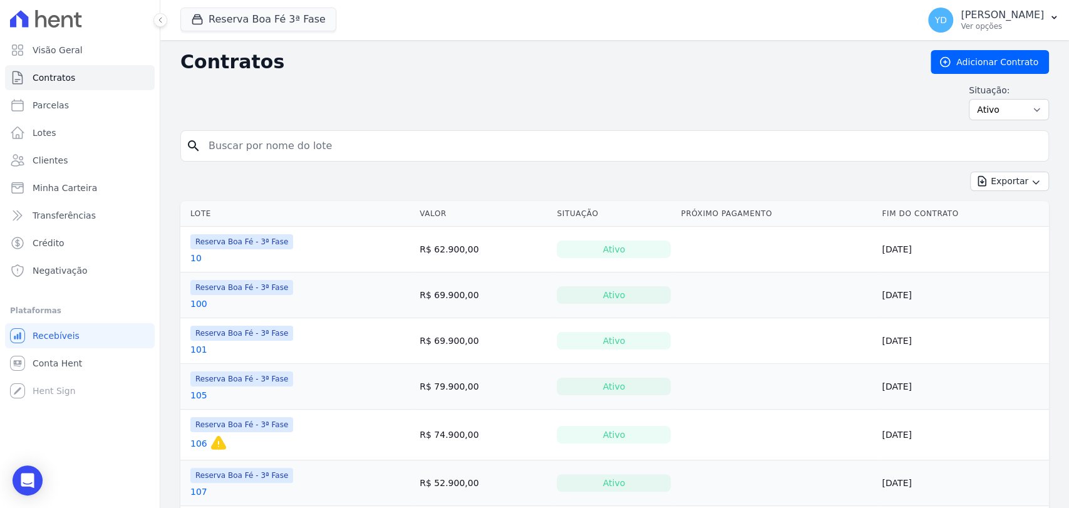
click at [240, 147] on input "search" at bounding box center [622, 145] width 842 height 25
type input "147"
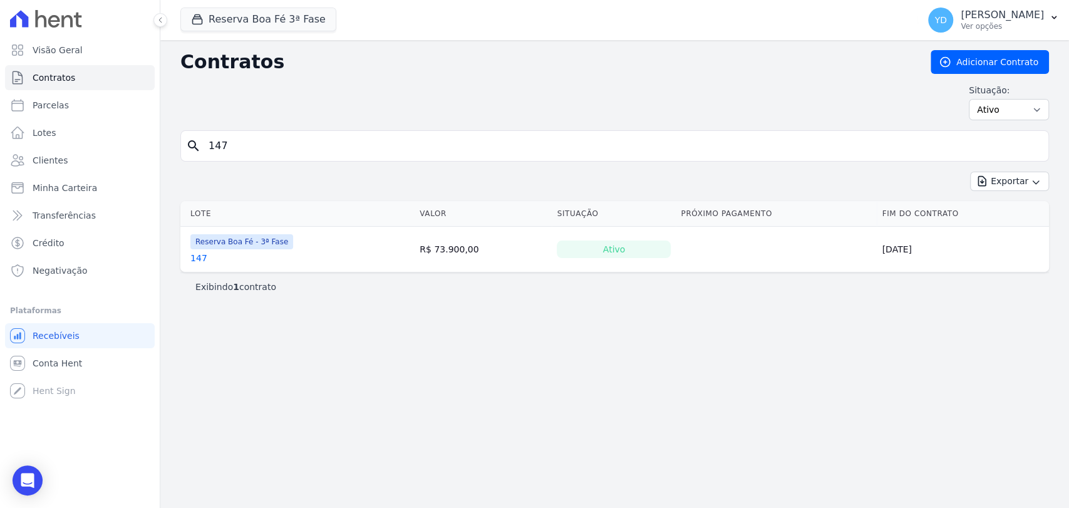
click at [288, 151] on input "147" at bounding box center [622, 145] width 842 height 25
type input "227"
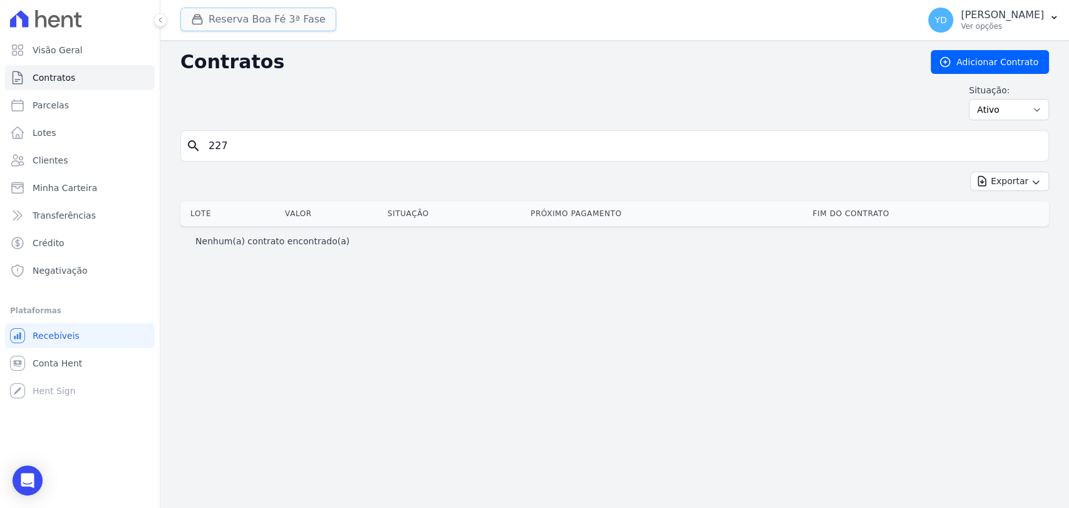
click at [235, 29] on button "Reserva Boa Fé 3ª Fase" at bounding box center [258, 20] width 156 height 24
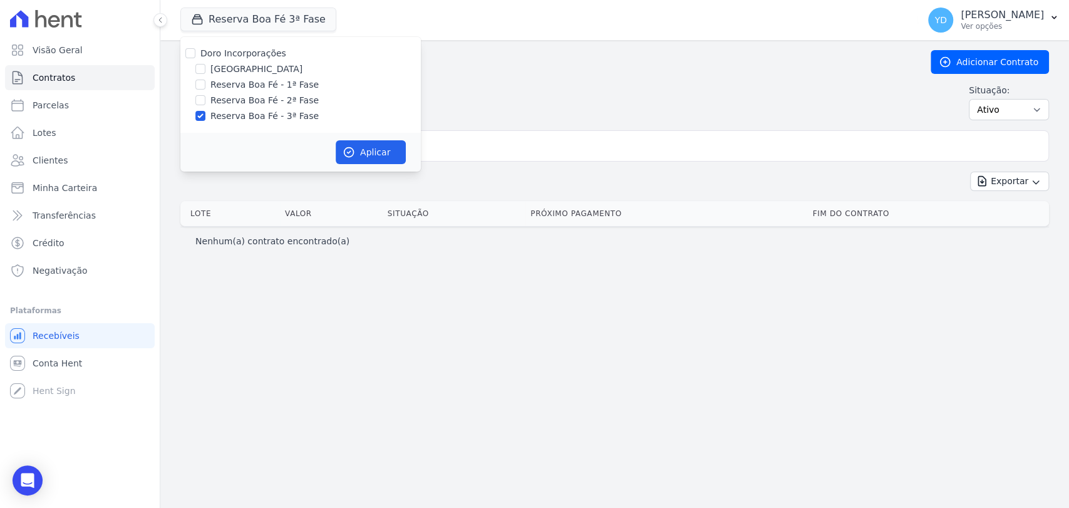
click at [242, 43] on div "Doro Incorporações Parque das Palmeiras Reserva Boa Fé - 1ª Fase Reserva Boa Fé…" at bounding box center [300, 85] width 240 height 96
click at [247, 49] on label "Doro Incorporações" at bounding box center [243, 53] width 86 height 10
click at [195, 49] on input "Doro Incorporações" at bounding box center [190, 53] width 10 height 10
checkbox input "true"
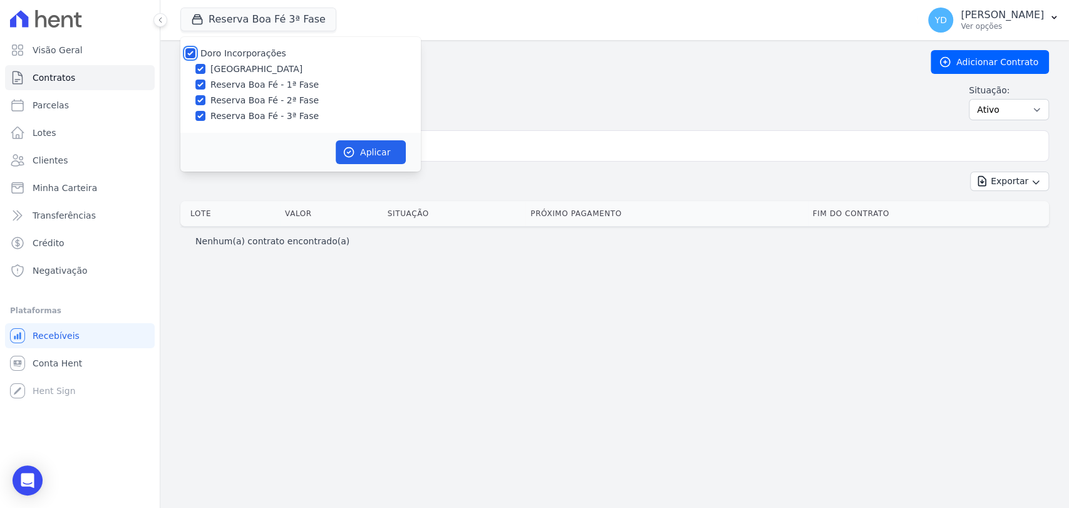
checkbox input "true"
click at [349, 155] on icon "button" at bounding box center [348, 152] width 13 height 13
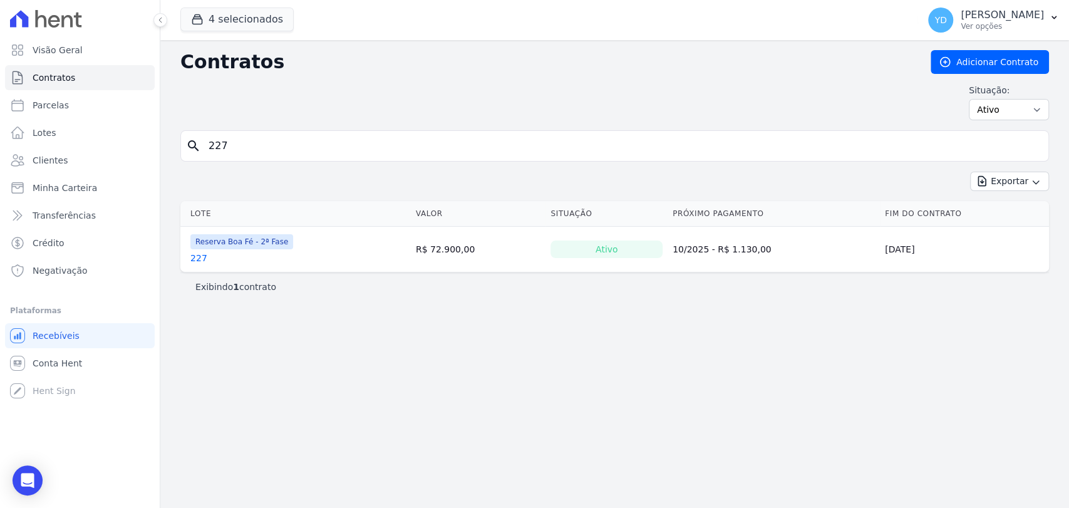
click at [249, 143] on input "227" at bounding box center [622, 145] width 842 height 25
type input "241"
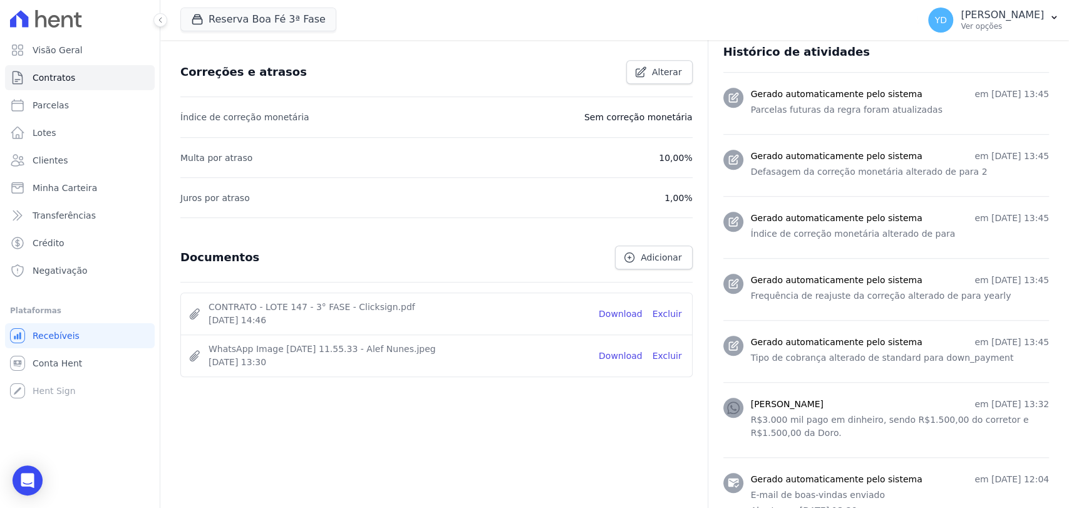
scroll to position [674, 0]
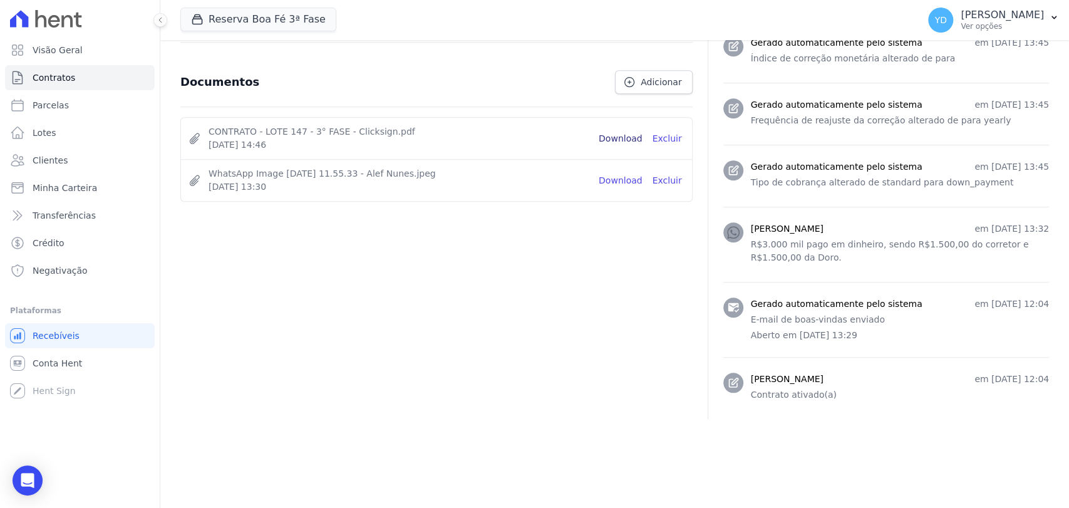
click at [618, 136] on link "Download" at bounding box center [621, 138] width 44 height 13
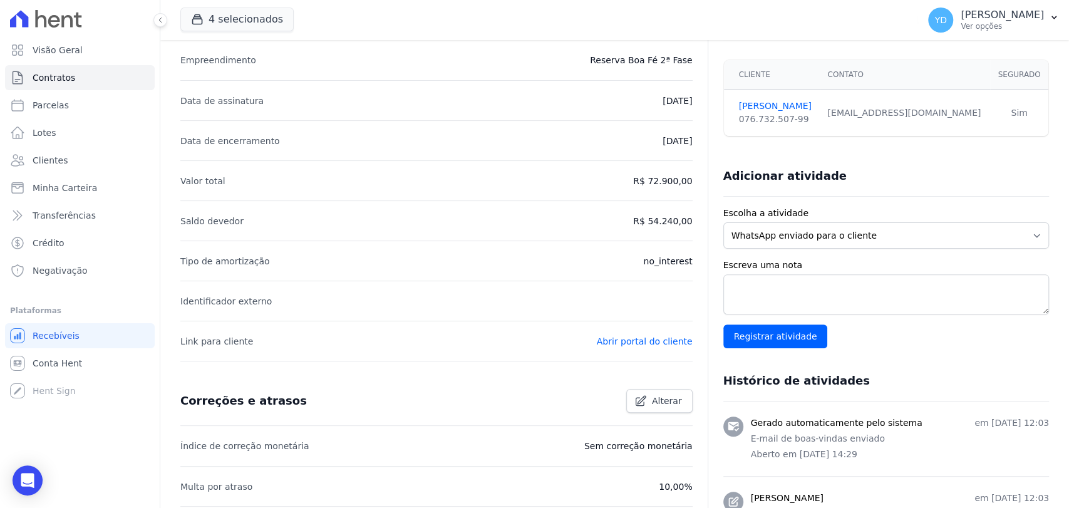
scroll to position [456, 0]
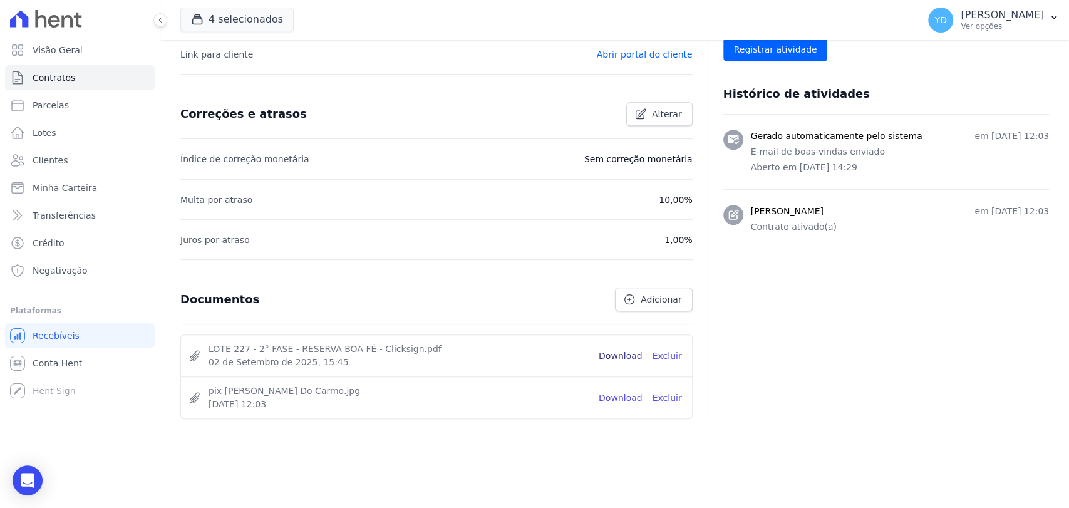
click at [615, 354] on link "Download" at bounding box center [621, 355] width 44 height 13
